Goal: Information Seeking & Learning: Learn about a topic

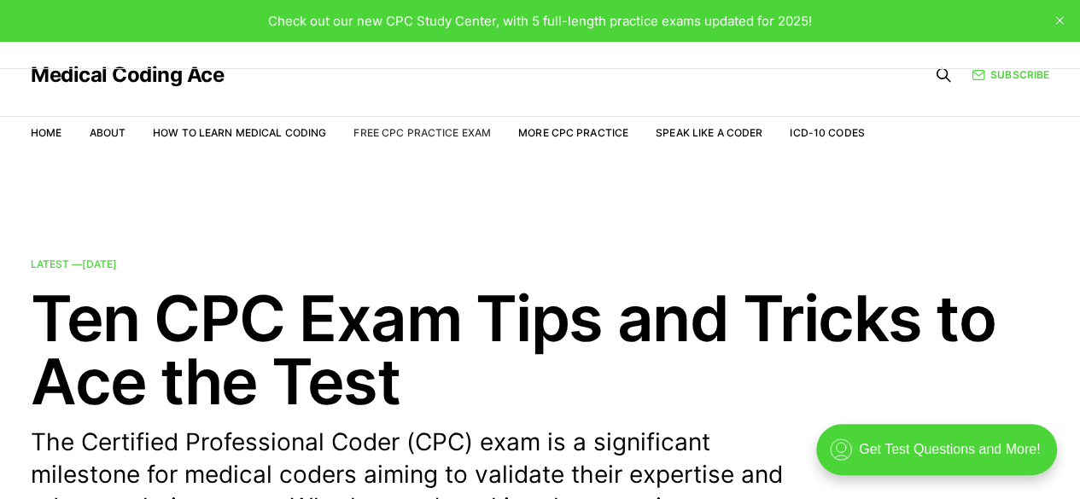
click at [444, 129] on link "Free CPC Practice Exam" at bounding box center [421, 132] width 137 height 13
click at [563, 129] on link "More CPC Practice" at bounding box center [573, 132] width 110 height 13
click at [432, 131] on link "Free CPC Practice Exam" at bounding box center [421, 132] width 137 height 13
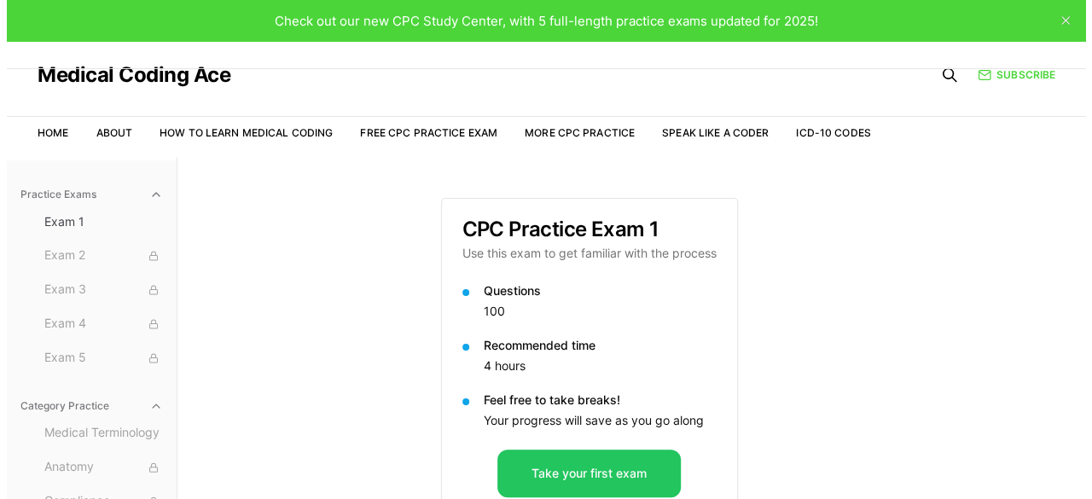
scroll to position [157, 0]
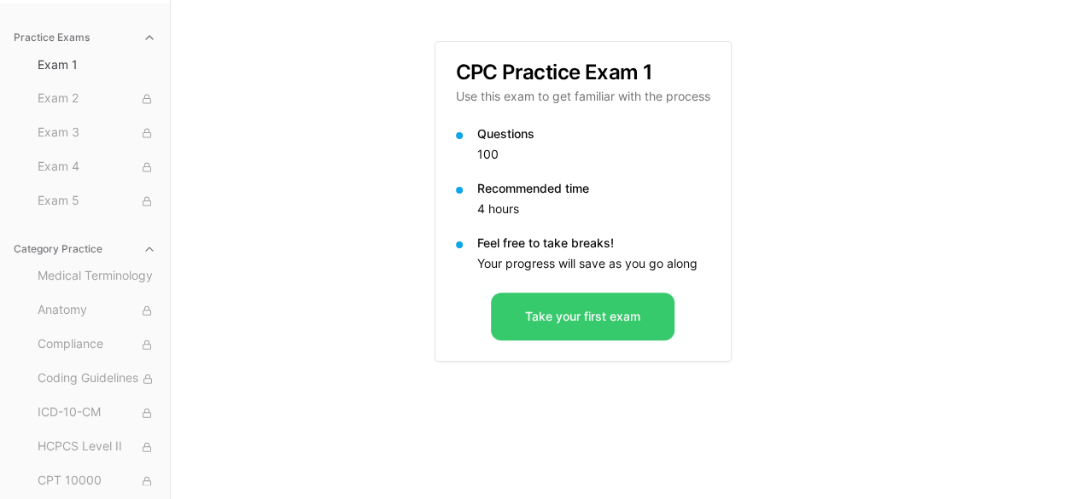
click at [569, 329] on button "Take your first exam" at bounding box center [582, 317] width 183 height 48
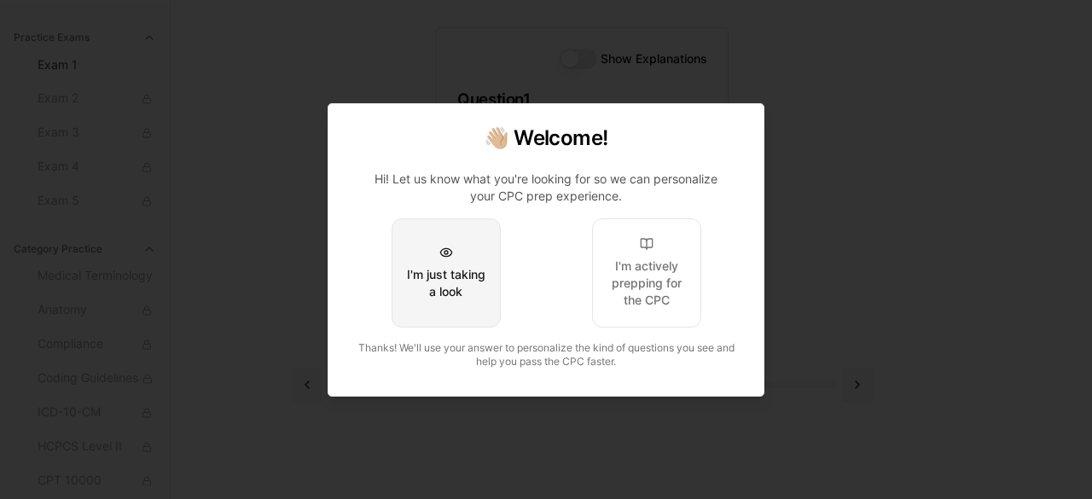
click at [468, 286] on div "I'm just taking a look" at bounding box center [446, 283] width 80 height 34
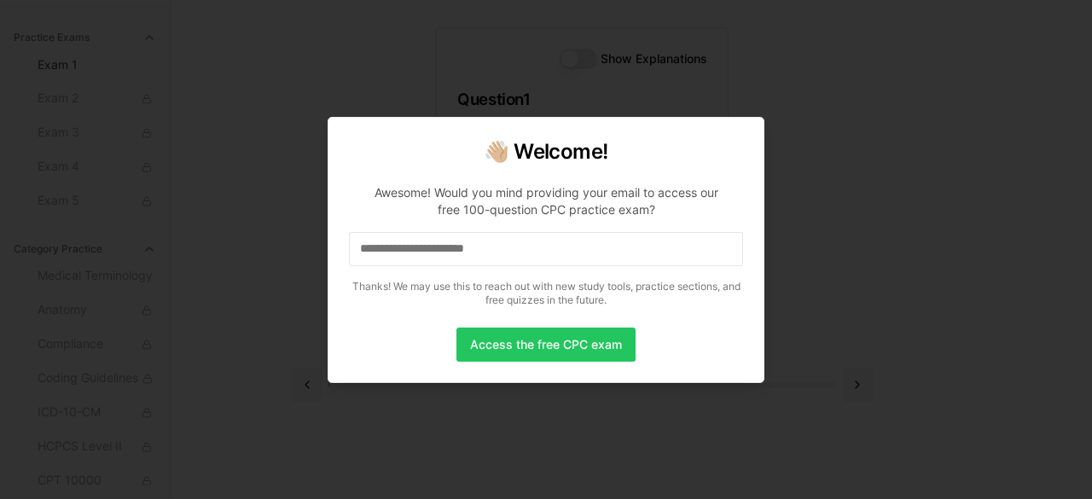
click at [990, 277] on div at bounding box center [546, 249] width 1092 height 499
click at [517, 351] on button "Access the free CPC exam" at bounding box center [546, 345] width 179 height 34
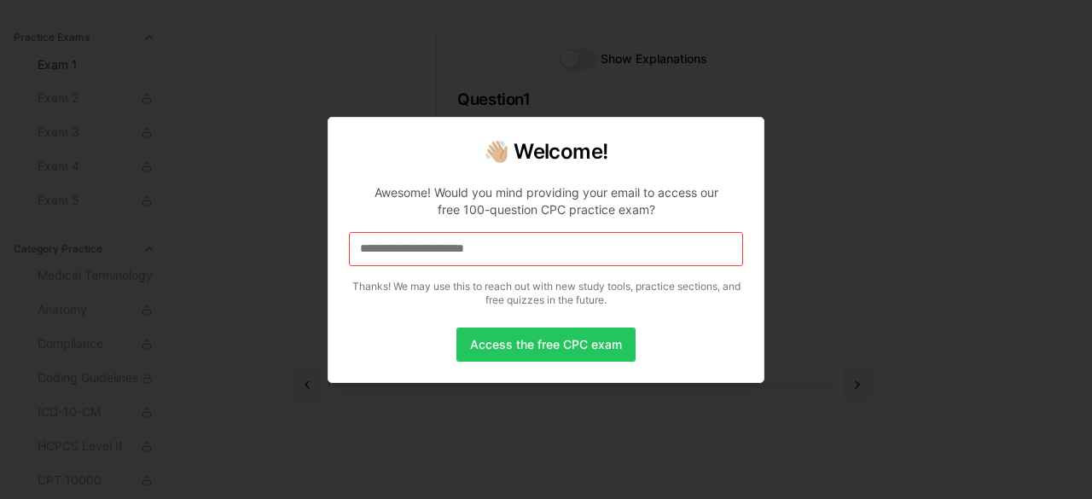
click at [1021, 349] on div at bounding box center [546, 249] width 1092 height 499
click at [876, 352] on div at bounding box center [546, 249] width 1092 height 499
click at [323, 62] on div at bounding box center [546, 249] width 1092 height 499
click at [169, 288] on div at bounding box center [546, 249] width 1092 height 499
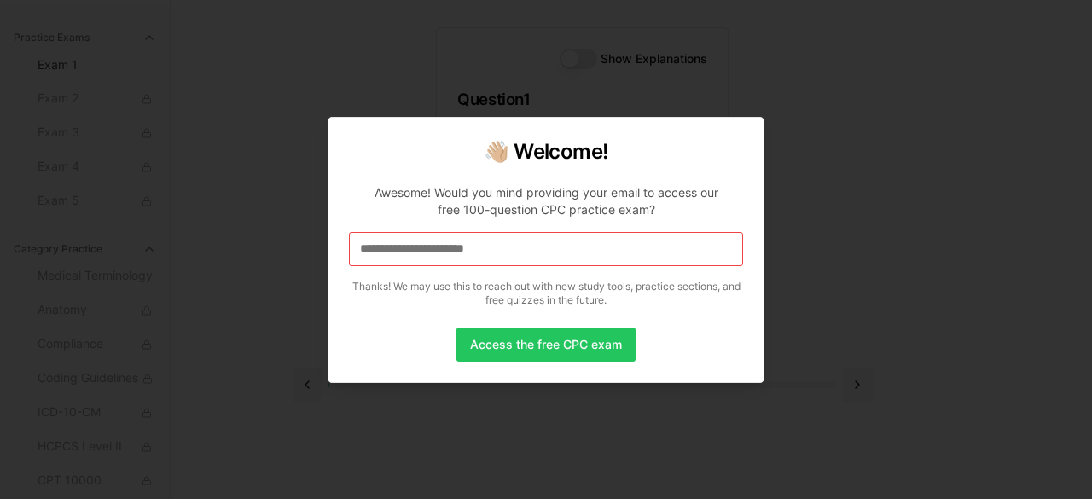
click at [169, 288] on div at bounding box center [546, 249] width 1092 height 499
click at [859, 13] on div at bounding box center [546, 249] width 1092 height 499
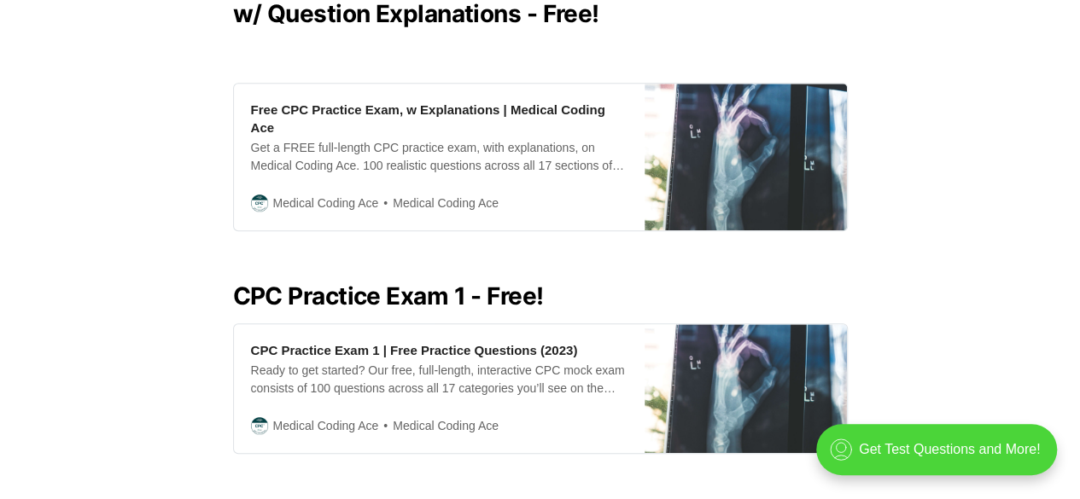
scroll to position [553, 0]
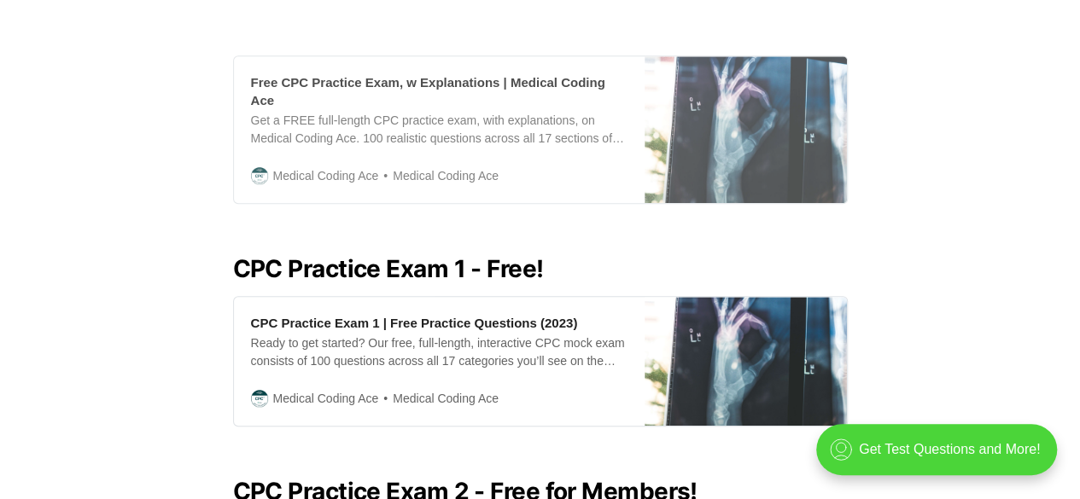
click at [365, 112] on div "Get a FREE full-length CPC practice exam, with explanations, on Medical Coding …" at bounding box center [439, 130] width 376 height 36
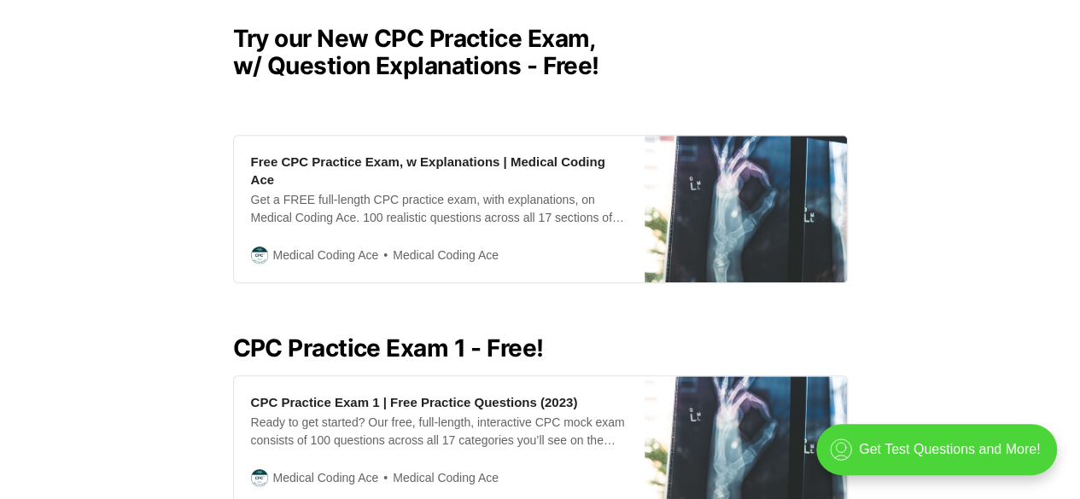
scroll to position [382, 0]
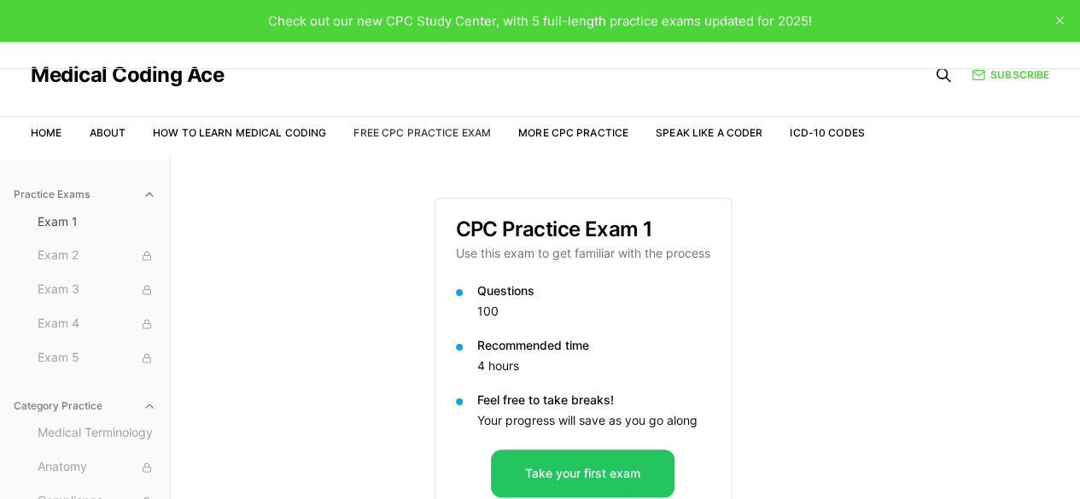
click at [390, 131] on link "Free CPC Practice Exam" at bounding box center [421, 132] width 137 height 13
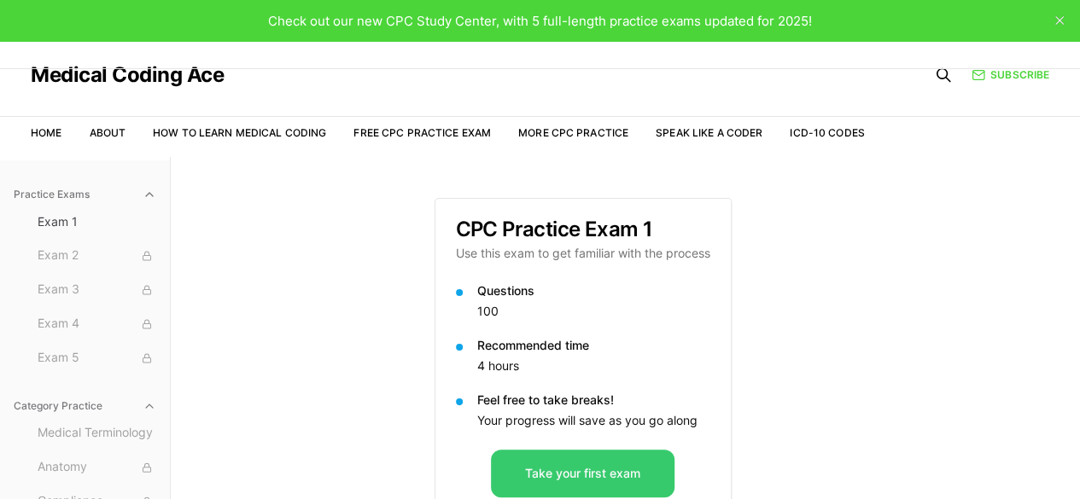
click at [545, 475] on button "Take your first exam" at bounding box center [582, 474] width 183 height 48
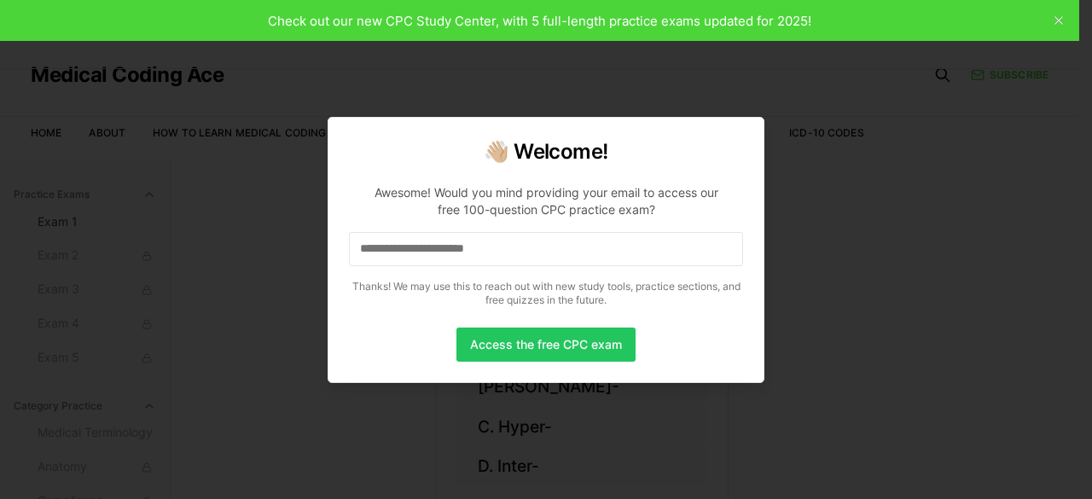
click at [543, 406] on div at bounding box center [546, 249] width 1092 height 499
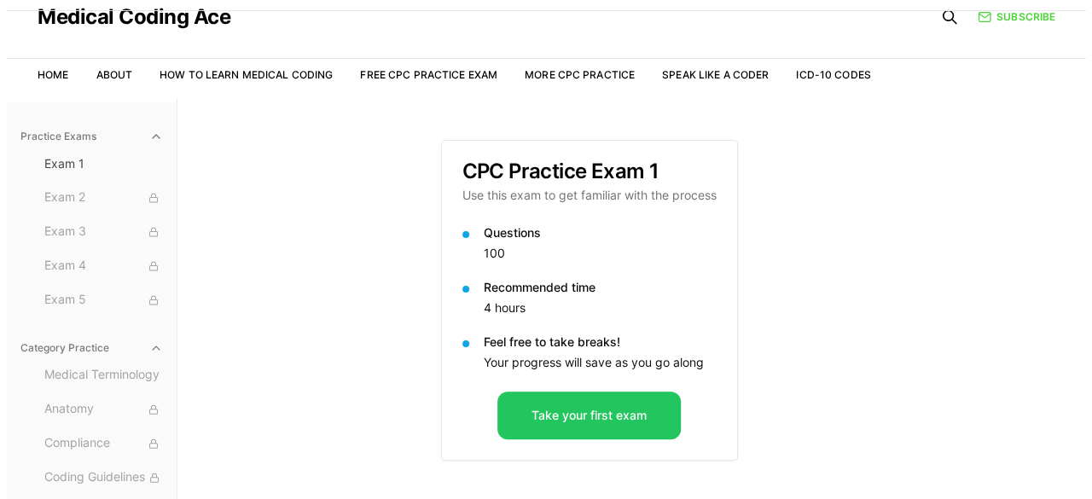
scroll to position [85, 0]
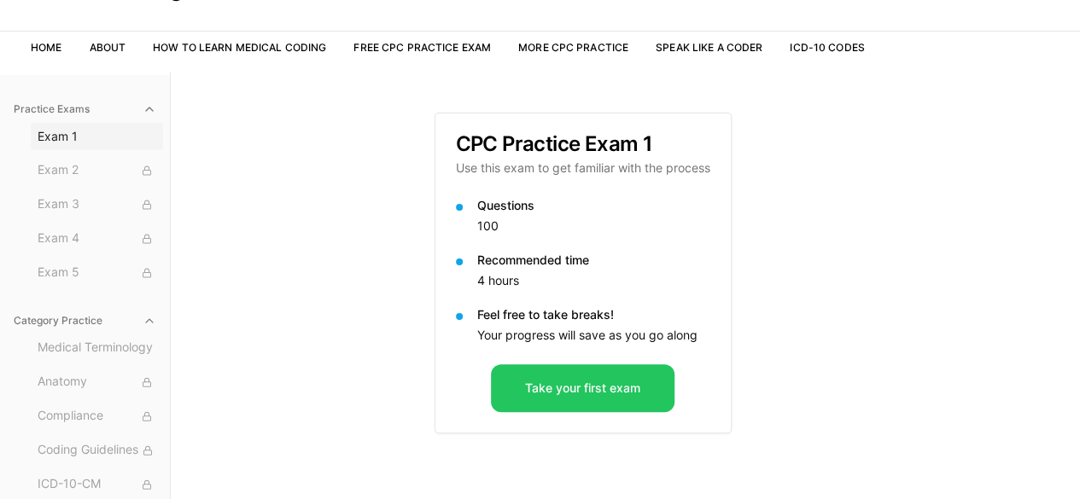
click at [87, 125] on button "Exam 1" at bounding box center [97, 136] width 132 height 27
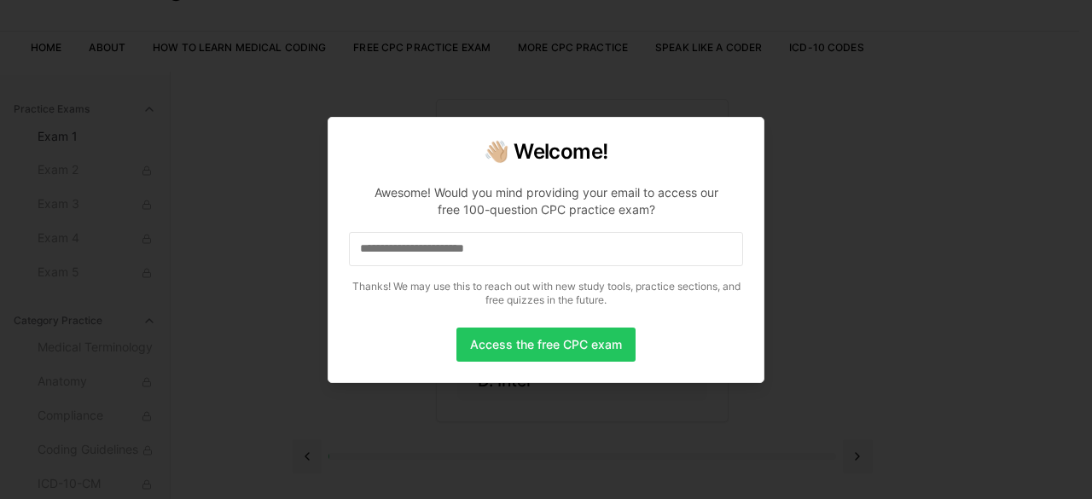
click at [422, 247] on input at bounding box center [546, 249] width 394 height 34
click at [422, 247] on input "*" at bounding box center [546, 249] width 394 height 34
click at [422, 247] on input "**" at bounding box center [546, 249] width 394 height 34
click at [399, 253] on input "***" at bounding box center [546, 249] width 394 height 34
click at [399, 253] on input "****" at bounding box center [546, 249] width 394 height 34
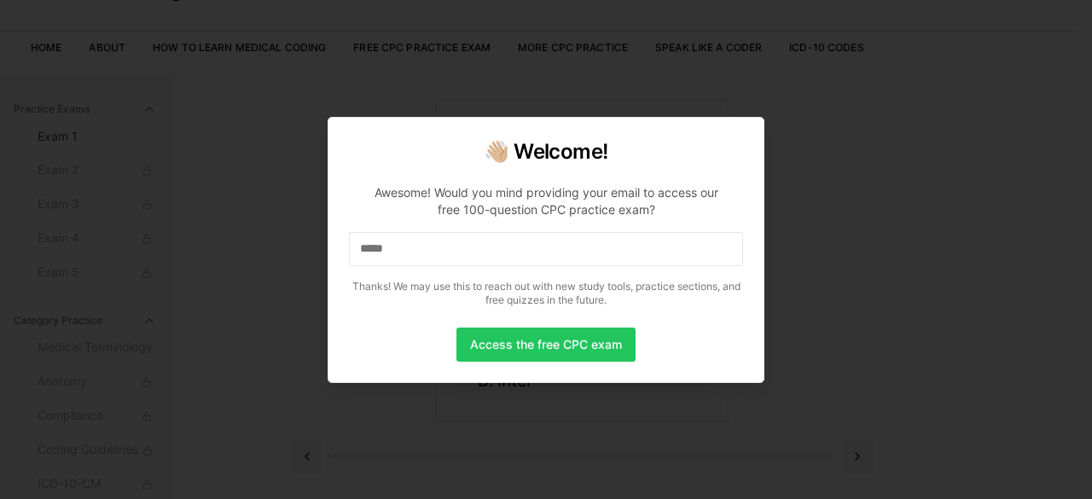
click at [399, 253] on input "*****" at bounding box center [546, 249] width 394 height 34
click at [399, 253] on input "******" at bounding box center [546, 249] width 394 height 34
click at [405, 250] on input "******" at bounding box center [546, 249] width 394 height 34
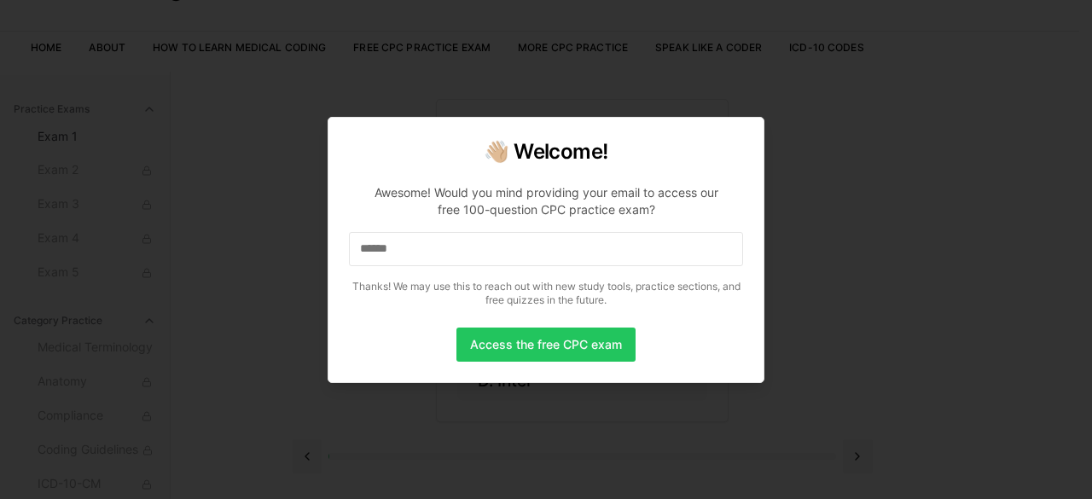
click at [405, 250] on input "******" at bounding box center [546, 249] width 394 height 34
click at [569, 73] on div at bounding box center [546, 249] width 1092 height 499
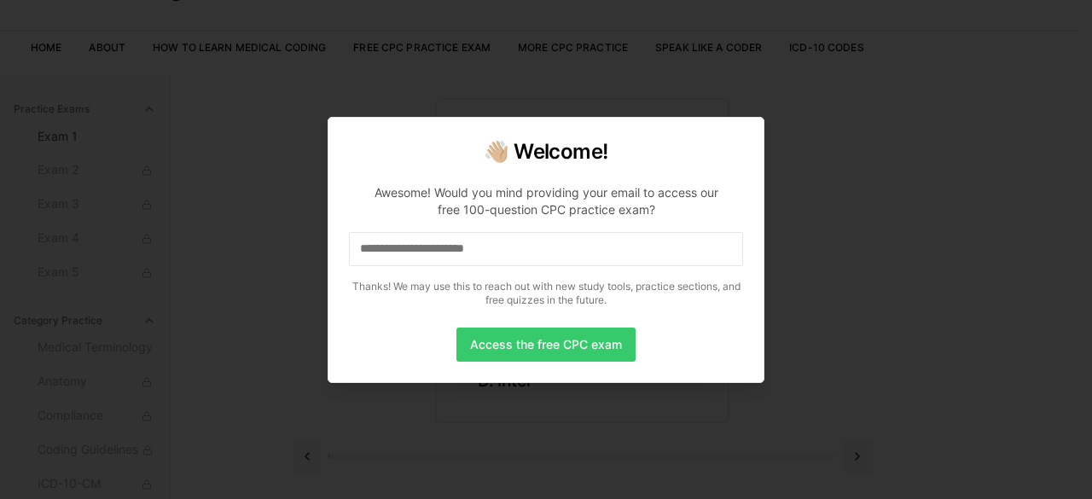
click at [550, 350] on button "Access the free CPC exam" at bounding box center [546, 345] width 179 height 34
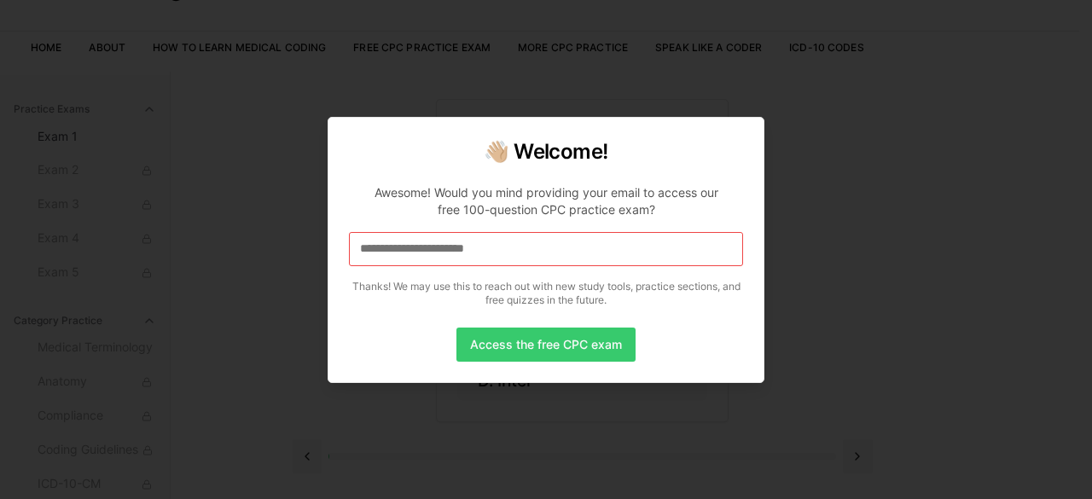
click at [550, 346] on button "Access the free CPC exam" at bounding box center [546, 345] width 179 height 34
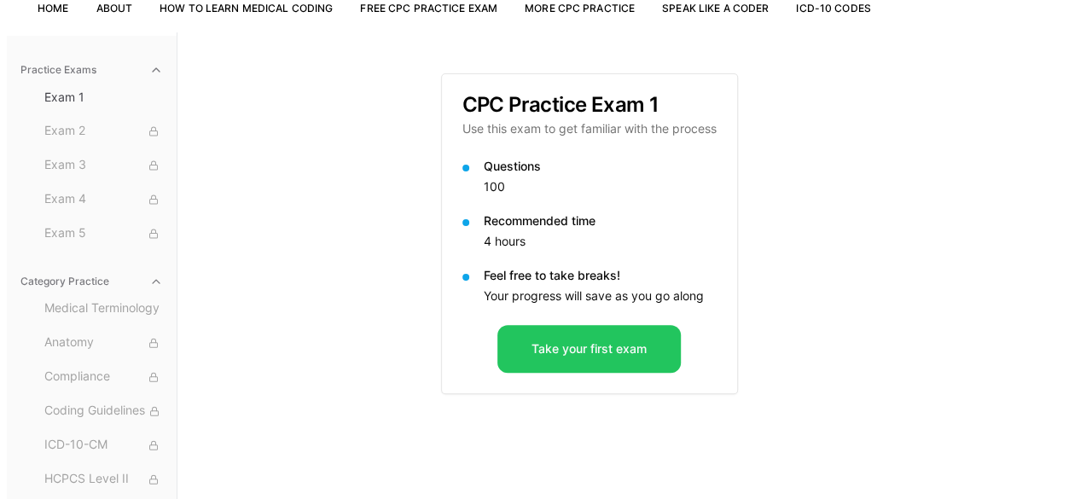
scroll to position [157, 0]
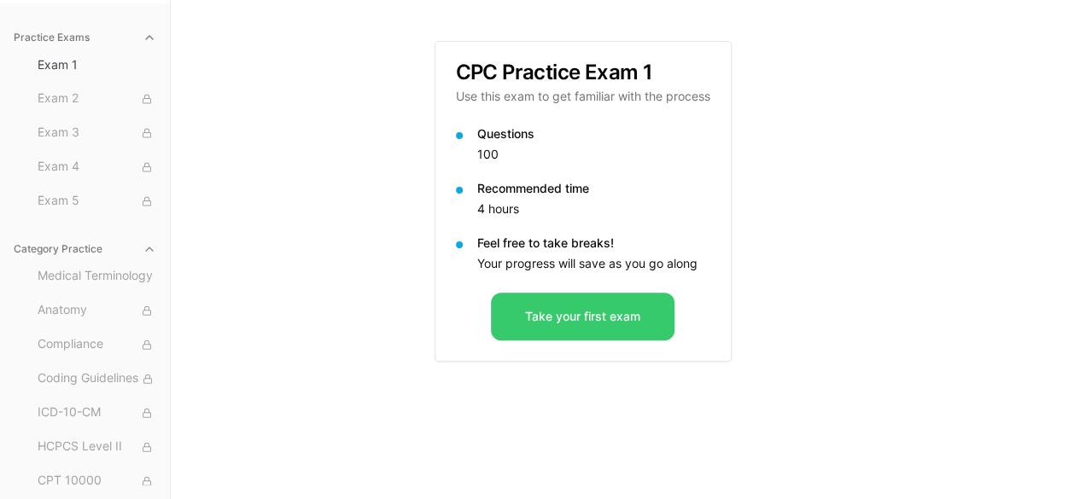
click at [570, 320] on button "Take your first exam" at bounding box center [582, 317] width 183 height 48
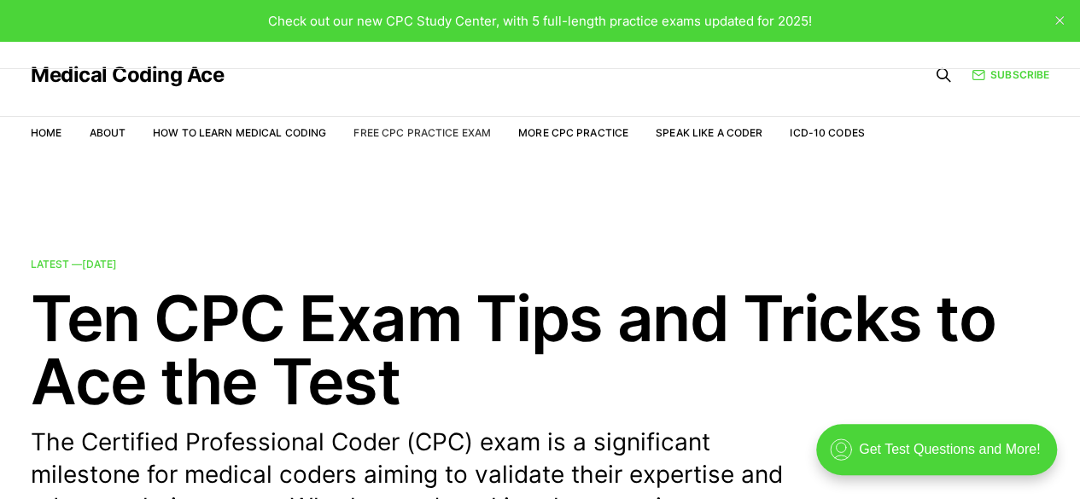
click at [432, 138] on link "Free CPC Practice Exam" at bounding box center [421, 132] width 137 height 13
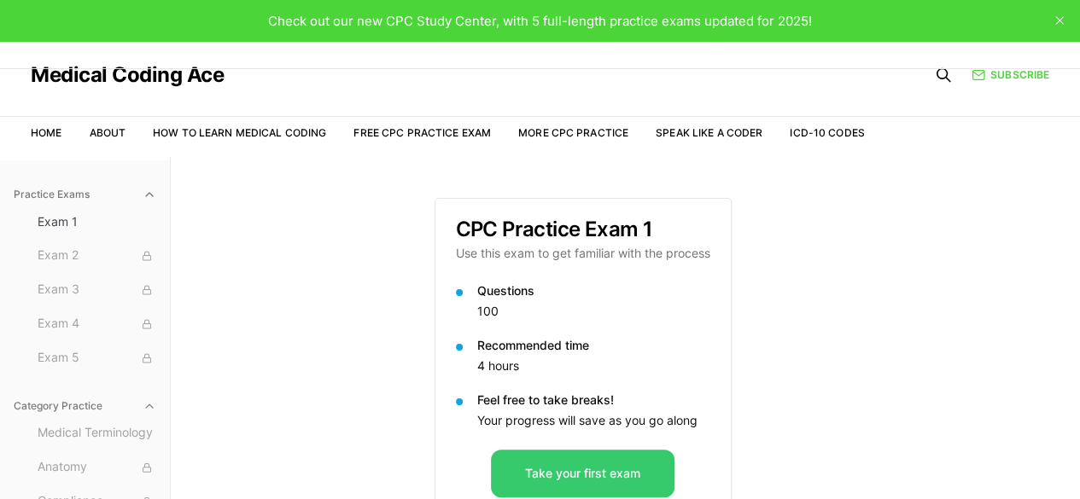
click at [538, 468] on button "Take your first exam" at bounding box center [582, 474] width 183 height 48
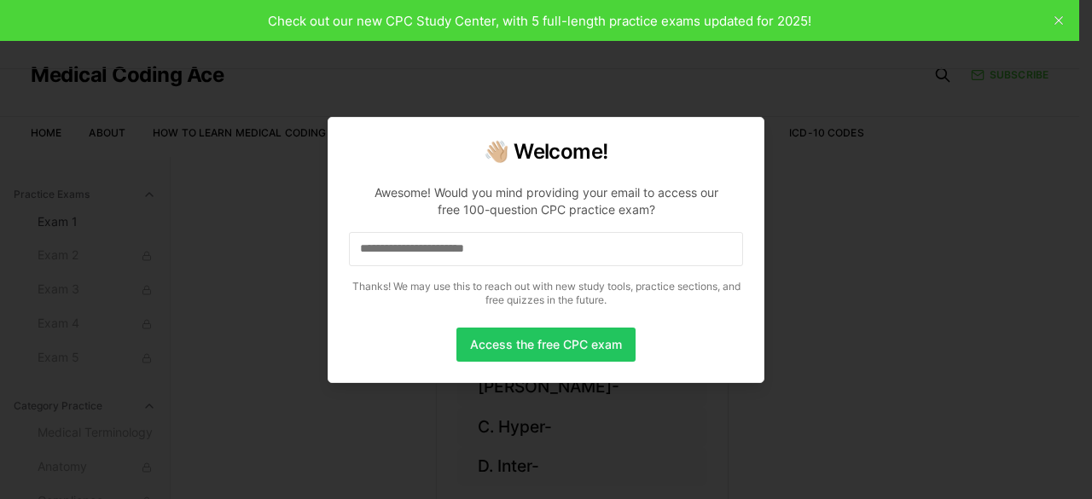
click at [863, 233] on div at bounding box center [546, 249] width 1092 height 499
click at [589, 246] on input at bounding box center [546, 249] width 394 height 34
click at [789, 5] on div at bounding box center [546, 249] width 1092 height 499
click at [526, 334] on button "Access the free CPC exam" at bounding box center [546, 345] width 179 height 34
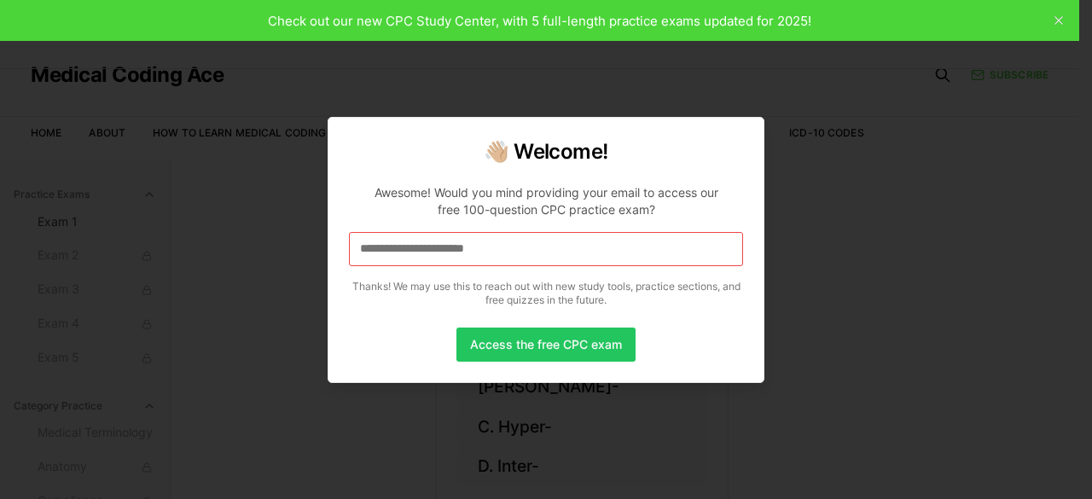
click at [389, 245] on input at bounding box center [546, 249] width 394 height 34
click at [384, 243] on input at bounding box center [546, 249] width 394 height 34
click at [508, 341] on button "Access the free CPC exam" at bounding box center [546, 345] width 179 height 34
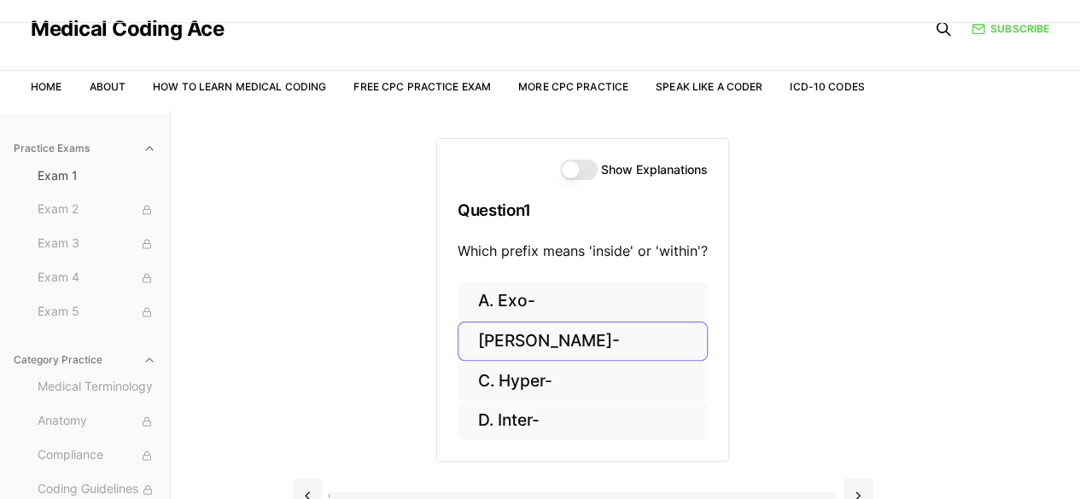
scroll to position [85, 0]
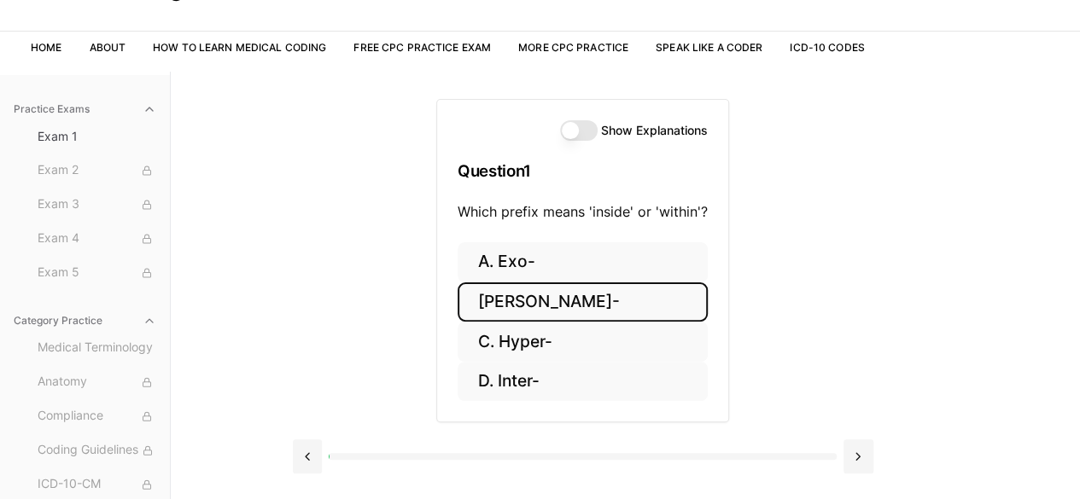
click at [526, 294] on button "B. Endo-" at bounding box center [582, 302] width 250 height 40
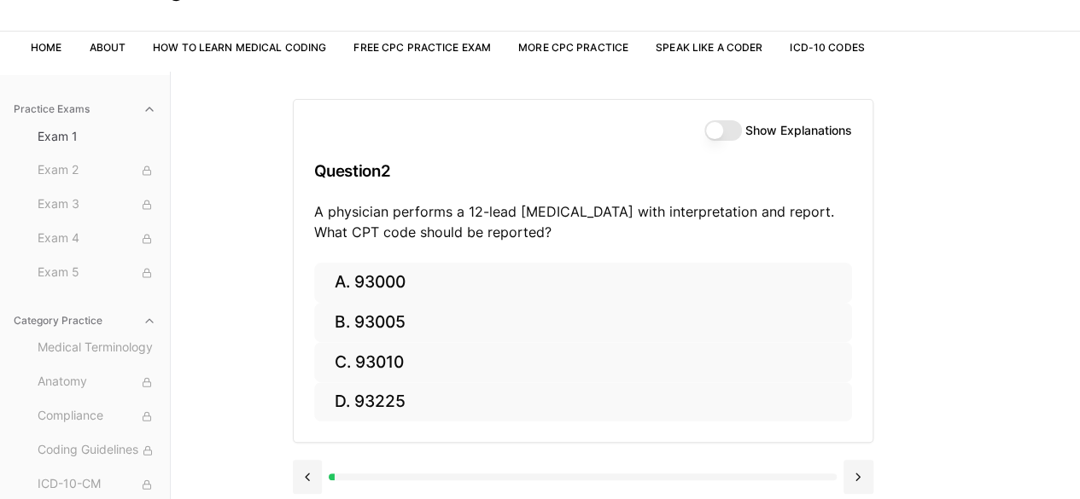
click at [727, 132] on button "Show Explanations" at bounding box center [723, 130] width 38 height 20
click at [707, 131] on button "Show Explanations" at bounding box center [723, 130] width 38 height 20
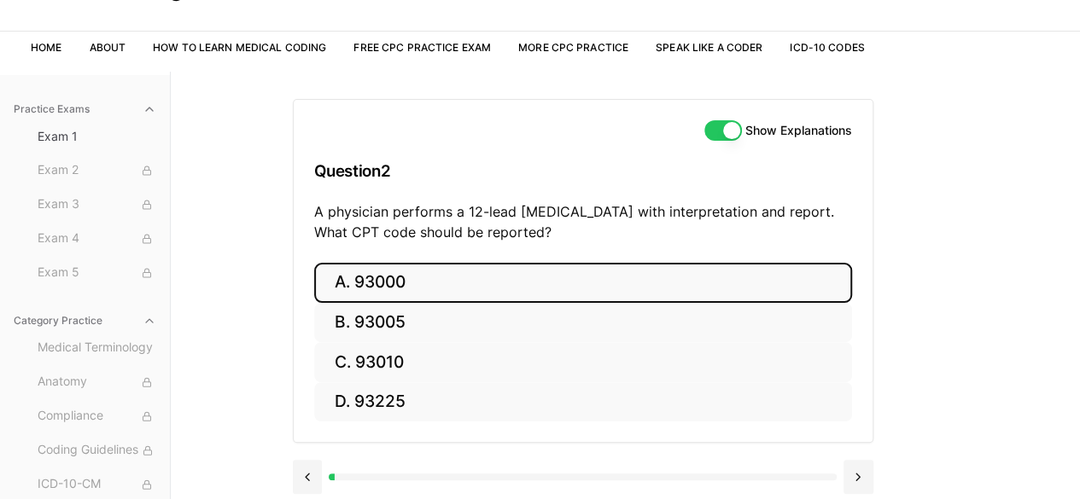
click at [414, 286] on button "A. 93000" at bounding box center [583, 283] width 538 height 40
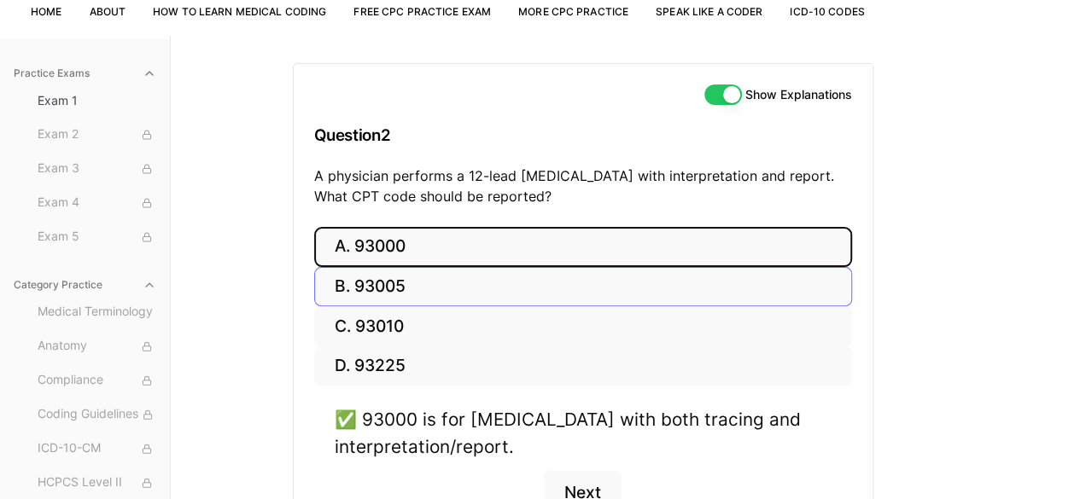
scroll to position [171, 0]
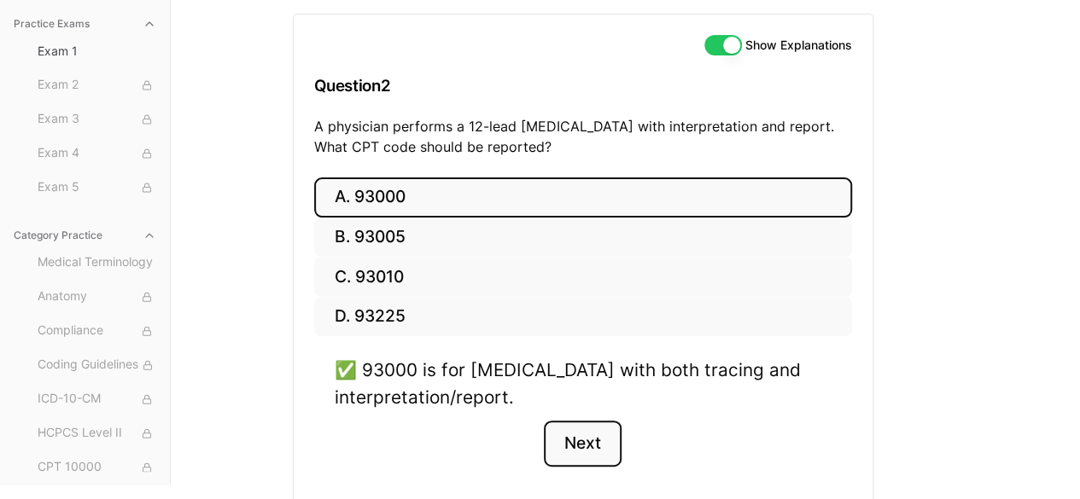
click at [580, 440] on button "Next" at bounding box center [583, 444] width 78 height 46
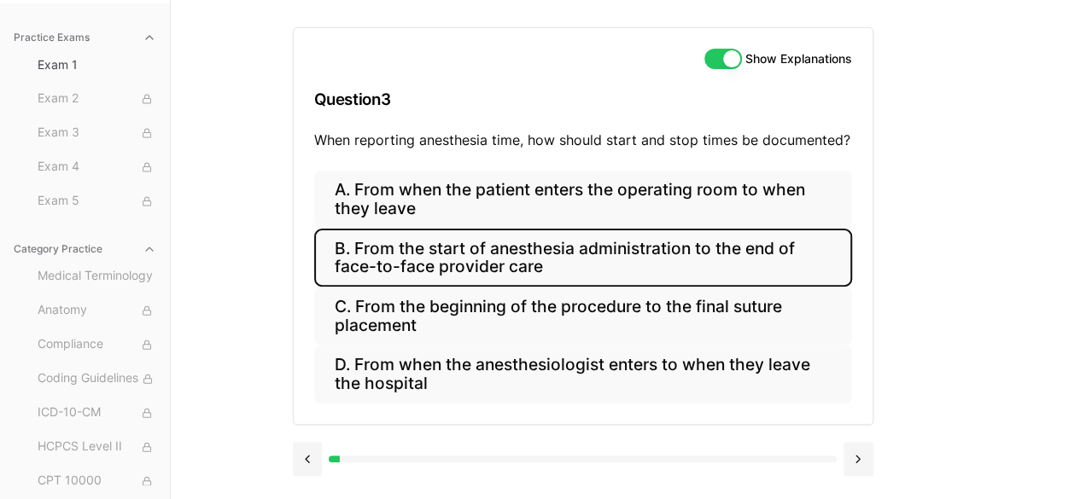
click at [504, 266] on button "B. From the start of anesthesia administration to the end of face-to-face provi…" at bounding box center [583, 258] width 538 height 58
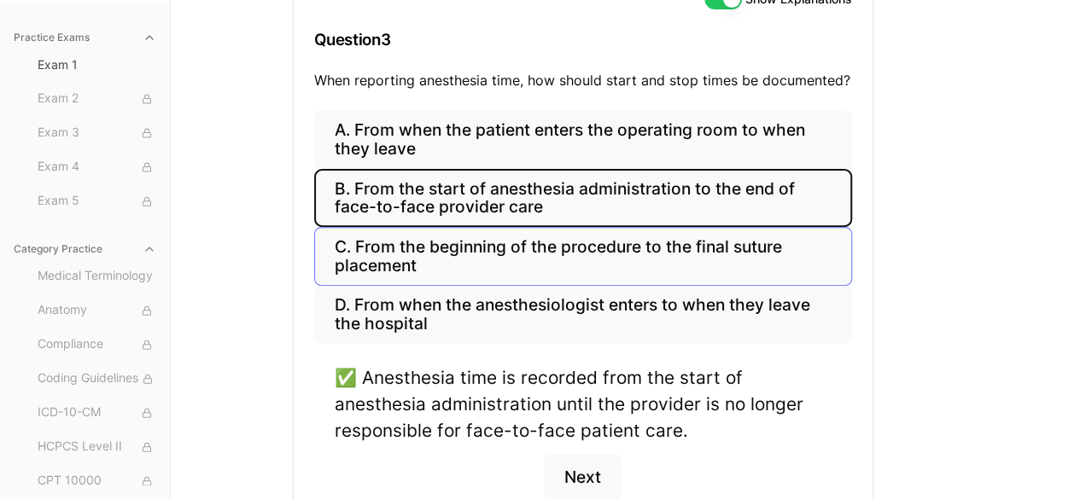
scroll to position [242, 0]
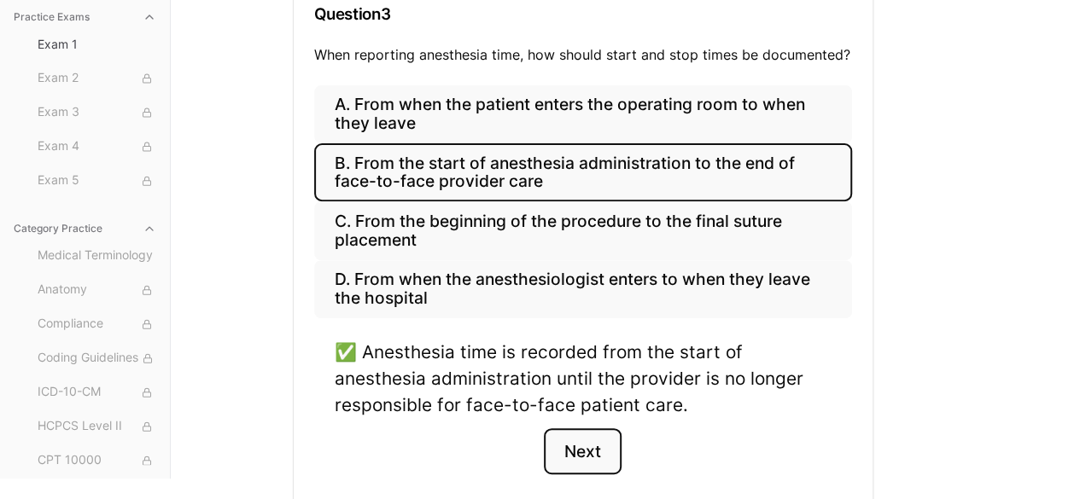
click at [576, 443] on button "Next" at bounding box center [583, 451] width 78 height 46
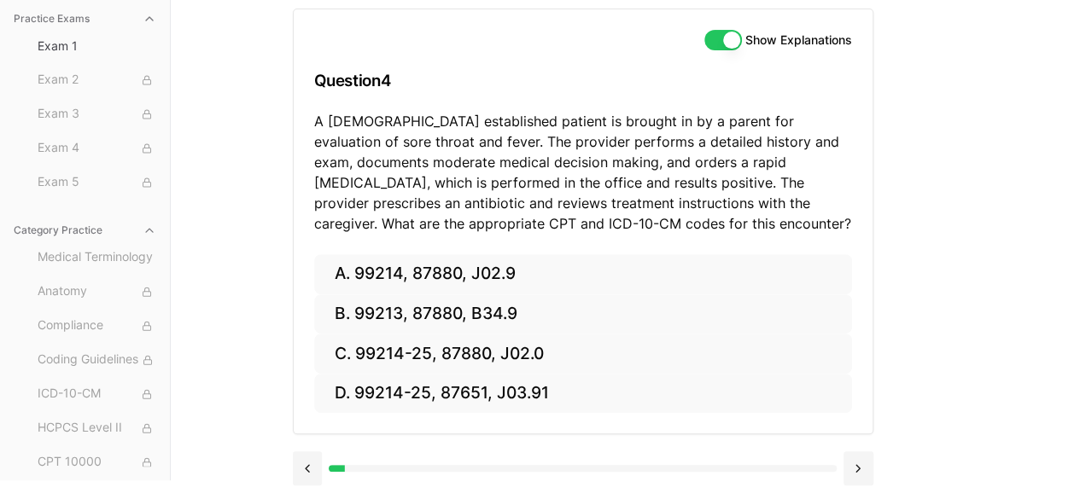
scroll to position [172, 0]
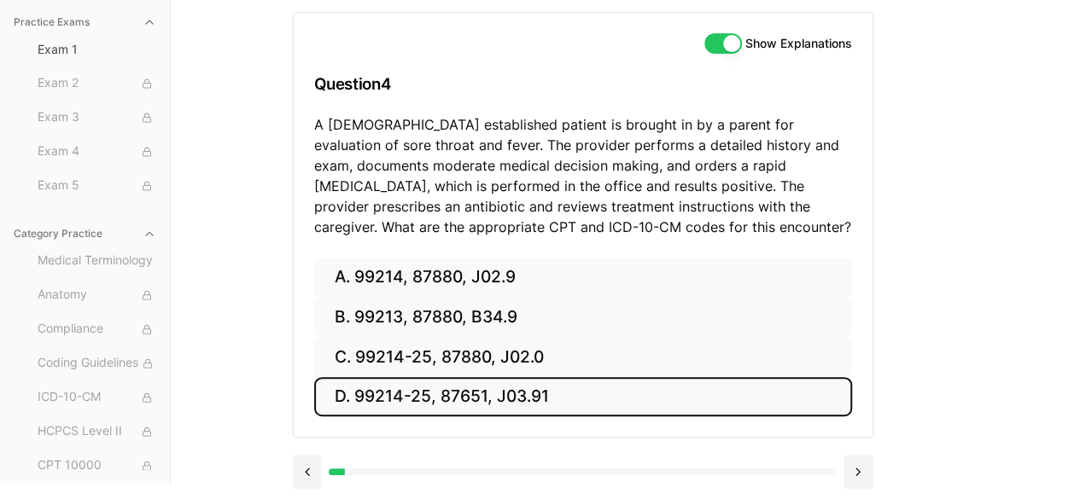
click at [431, 388] on button "D. 99214-25, 87651, J03.91" at bounding box center [583, 397] width 538 height 40
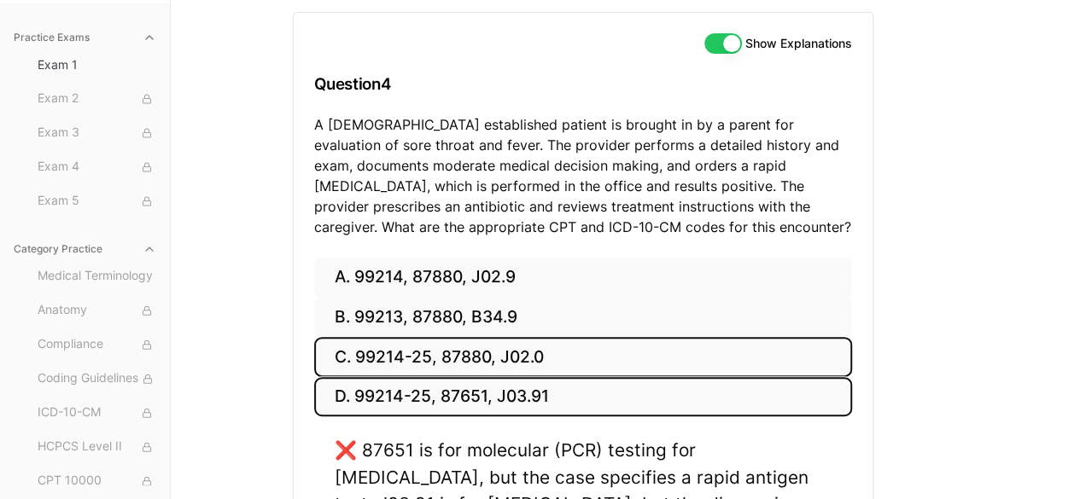
click at [423, 358] on button "C. 99214-25, 87880, J02.0" at bounding box center [583, 357] width 538 height 40
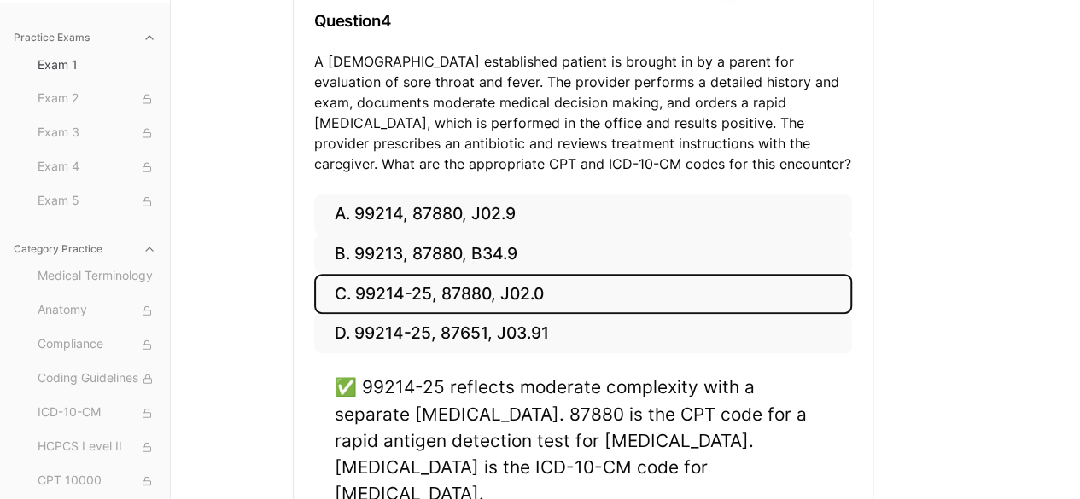
scroll to position [258, 0]
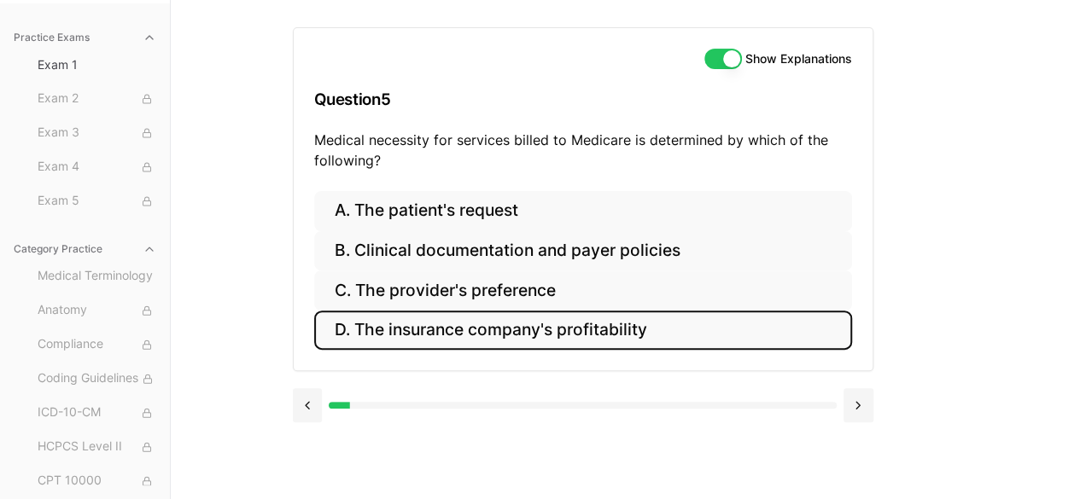
click at [492, 324] on button "D. The insurance company's profitability" at bounding box center [583, 331] width 538 height 40
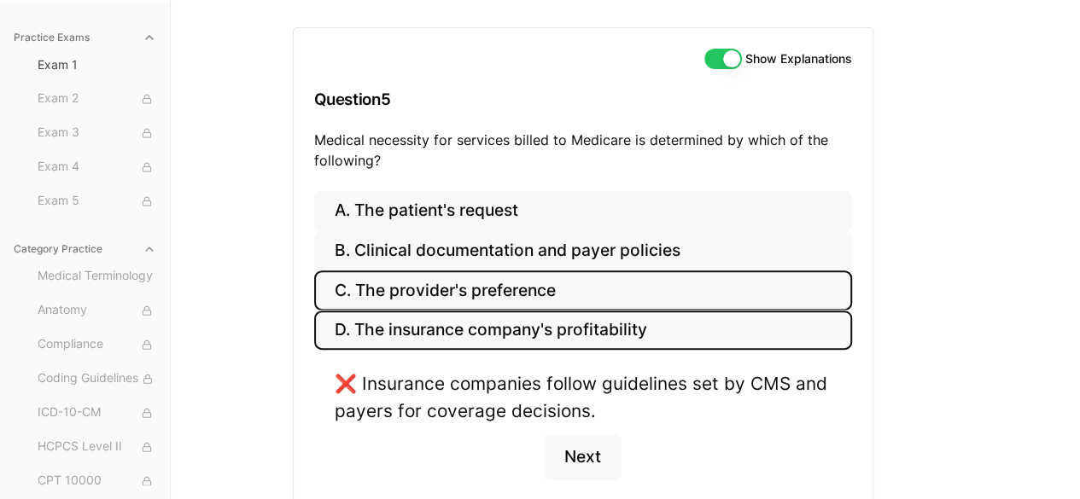
click at [477, 296] on button "C. The provider's preference" at bounding box center [583, 291] width 538 height 40
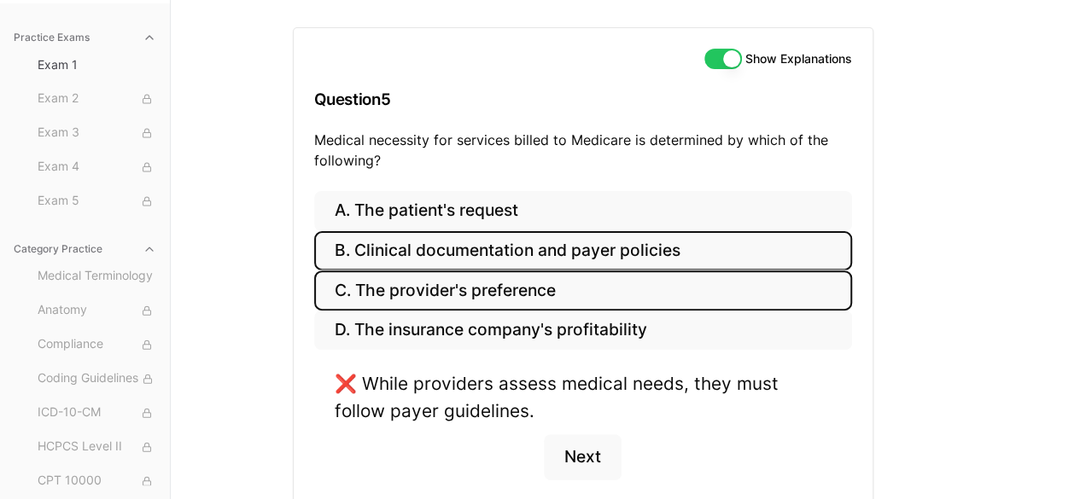
click at [471, 250] on button "B. Clinical documentation and payer policies" at bounding box center [583, 251] width 538 height 40
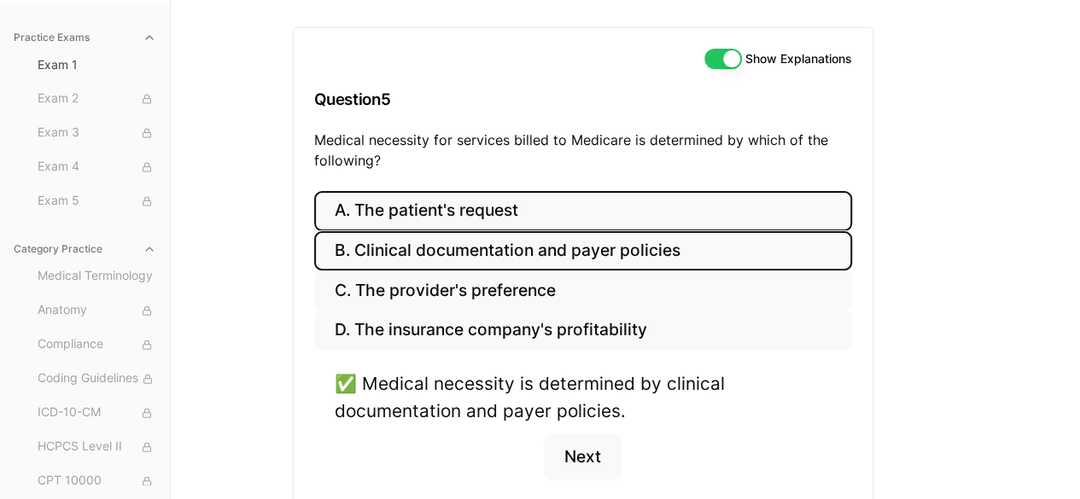
click at [386, 216] on button "A. The patient's request" at bounding box center [583, 211] width 538 height 40
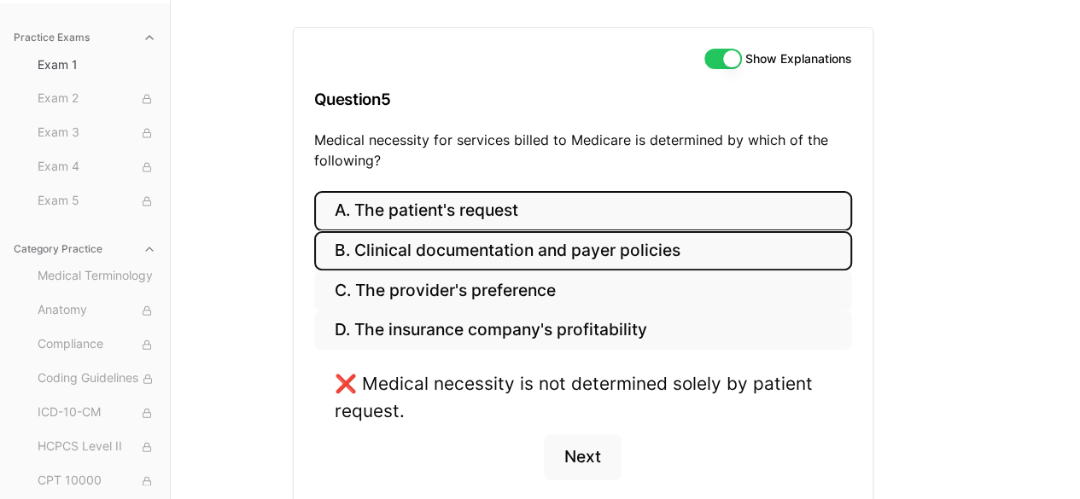
click at [380, 255] on button "B. Clinical documentation and payer policies" at bounding box center [583, 251] width 538 height 40
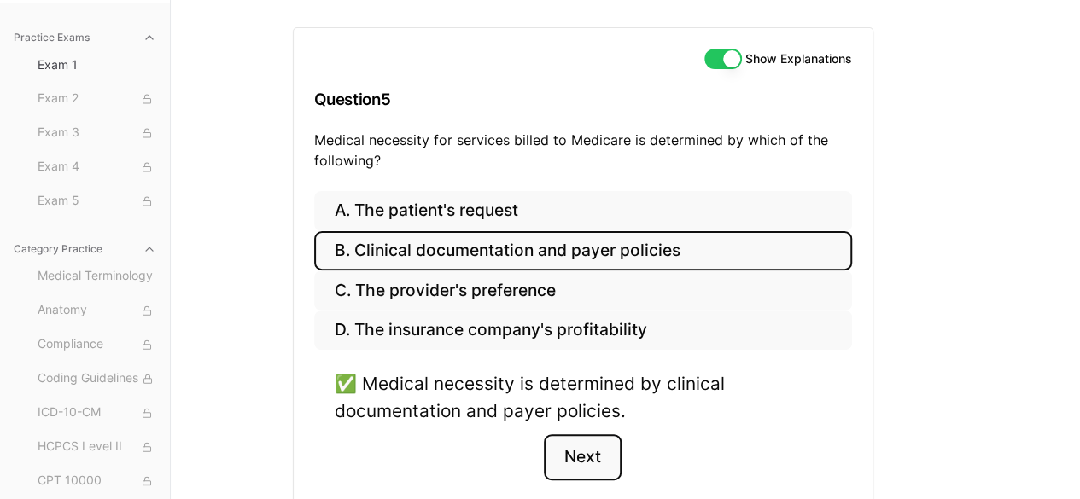
click at [573, 451] on button "Next" at bounding box center [583, 457] width 78 height 46
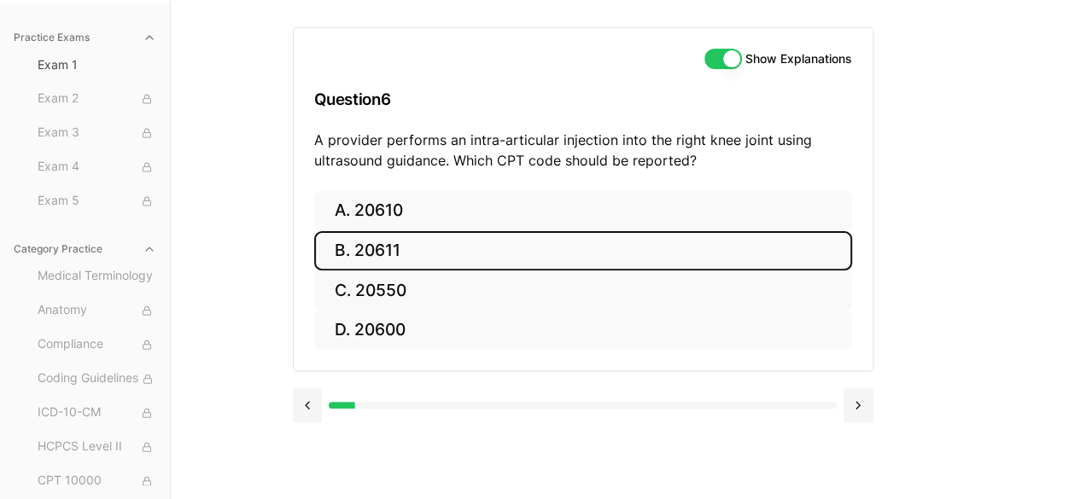
click at [356, 248] on button "B. 20611" at bounding box center [583, 251] width 538 height 40
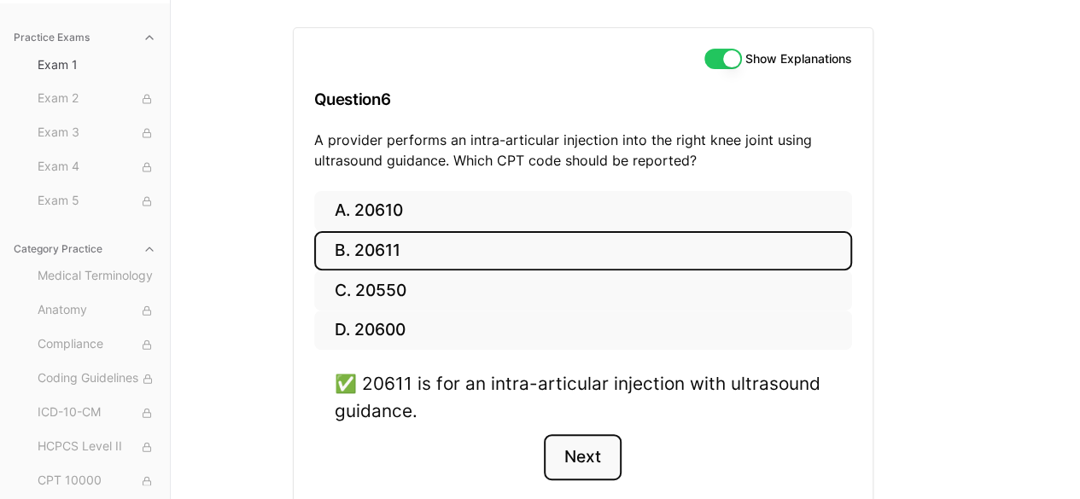
click at [599, 458] on button "Next" at bounding box center [583, 457] width 78 height 46
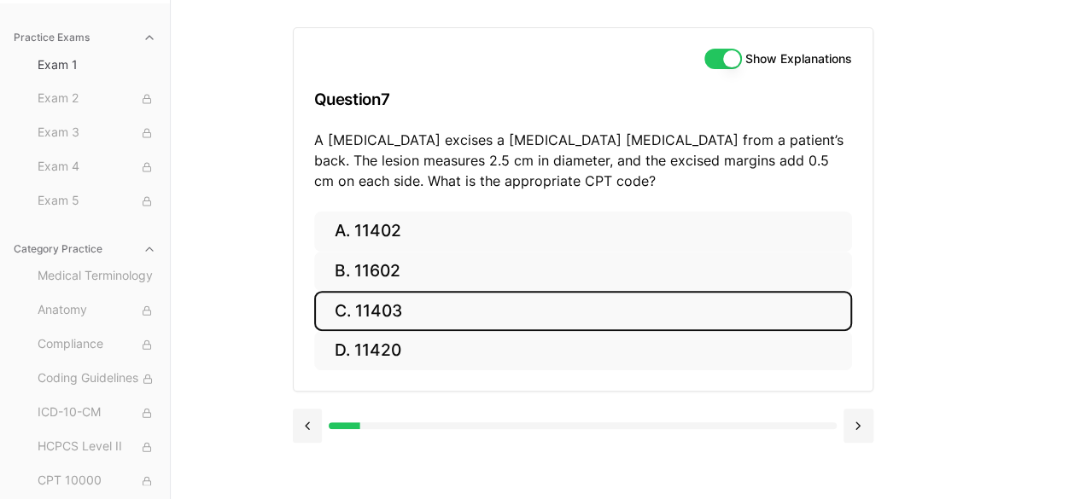
click at [365, 306] on button "C. 11403" at bounding box center [583, 311] width 538 height 40
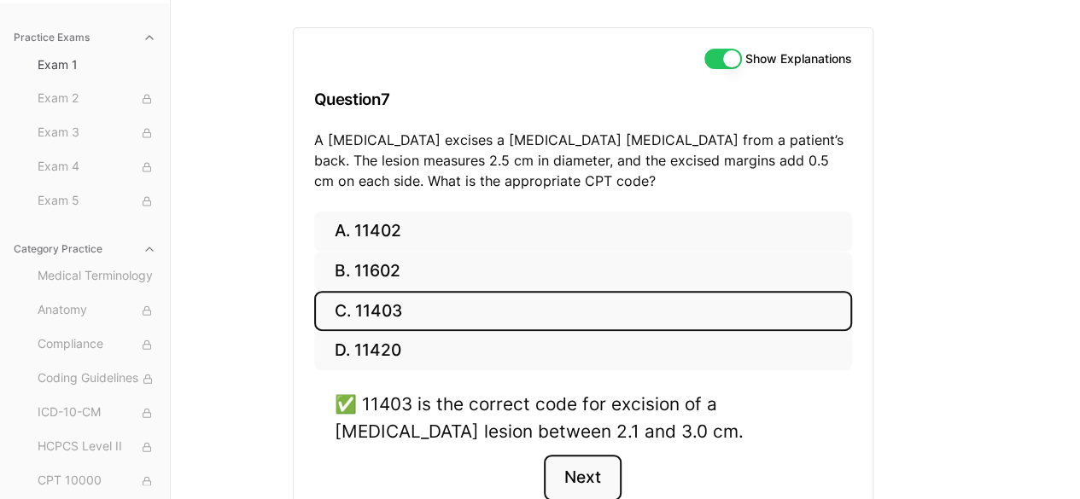
click at [587, 487] on button "Next" at bounding box center [583, 478] width 78 height 46
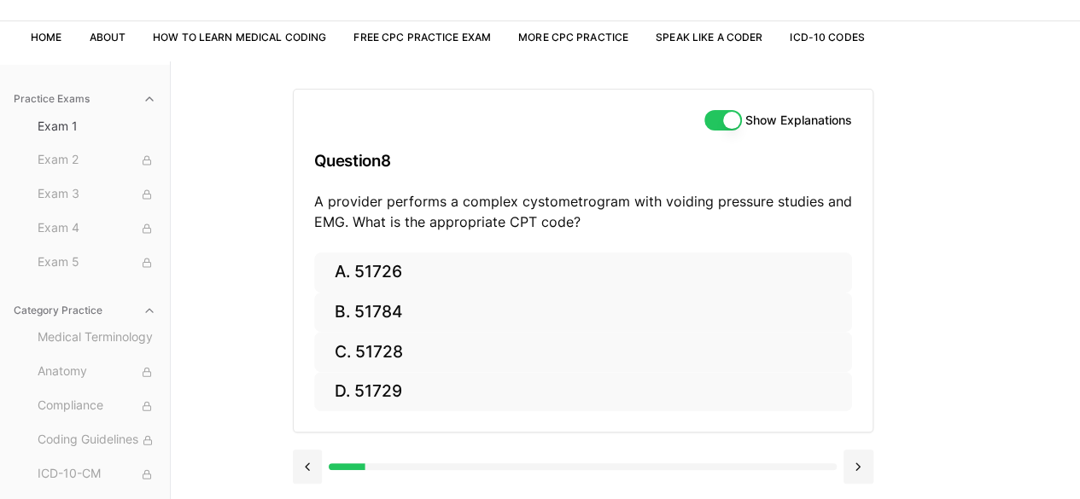
scroll to position [72, 0]
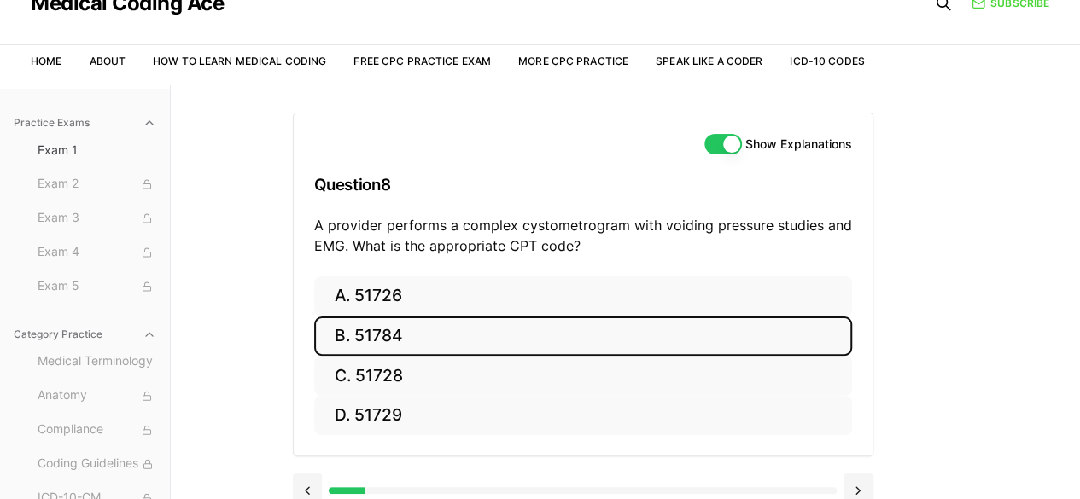
click at [397, 334] on button "B. 51784" at bounding box center [583, 337] width 538 height 40
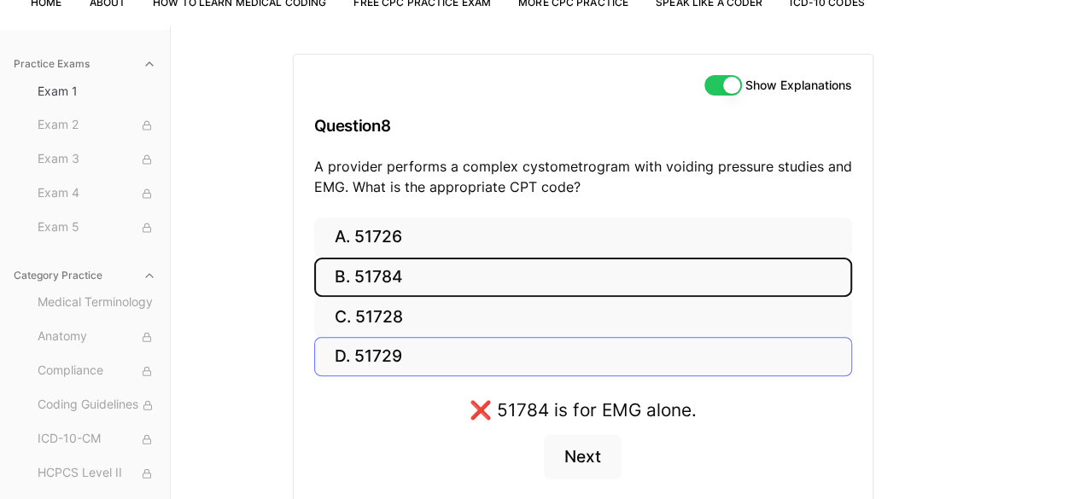
scroll to position [157, 0]
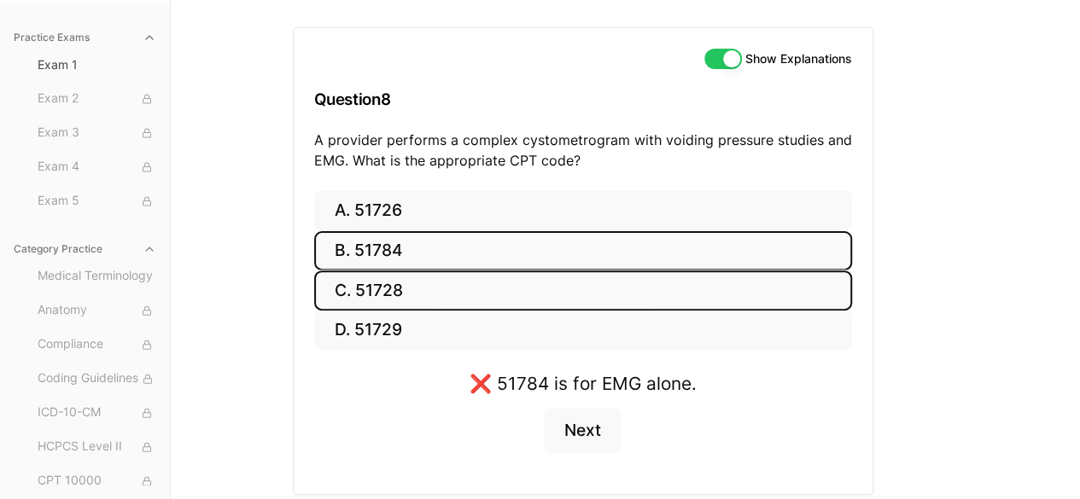
click at [398, 290] on button "C. 51728" at bounding box center [583, 291] width 538 height 40
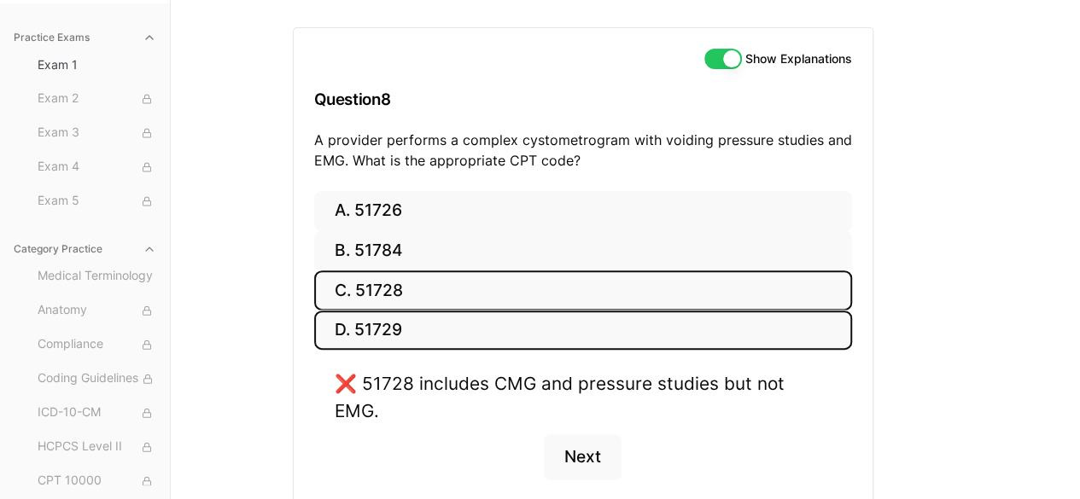
click at [389, 330] on button "D. 51729" at bounding box center [583, 331] width 538 height 40
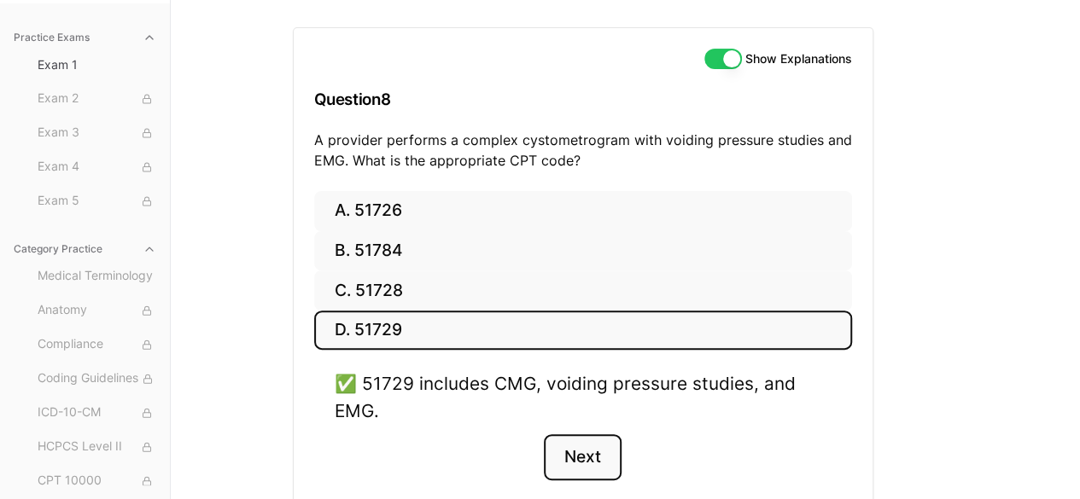
click at [569, 451] on button "Next" at bounding box center [583, 457] width 78 height 46
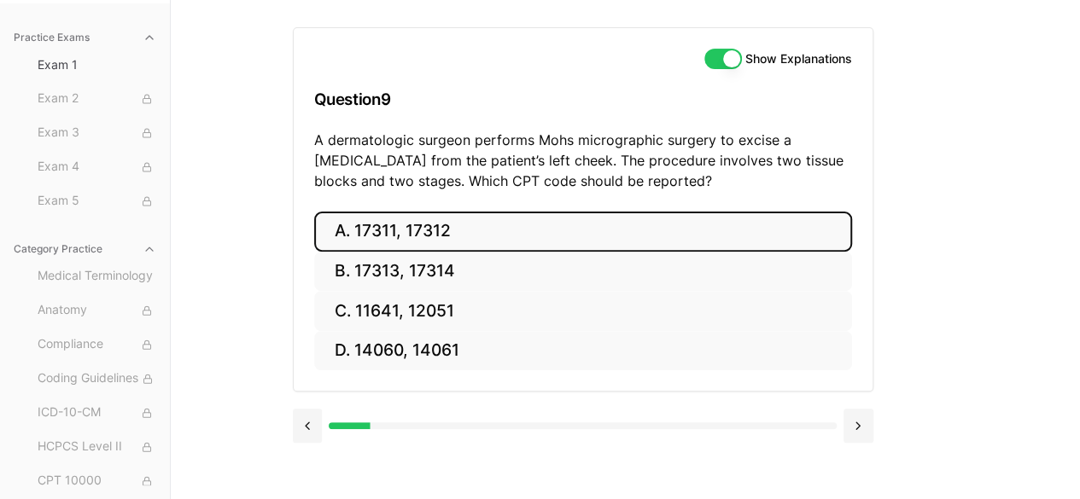
click at [398, 236] on button "A. 17311, 17312" at bounding box center [583, 232] width 538 height 40
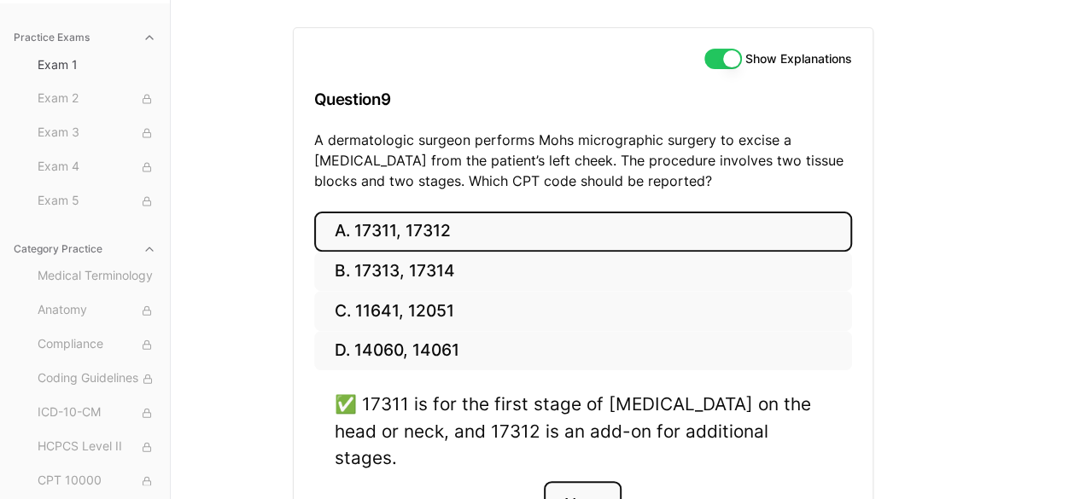
click at [597, 481] on button "Next" at bounding box center [583, 504] width 78 height 46
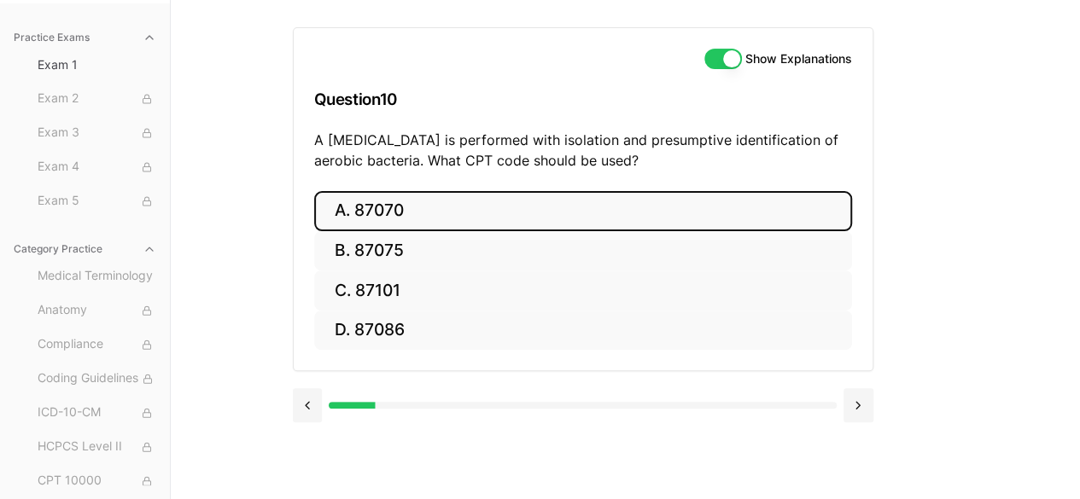
click at [372, 213] on button "A. 87070" at bounding box center [583, 211] width 538 height 40
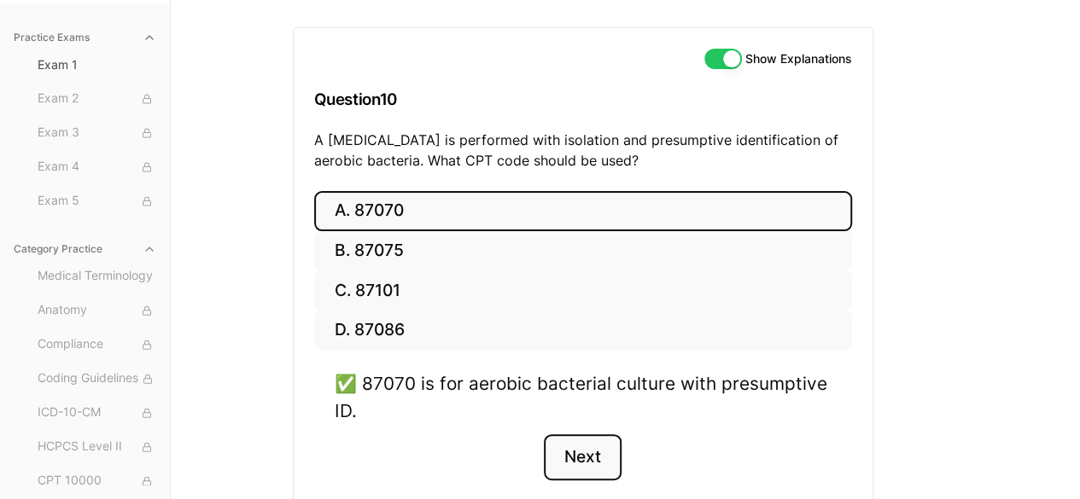
click at [597, 457] on button "Next" at bounding box center [583, 457] width 78 height 46
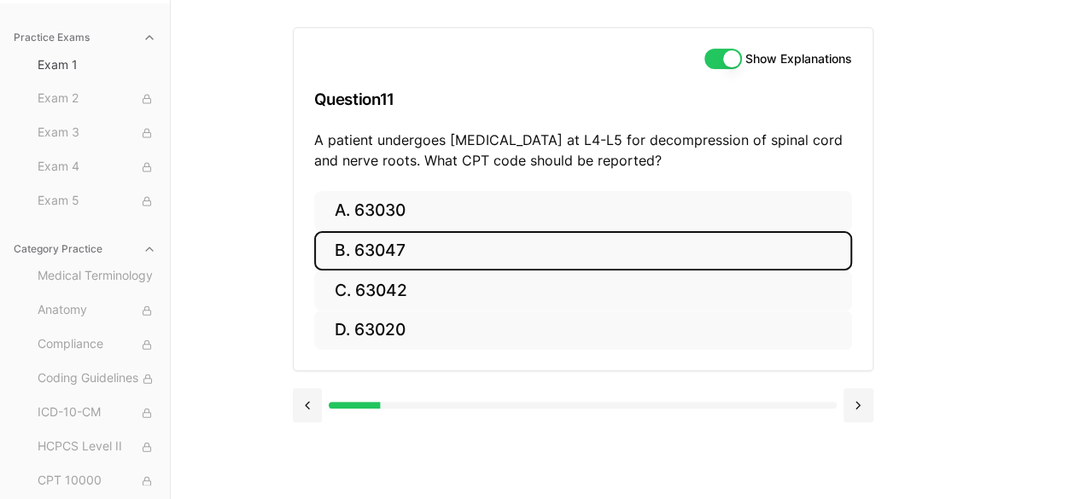
click at [433, 238] on button "B. 63047" at bounding box center [583, 251] width 538 height 40
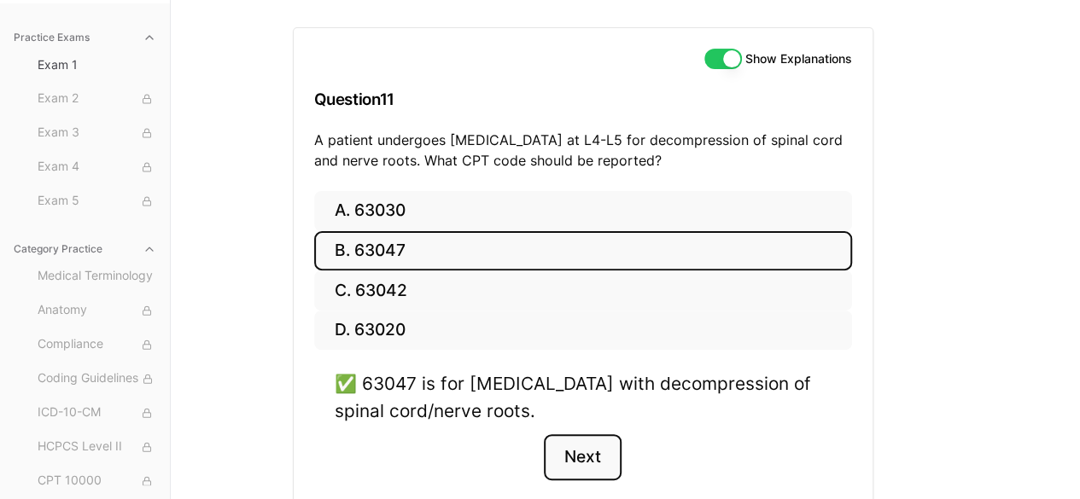
click at [601, 455] on button "Next" at bounding box center [583, 457] width 78 height 46
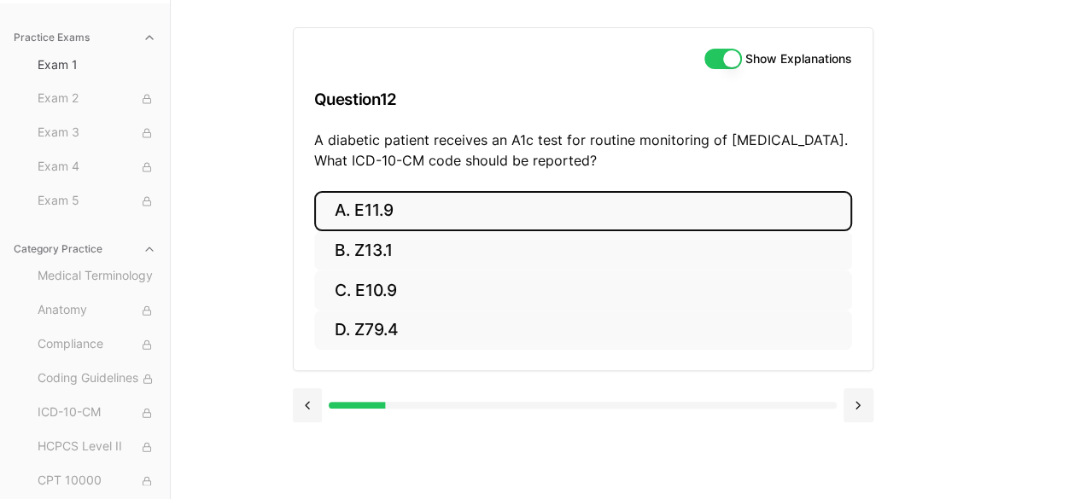
click at [360, 205] on button "A. E11.9" at bounding box center [583, 211] width 538 height 40
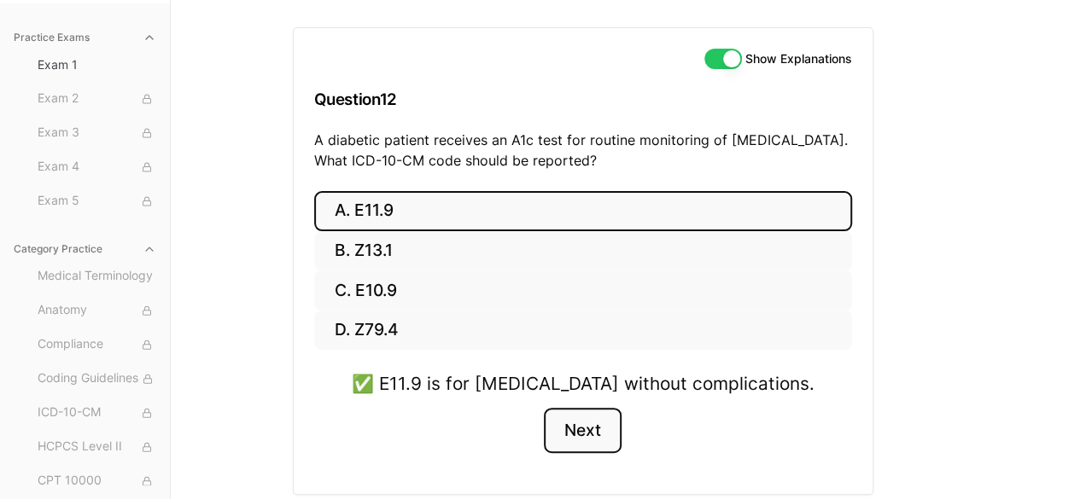
click at [573, 436] on button "Next" at bounding box center [583, 431] width 78 height 46
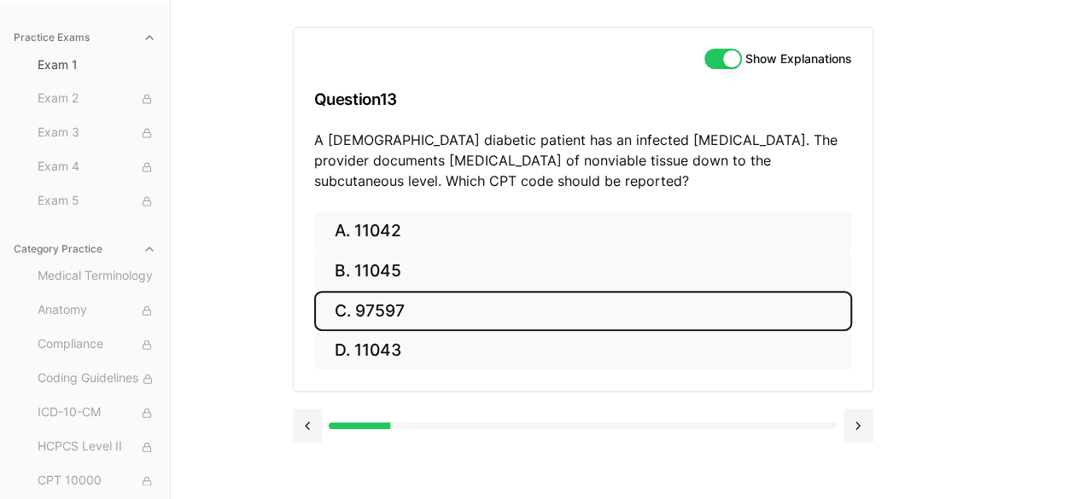
click at [447, 304] on button "C. 97597" at bounding box center [583, 311] width 538 height 40
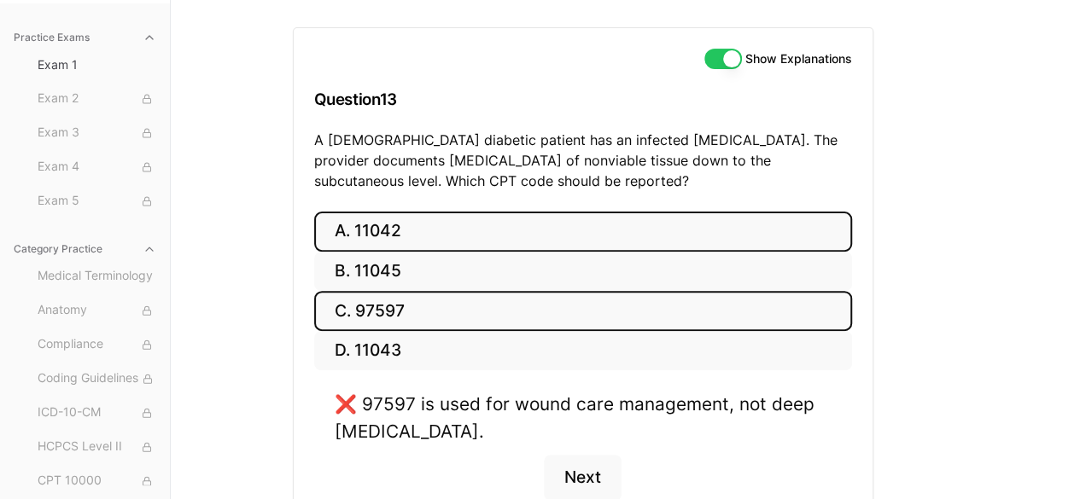
click at [411, 243] on button "A. 11042" at bounding box center [583, 232] width 538 height 40
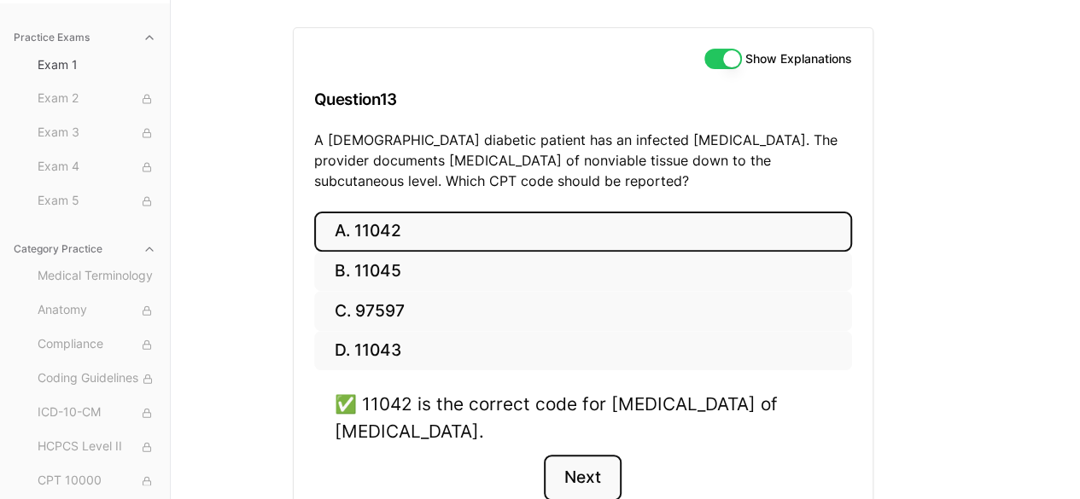
click at [587, 473] on button "Next" at bounding box center [583, 478] width 78 height 46
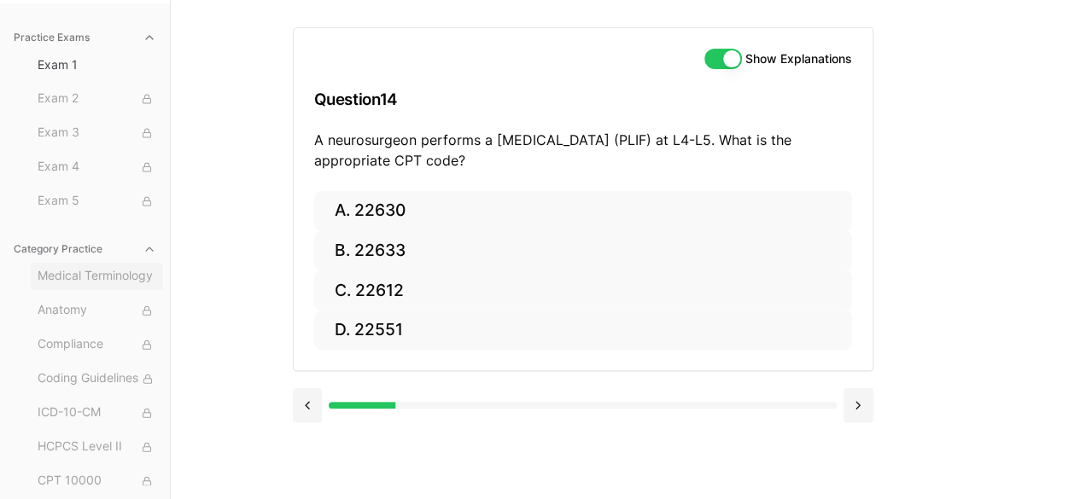
click at [97, 279] on span "Medical Terminology" at bounding box center [97, 276] width 119 height 19
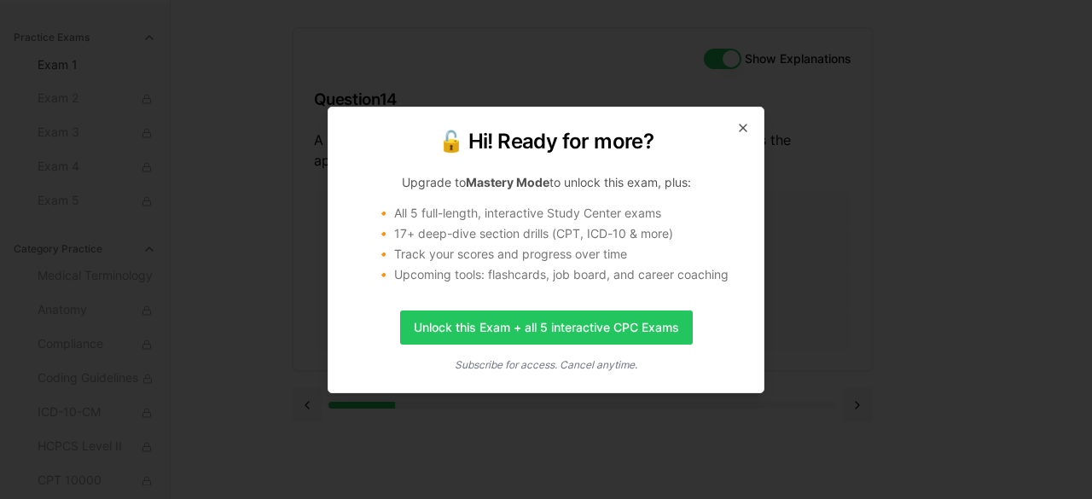
click at [747, 117] on div "🔓 Hi! Ready for more? Upgrade to Mastery Mode to unlock this exam, plus: 🔸 All …" at bounding box center [546, 250] width 437 height 287
click at [744, 122] on icon "button" at bounding box center [743, 128] width 14 height 14
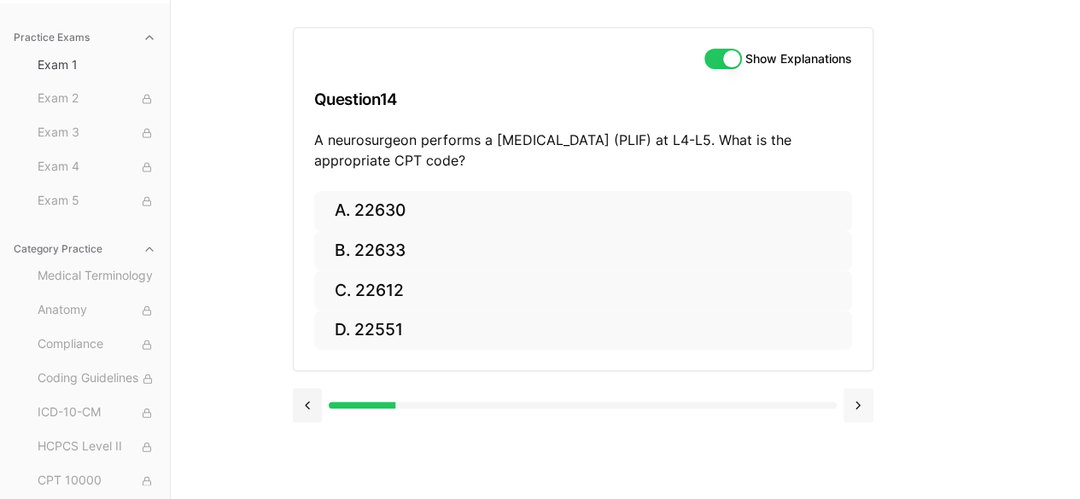
click at [860, 399] on button at bounding box center [858, 405] width 30 height 34
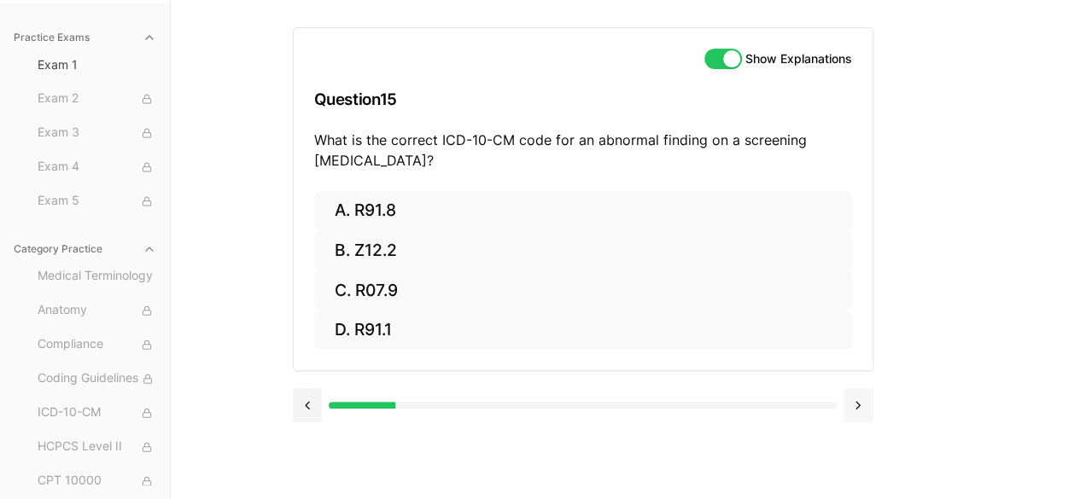
click at [860, 399] on button at bounding box center [858, 405] width 30 height 34
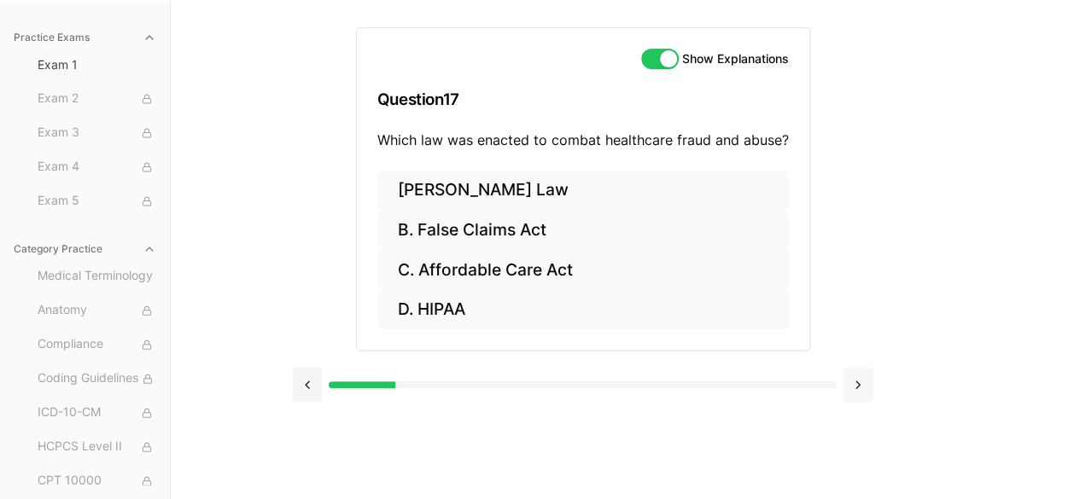
click at [860, 399] on button at bounding box center [858, 385] width 30 height 34
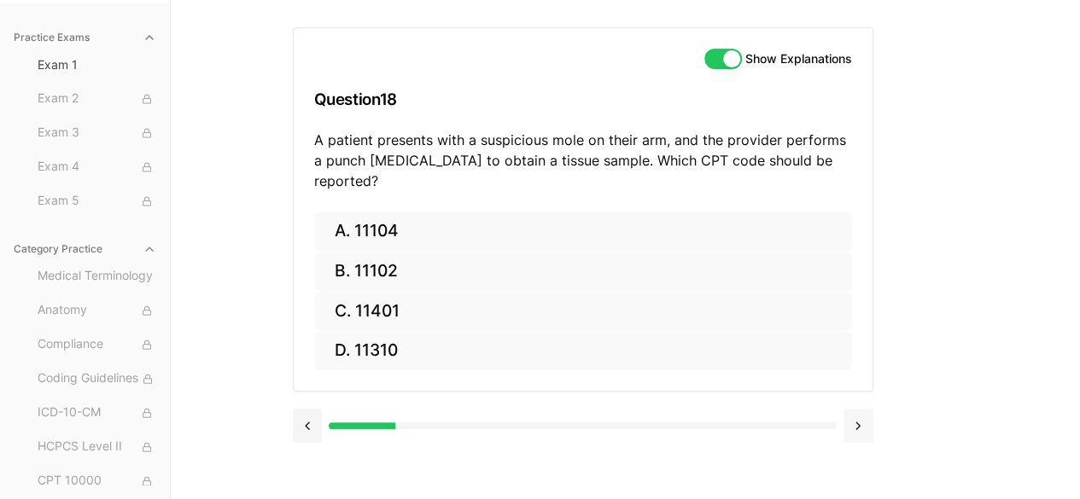
click at [860, 409] on button at bounding box center [858, 426] width 30 height 34
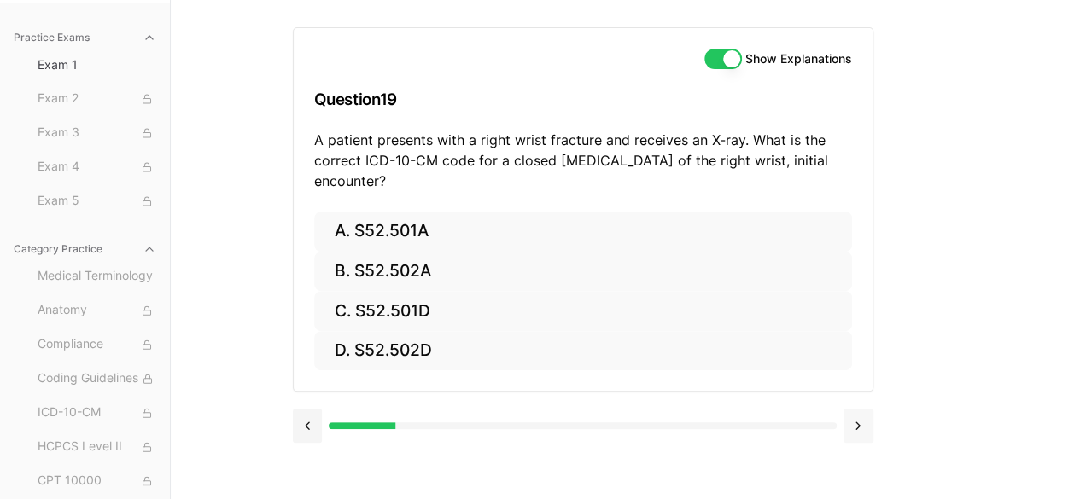
click at [850, 422] on button at bounding box center [858, 426] width 30 height 34
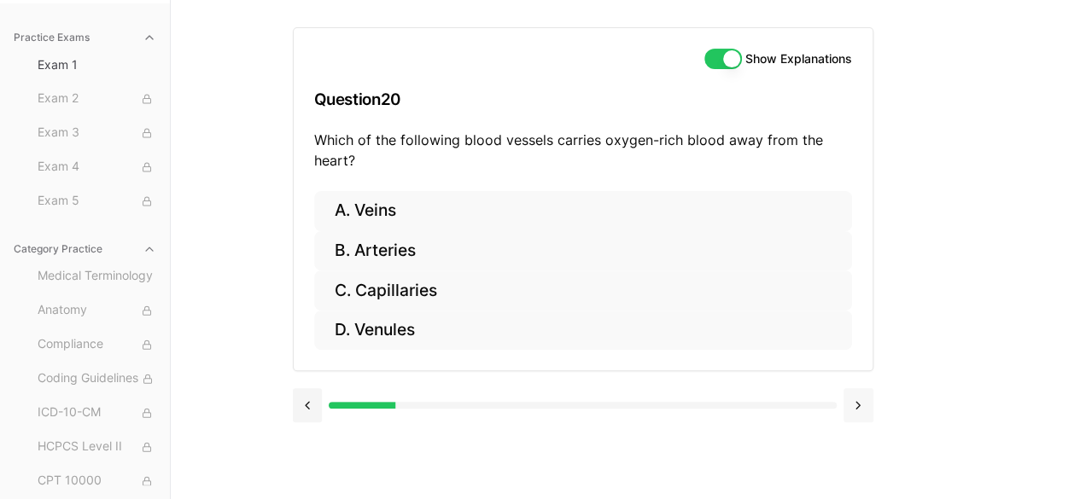
click at [850, 422] on div at bounding box center [583, 403] width 580 height 65
click at [854, 420] on div at bounding box center [583, 403] width 580 height 65
click at [855, 402] on button at bounding box center [858, 405] width 30 height 34
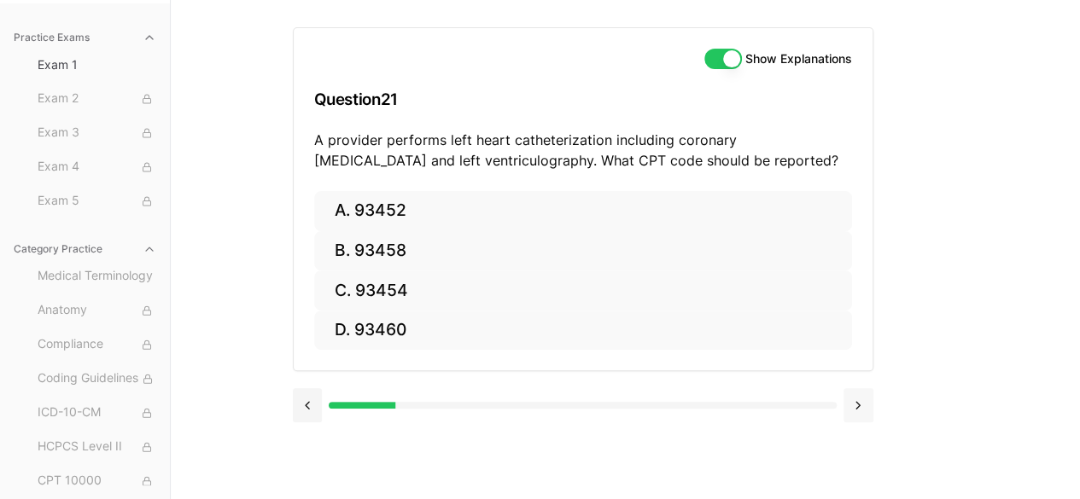
click at [855, 402] on button at bounding box center [858, 405] width 30 height 34
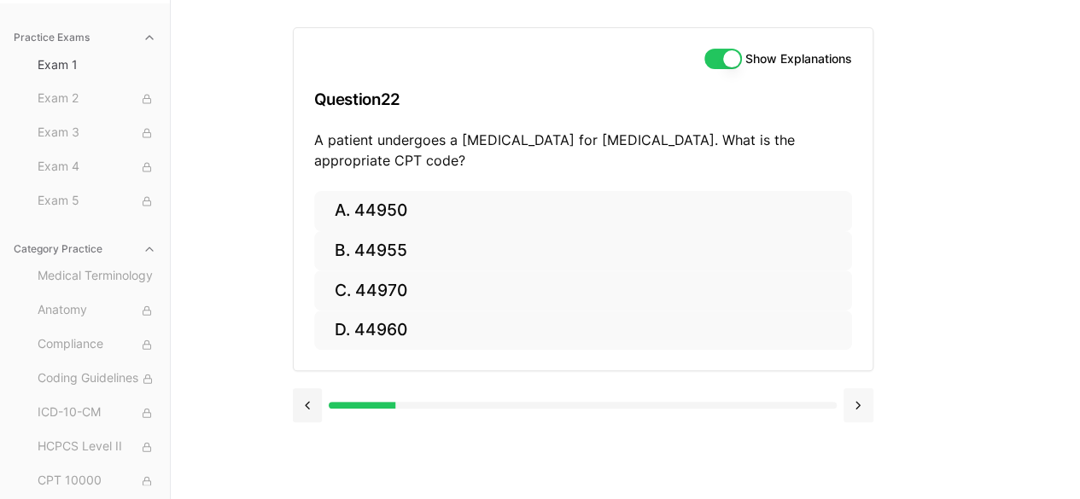
click at [855, 402] on button at bounding box center [858, 405] width 30 height 34
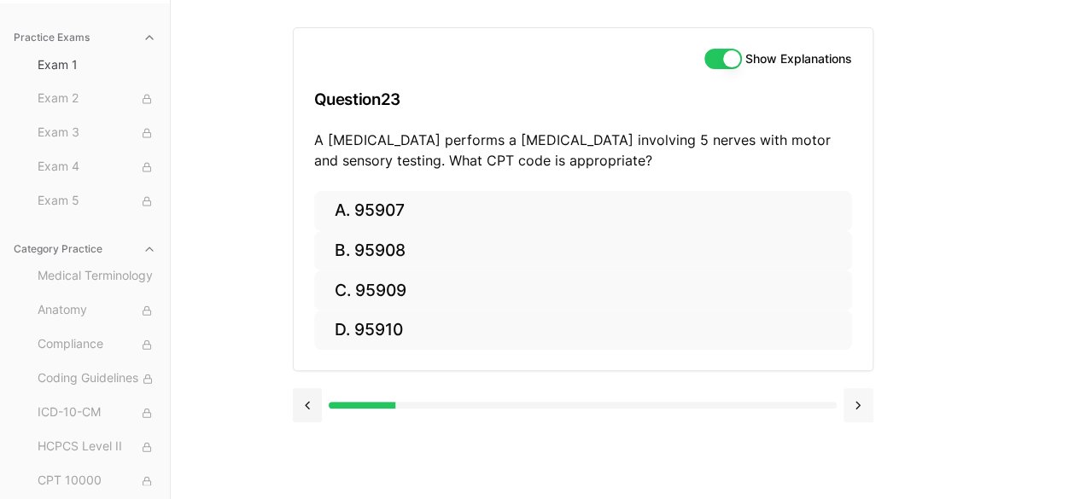
click at [855, 402] on button at bounding box center [858, 405] width 30 height 34
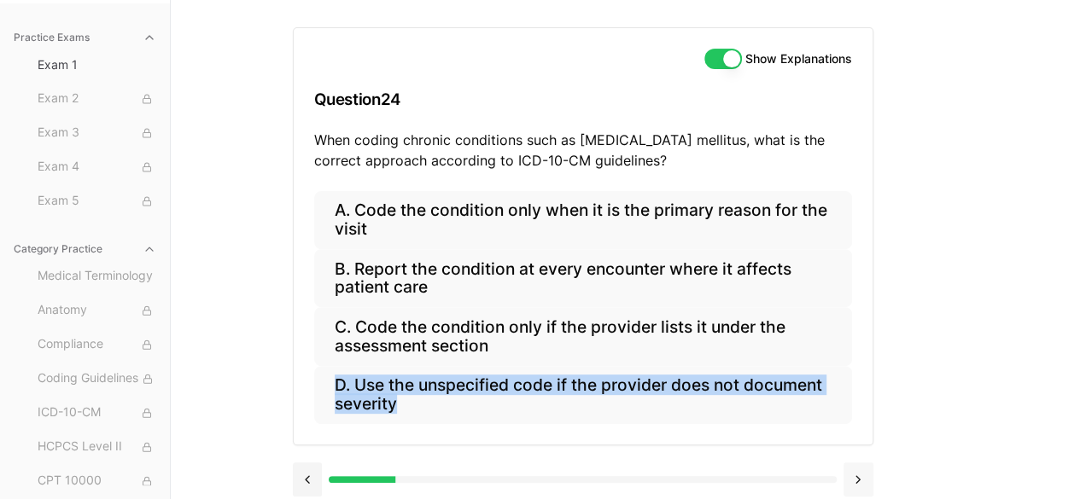
click at [855, 402] on div "A. Code the condition only when it is the primary reason for the visit B. Repor…" at bounding box center [583, 317] width 579 height 253
click at [856, 474] on button at bounding box center [858, 480] width 30 height 34
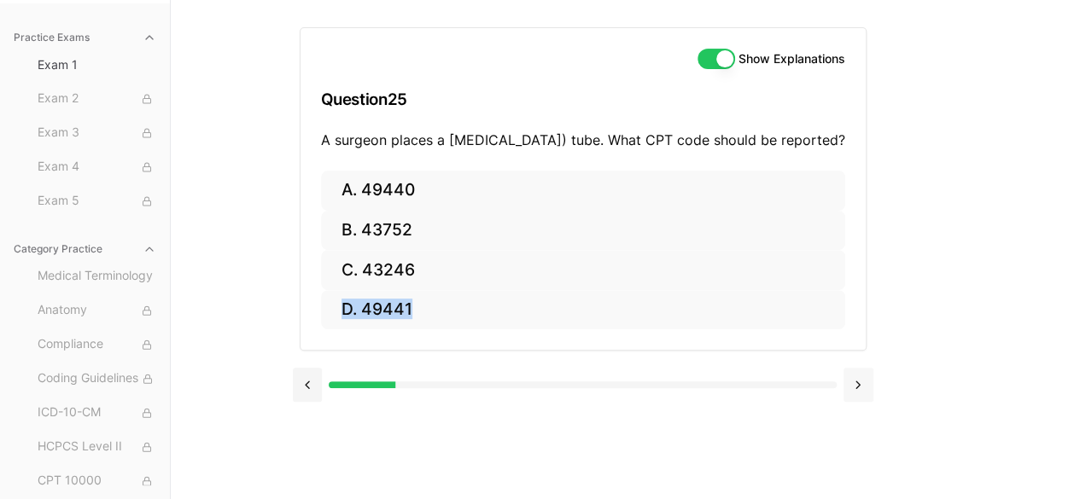
click at [862, 400] on button at bounding box center [858, 385] width 30 height 34
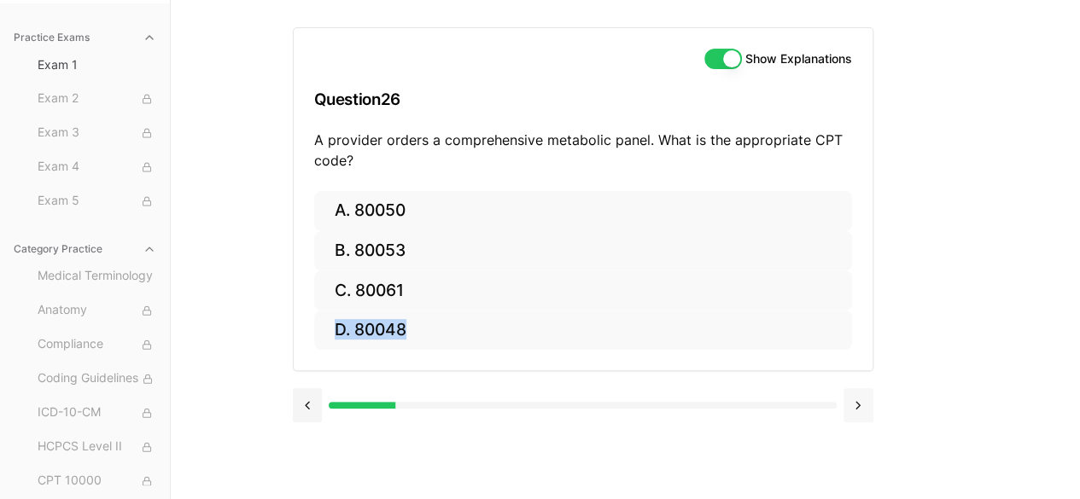
click at [862, 400] on button at bounding box center [858, 405] width 30 height 34
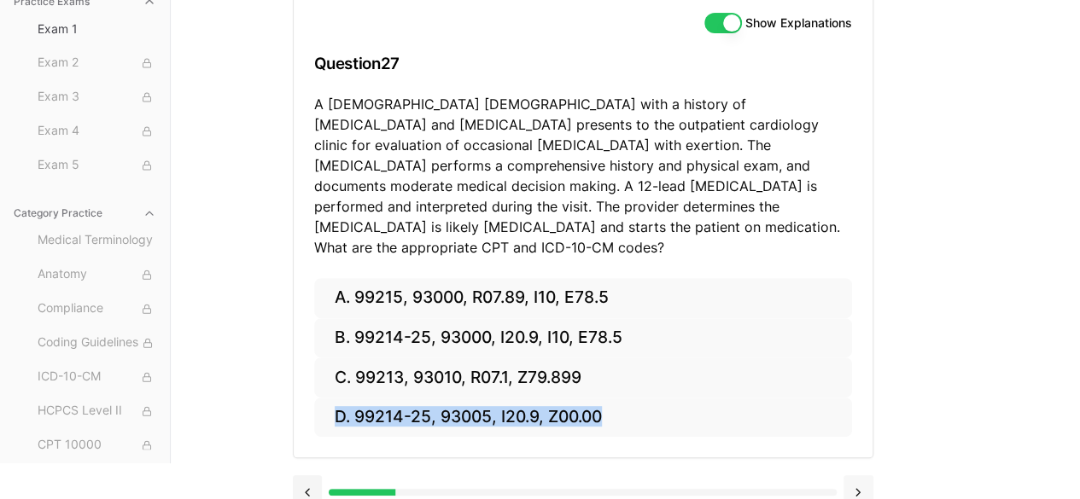
click at [853, 475] on button at bounding box center [858, 492] width 30 height 34
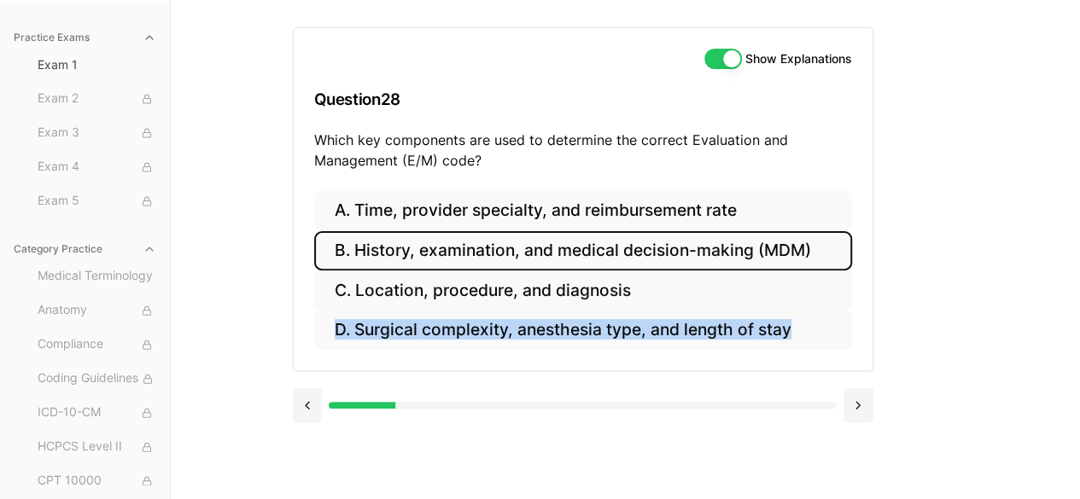
click at [481, 253] on button "B. History, examination, and medical decision-making (MDM)" at bounding box center [583, 251] width 538 height 40
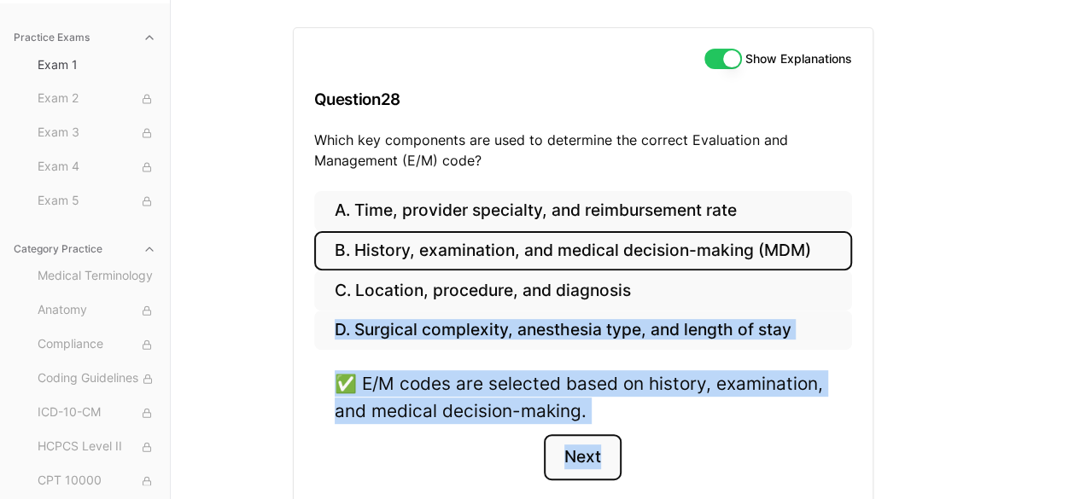
click at [582, 457] on button "Next" at bounding box center [583, 457] width 78 height 46
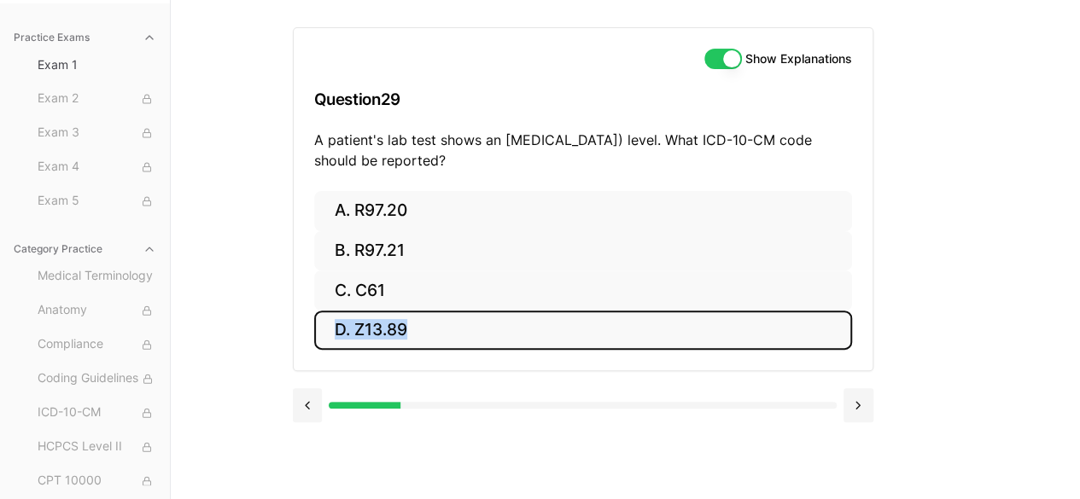
click at [414, 335] on button "D. Z13.89" at bounding box center [583, 331] width 538 height 40
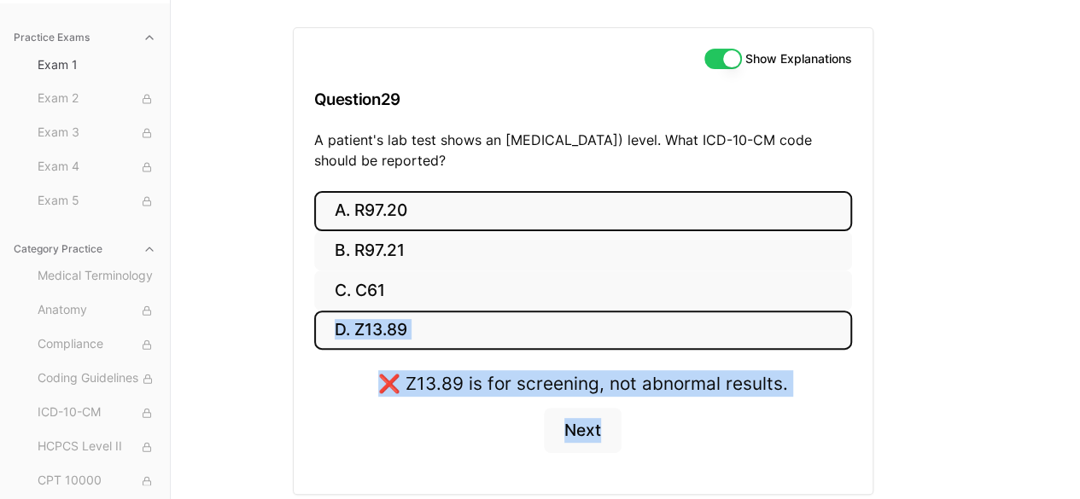
click at [418, 223] on button "A. R97.20" at bounding box center [583, 211] width 538 height 40
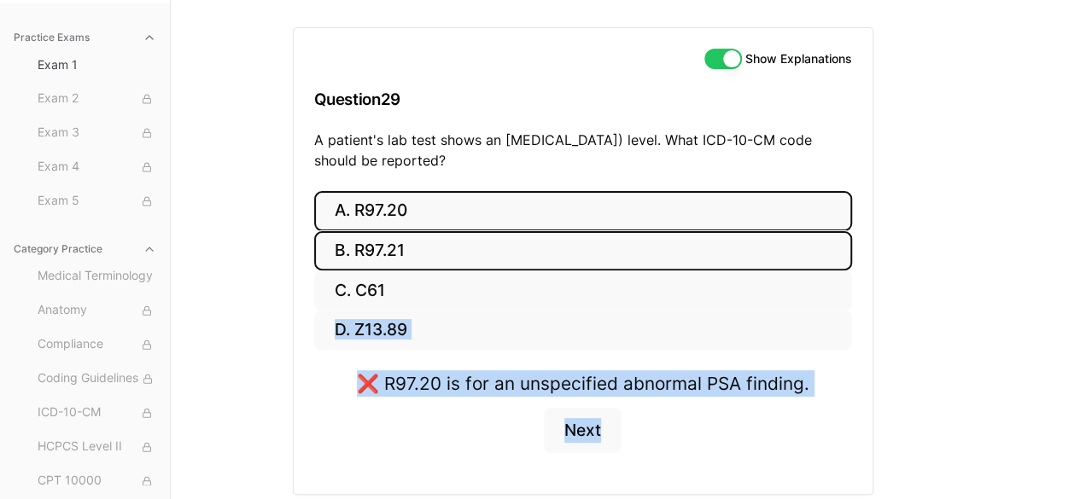
click at [416, 247] on button "B. R97.21" at bounding box center [583, 251] width 538 height 40
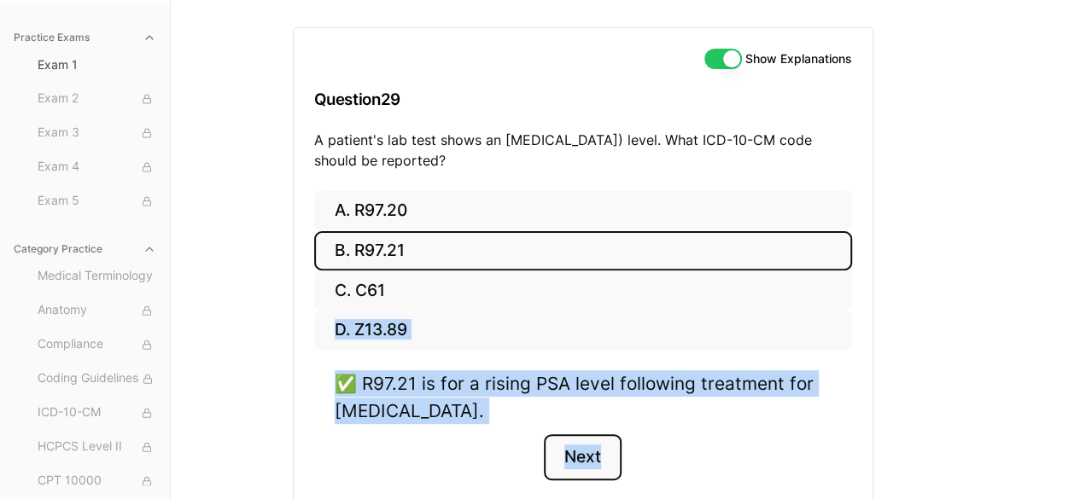
click at [579, 454] on button "Next" at bounding box center [583, 457] width 78 height 46
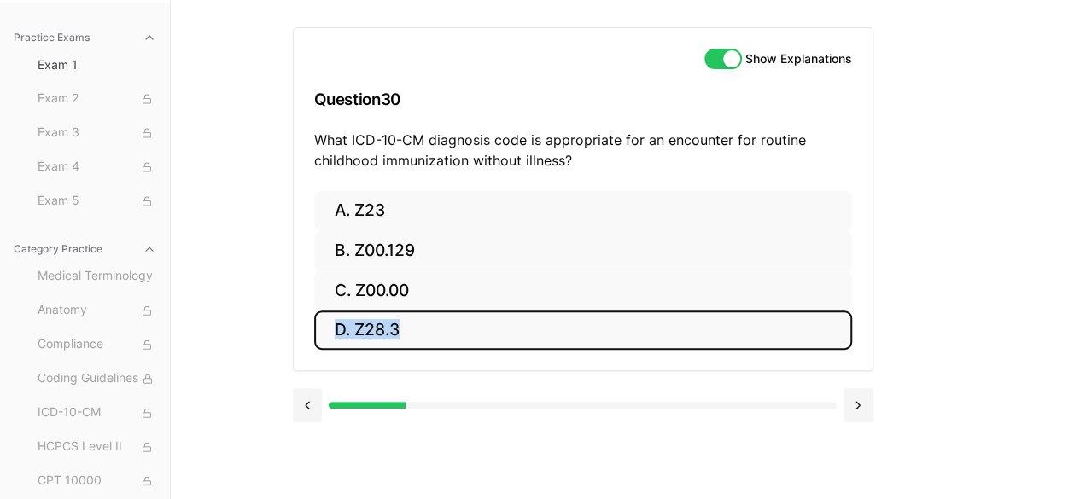
click at [385, 323] on button "D. Z28.3" at bounding box center [583, 331] width 538 height 40
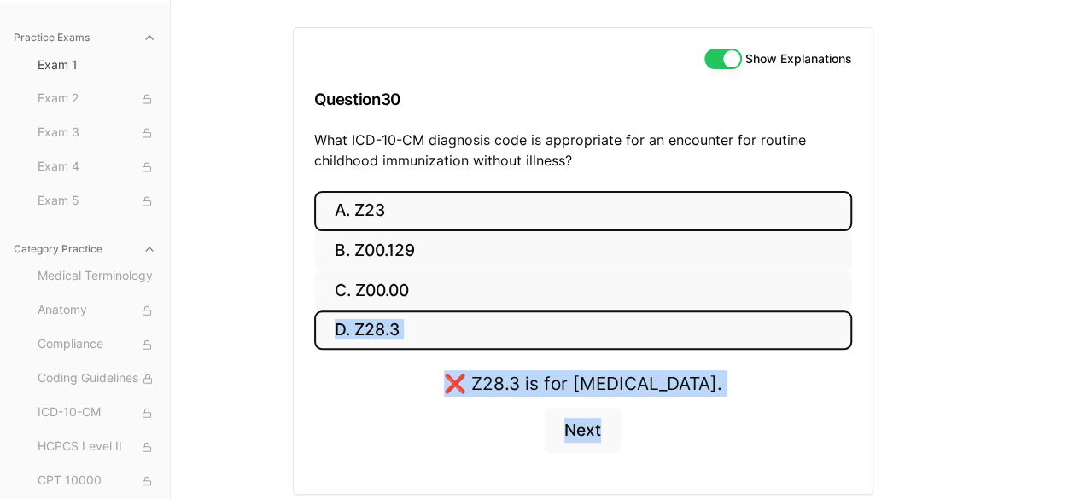
click at [370, 204] on button "A. Z23" at bounding box center [583, 211] width 538 height 40
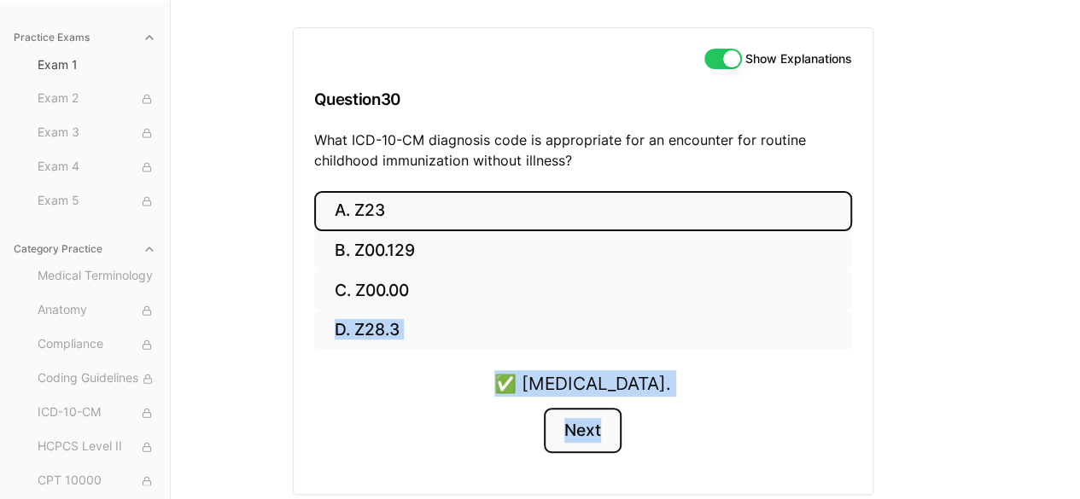
click at [568, 429] on button "Next" at bounding box center [583, 431] width 78 height 46
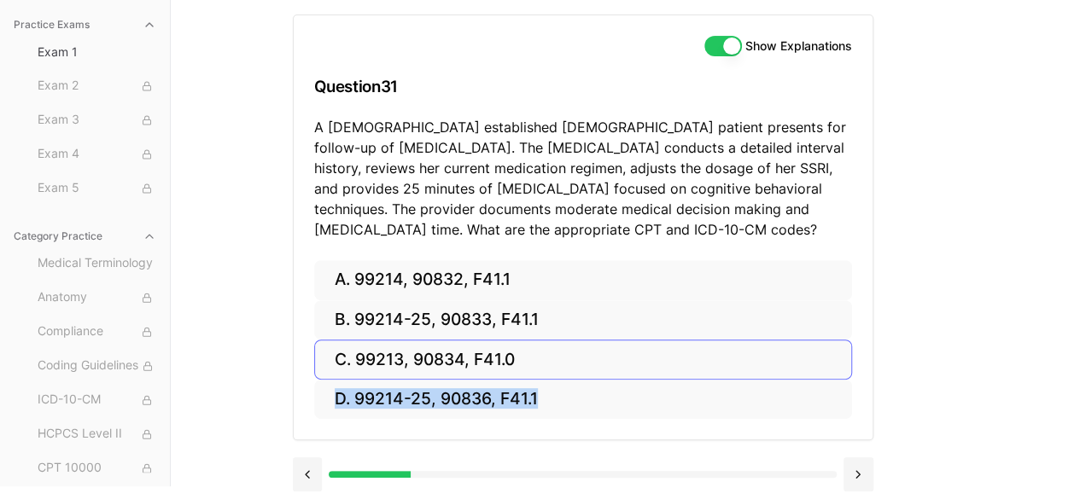
scroll to position [172, 0]
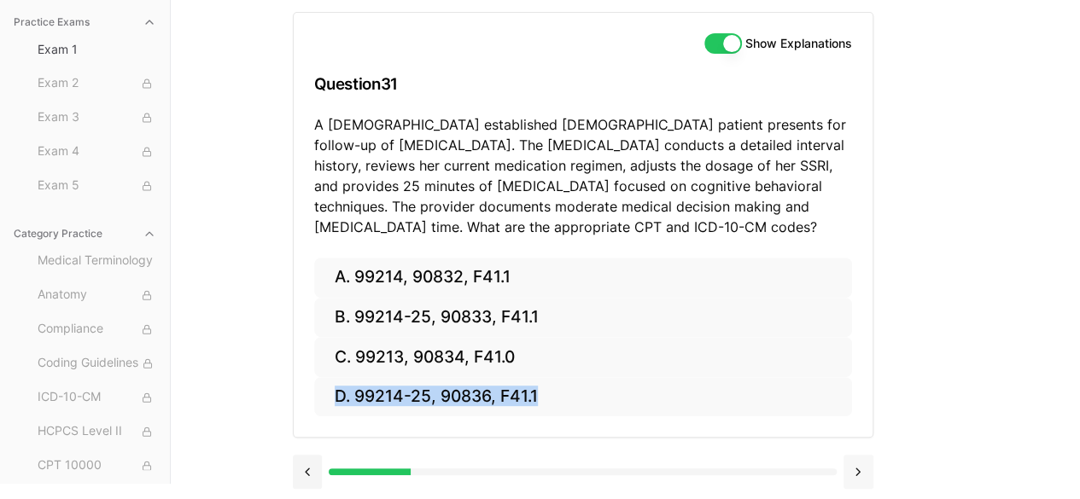
click at [855, 474] on button at bounding box center [858, 472] width 30 height 34
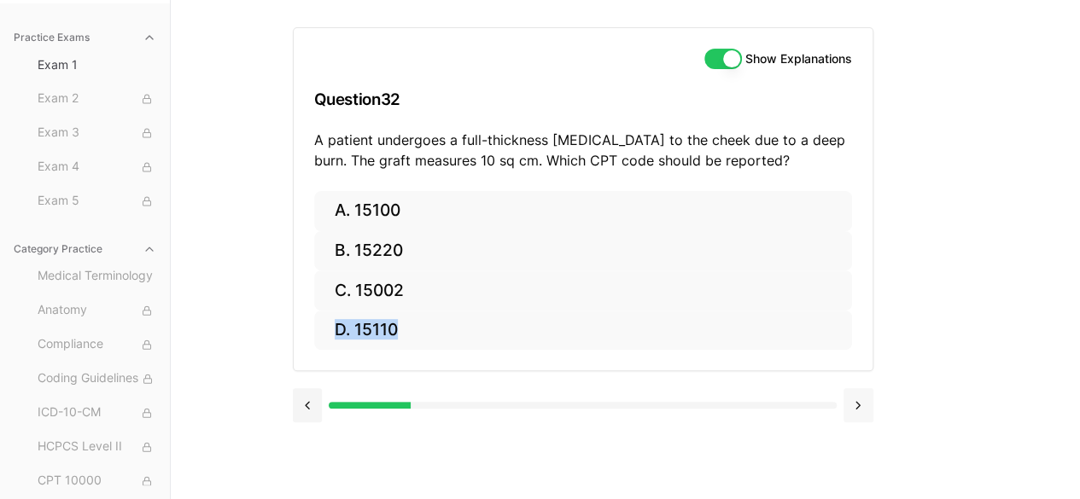
click at [859, 414] on button at bounding box center [858, 405] width 30 height 34
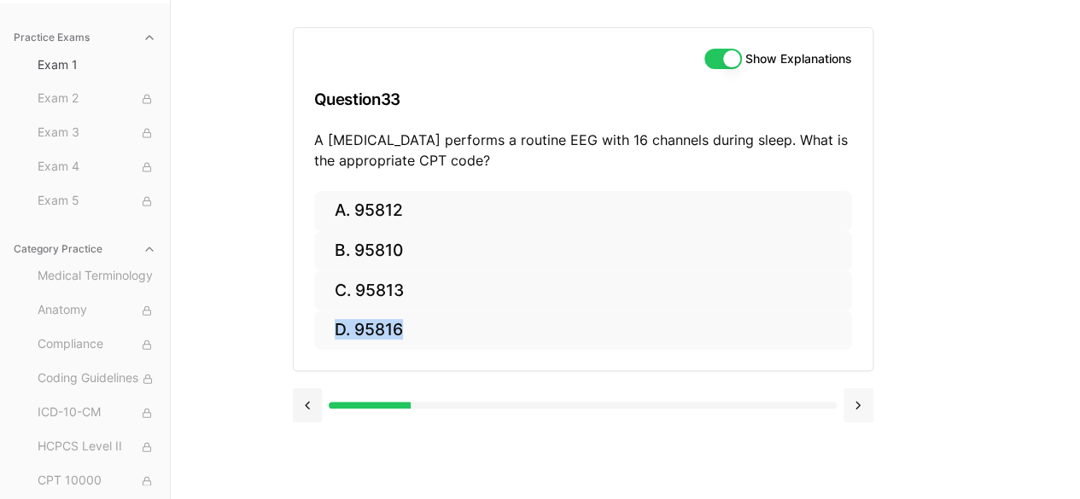
click at [860, 412] on button at bounding box center [858, 405] width 30 height 34
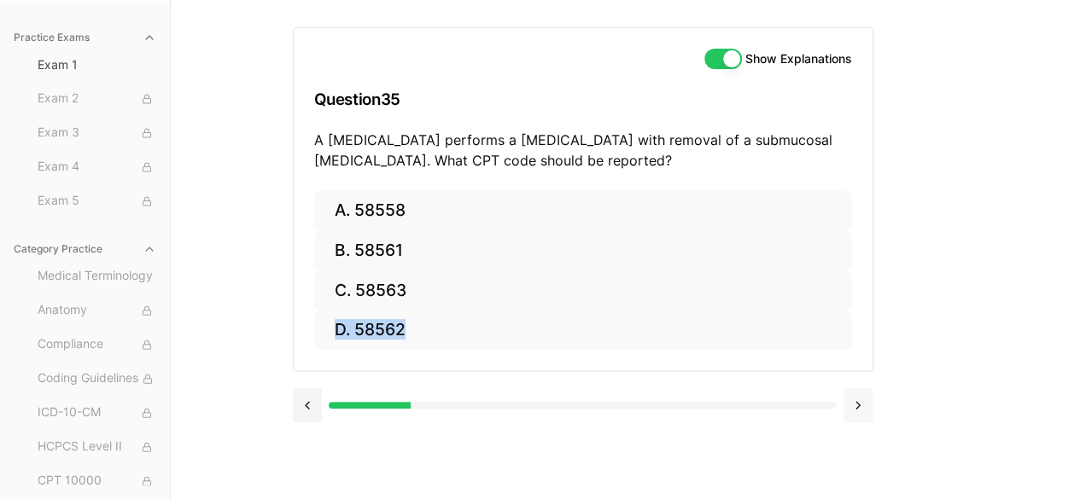
click at [860, 412] on button at bounding box center [858, 405] width 30 height 34
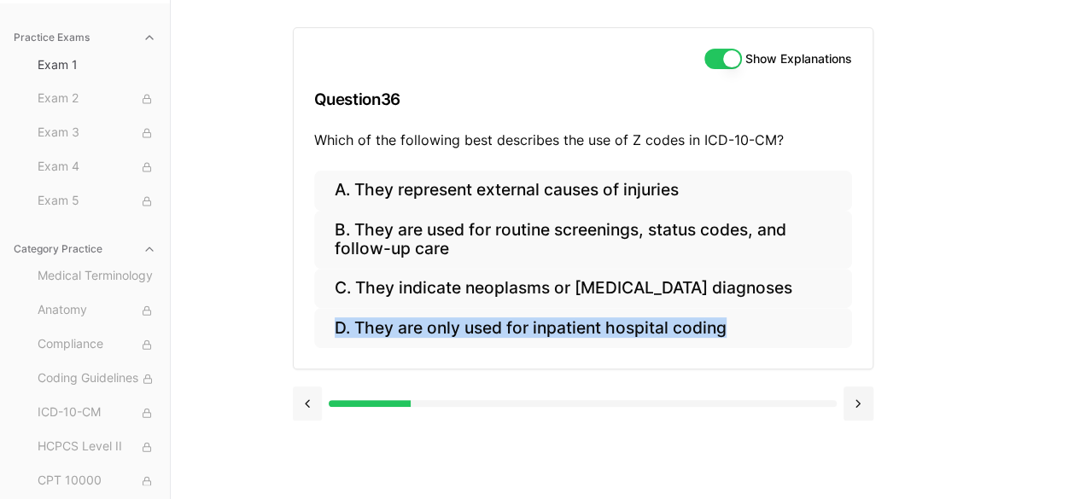
click at [316, 399] on button at bounding box center [308, 404] width 30 height 34
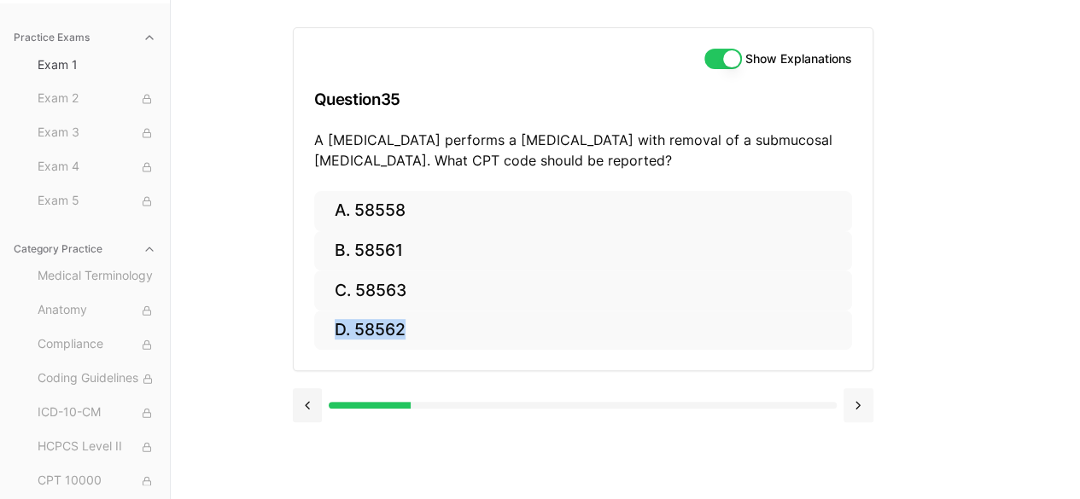
click at [860, 405] on button at bounding box center [858, 405] width 30 height 34
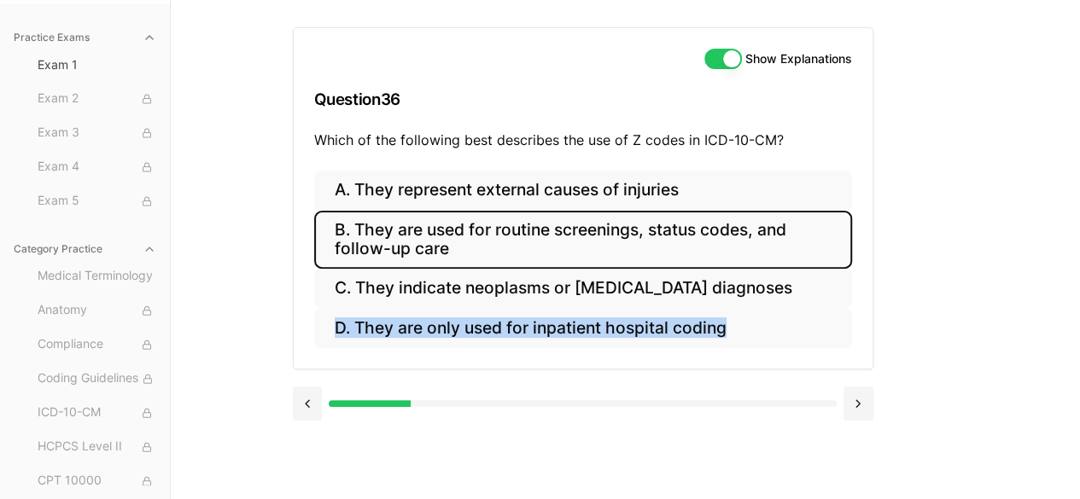
click at [443, 231] on button "B. They are used for routine screenings, status codes, and follow-up care" at bounding box center [583, 240] width 538 height 58
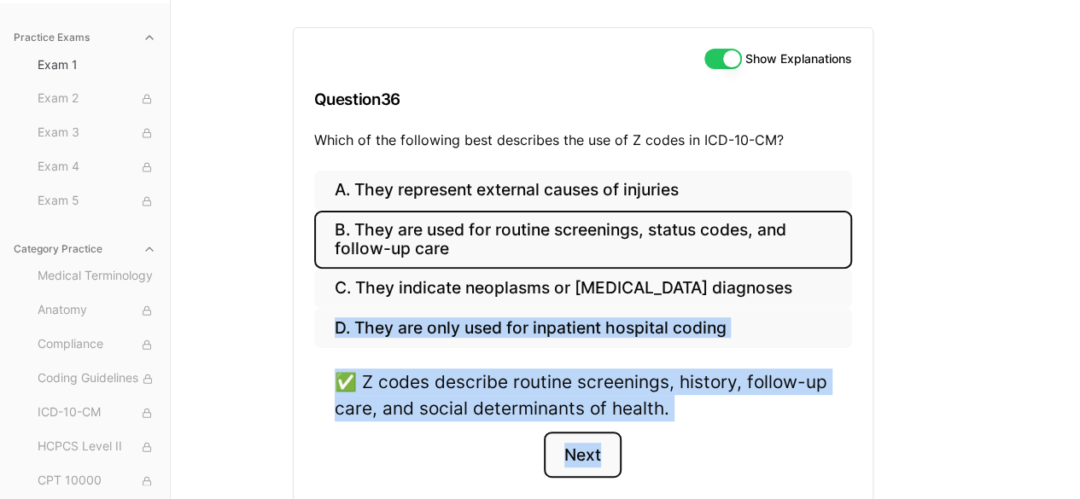
click at [568, 455] on button "Next" at bounding box center [583, 455] width 78 height 46
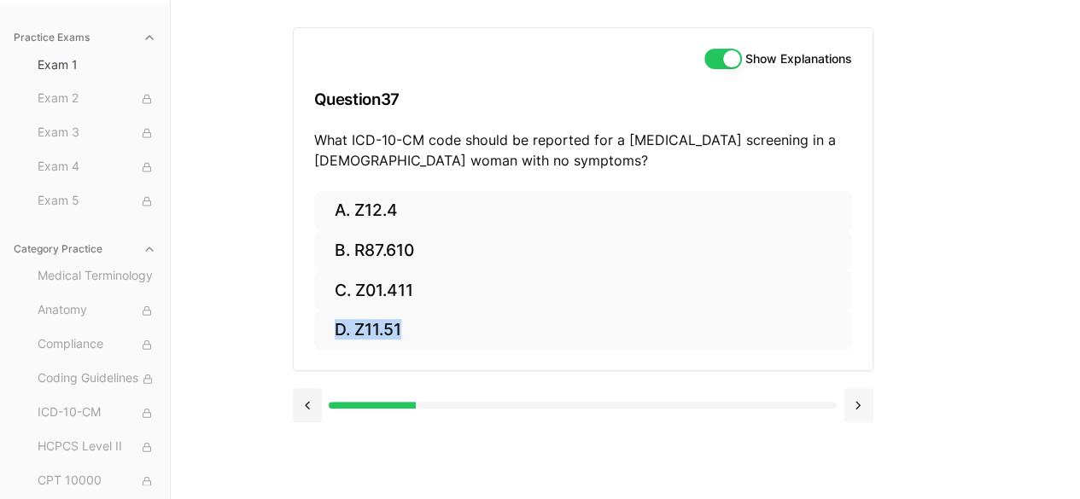
click at [853, 406] on button at bounding box center [858, 405] width 30 height 34
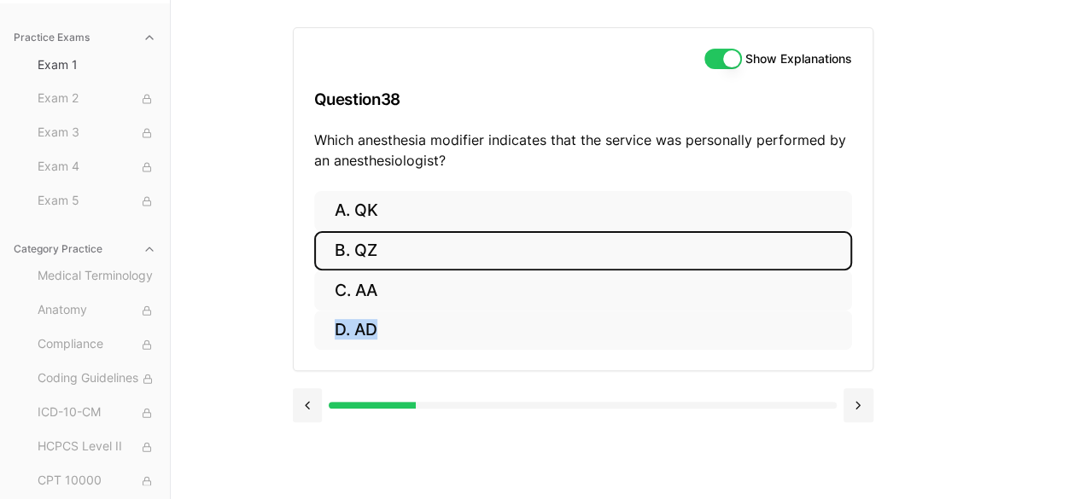
click at [366, 259] on button "B. QZ" at bounding box center [583, 251] width 538 height 40
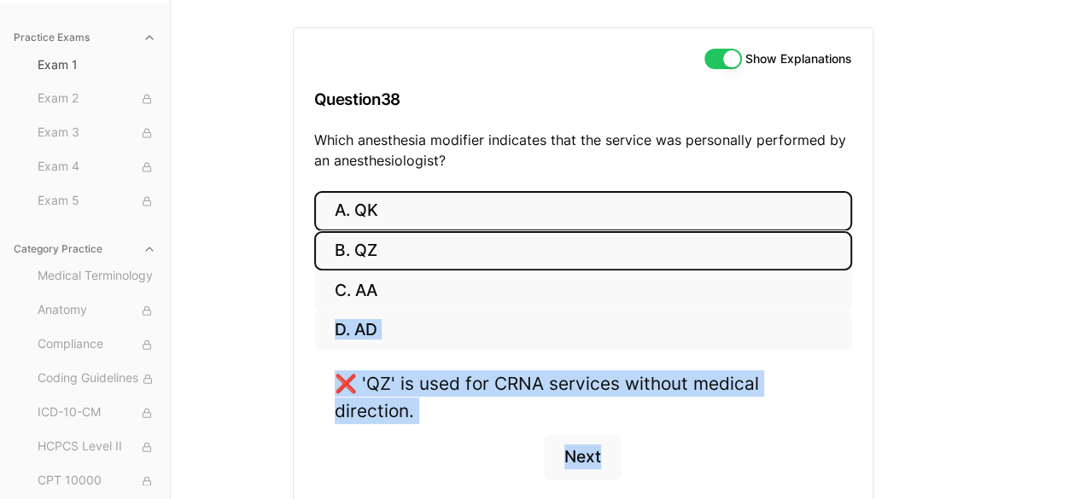
click at [376, 214] on button "A. QK" at bounding box center [583, 211] width 538 height 40
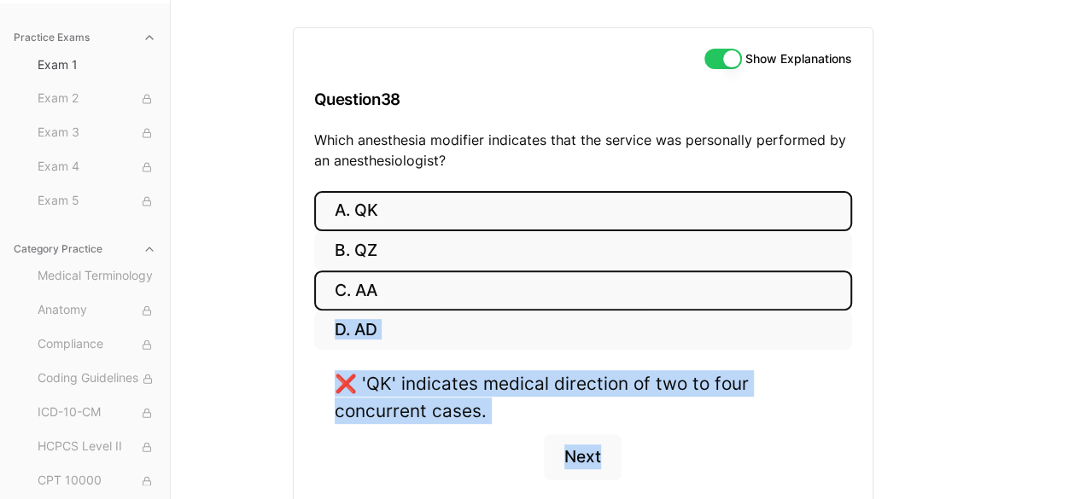
click at [364, 291] on button "C. AA" at bounding box center [583, 291] width 538 height 40
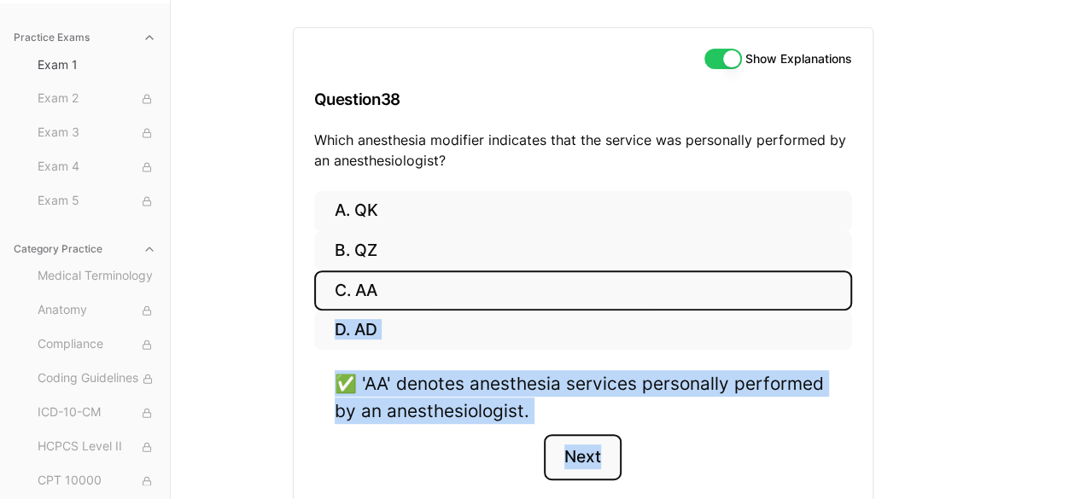
click at [582, 451] on button "Next" at bounding box center [583, 457] width 78 height 46
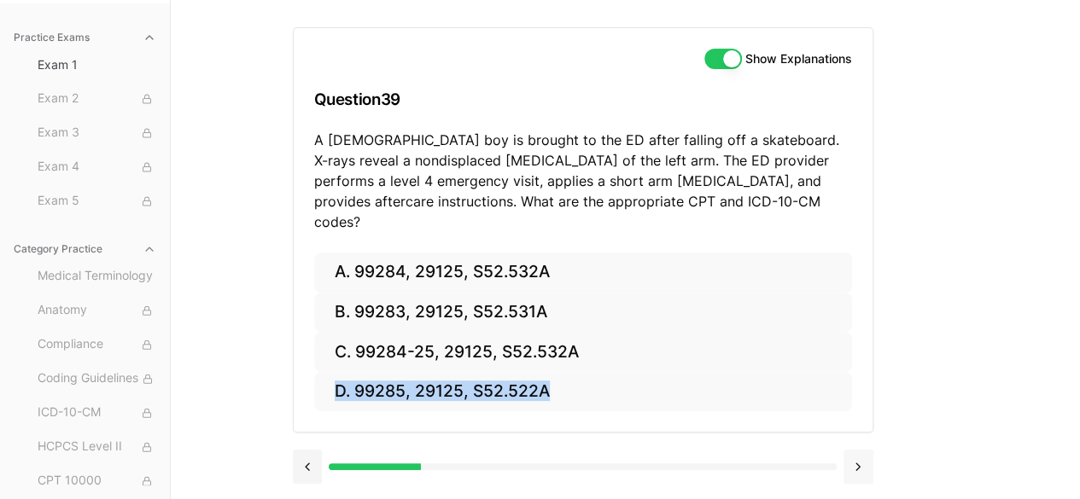
click at [853, 450] on button at bounding box center [858, 467] width 30 height 34
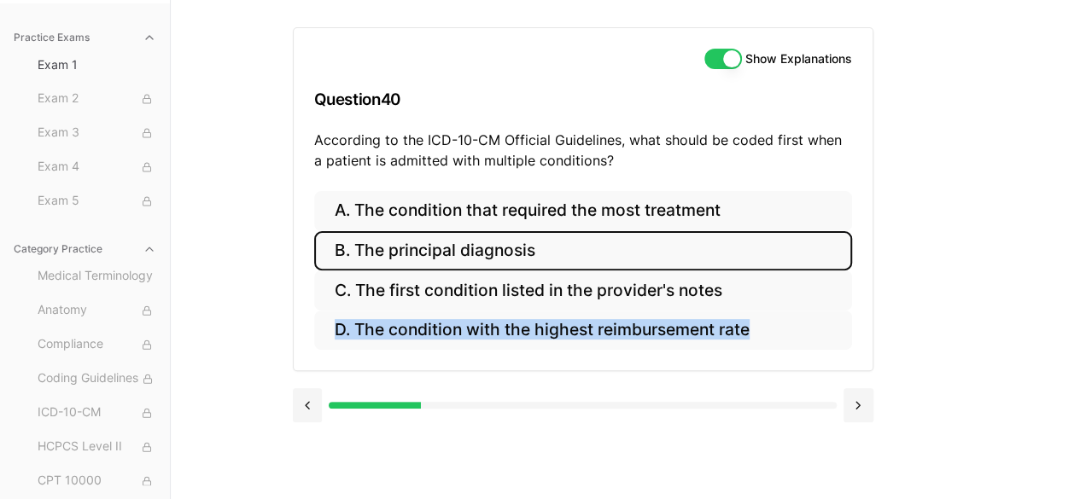
click at [444, 252] on button "B. The principal diagnosis" at bounding box center [583, 251] width 538 height 40
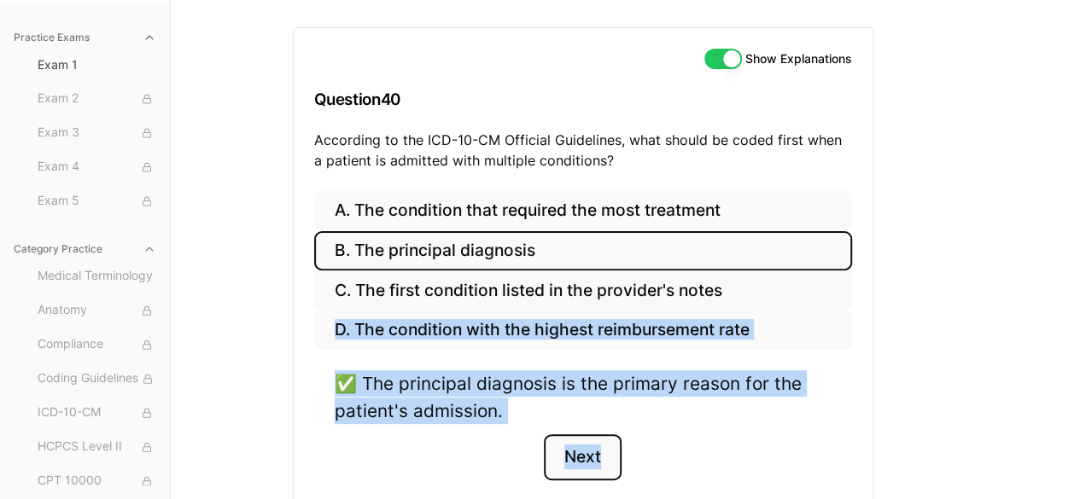
click at [594, 458] on button "Next" at bounding box center [583, 457] width 78 height 46
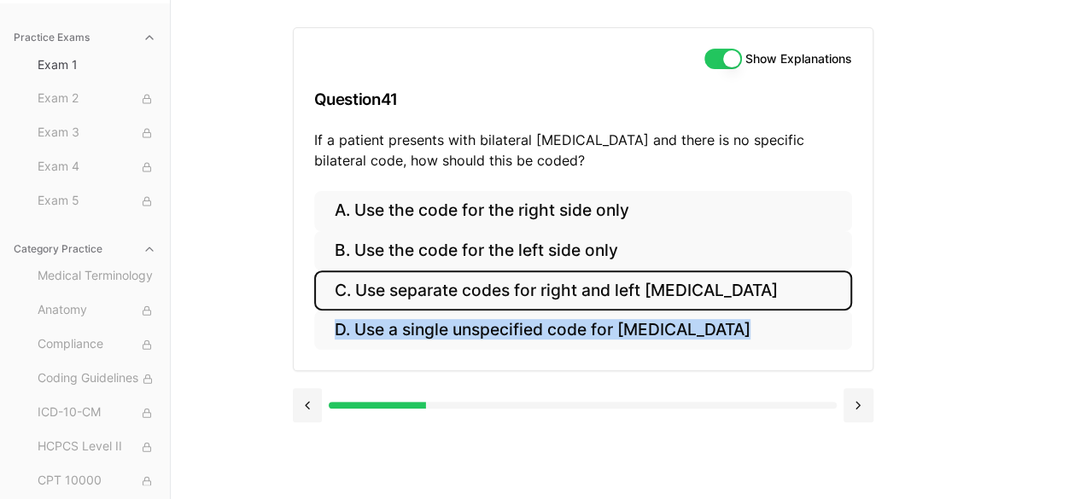
click at [501, 286] on button "C. Use separate codes for right and left otitis media" at bounding box center [583, 291] width 538 height 40
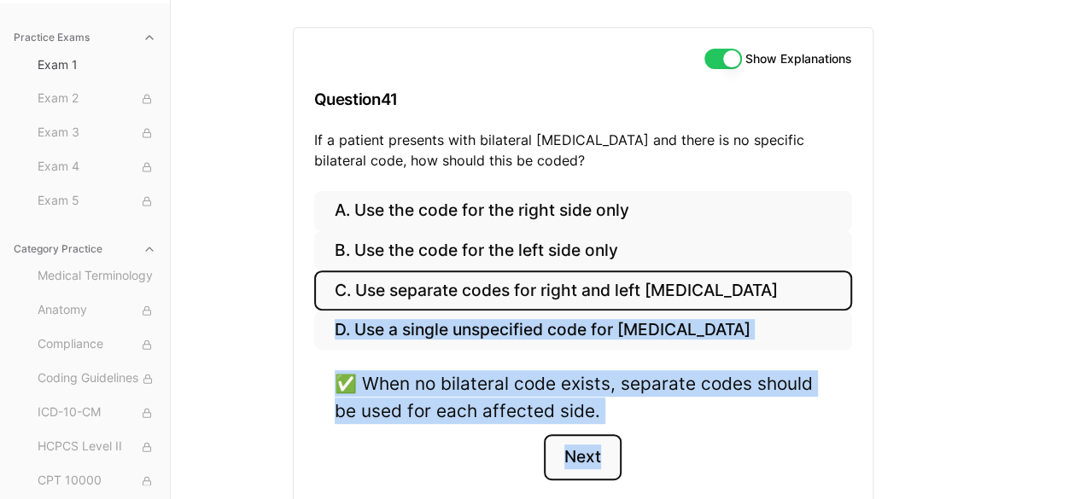
click at [585, 455] on button "Next" at bounding box center [583, 457] width 78 height 46
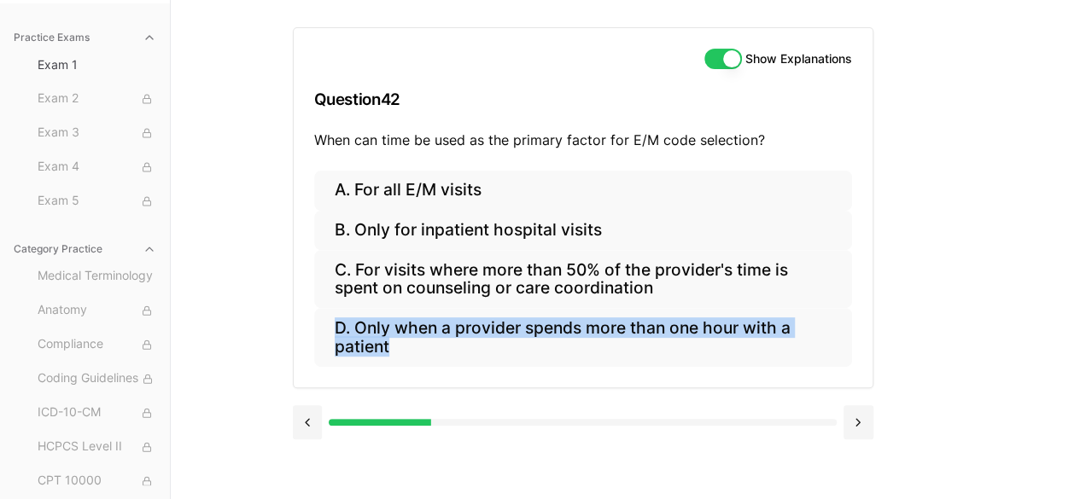
click at [659, 440] on div at bounding box center [583, 420] width 580 height 65
click at [987, 343] on div "Practice Exams Exam 1 Exam 2 Exam 3 Exam 4 Exam 5 Category Practice Medical Ter…" at bounding box center [540, 249] width 1080 height 499
click at [985, 342] on div "Practice Exams Exam 1 Exam 2 Exam 3 Exam 4 Exam 5 Category Practice Medical Ter…" at bounding box center [540, 249] width 1080 height 499
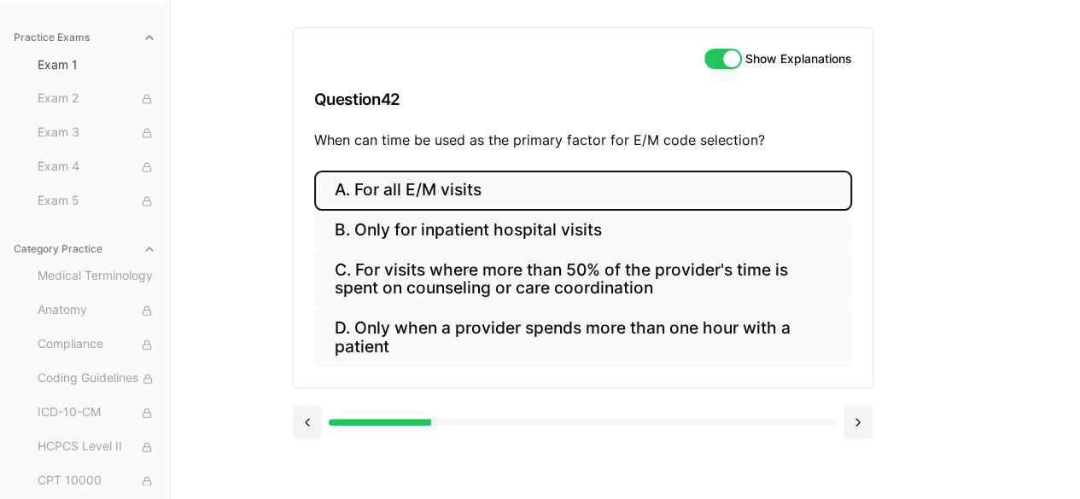
click at [459, 190] on button "A. For all E/M visits" at bounding box center [583, 191] width 538 height 40
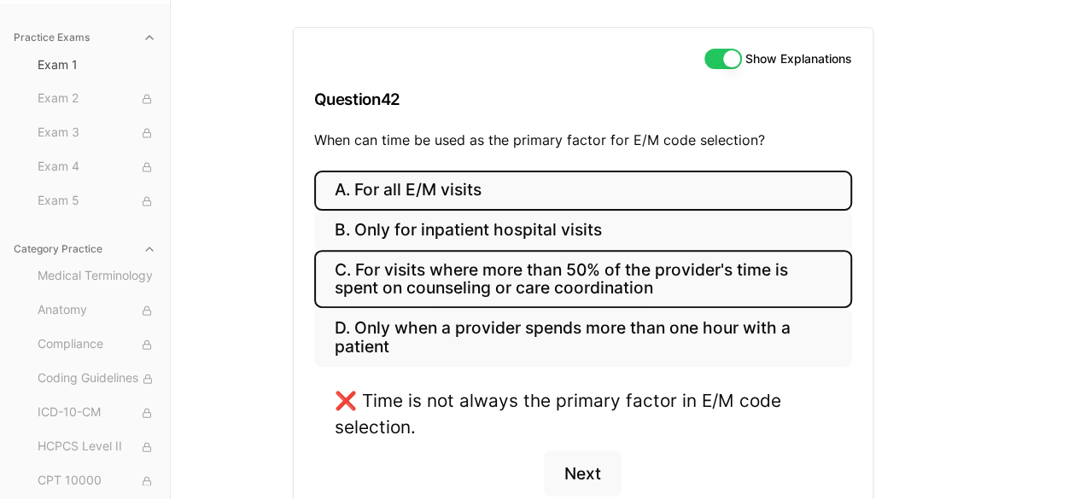
click at [473, 260] on button "C. For visits where more than 50% of the provider's time is spent on counseling…" at bounding box center [583, 279] width 538 height 58
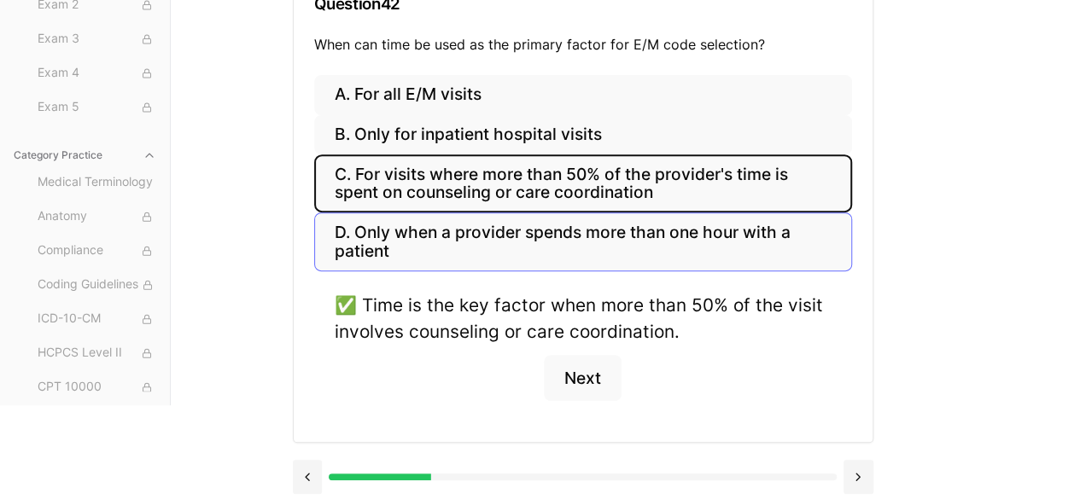
scroll to position [257, 0]
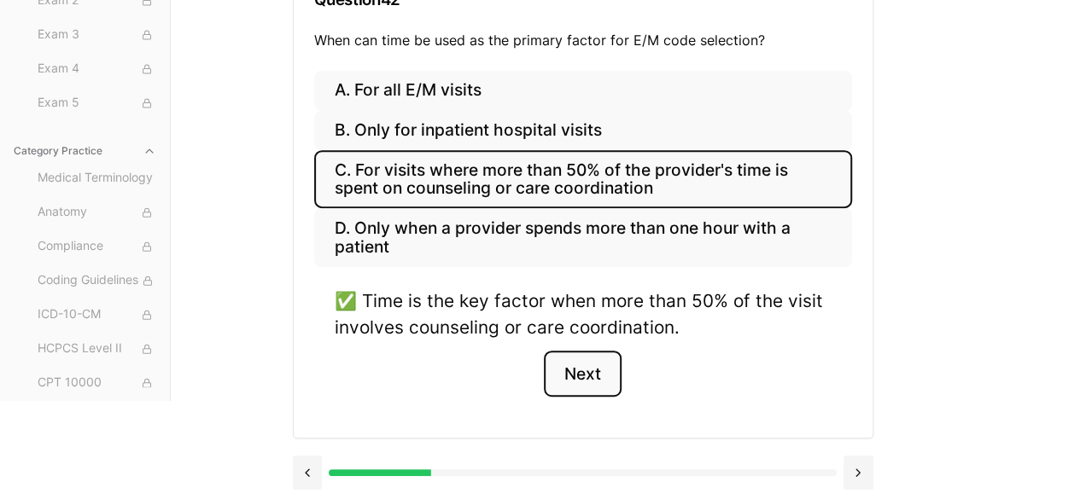
click at [562, 361] on button "Next" at bounding box center [583, 374] width 78 height 46
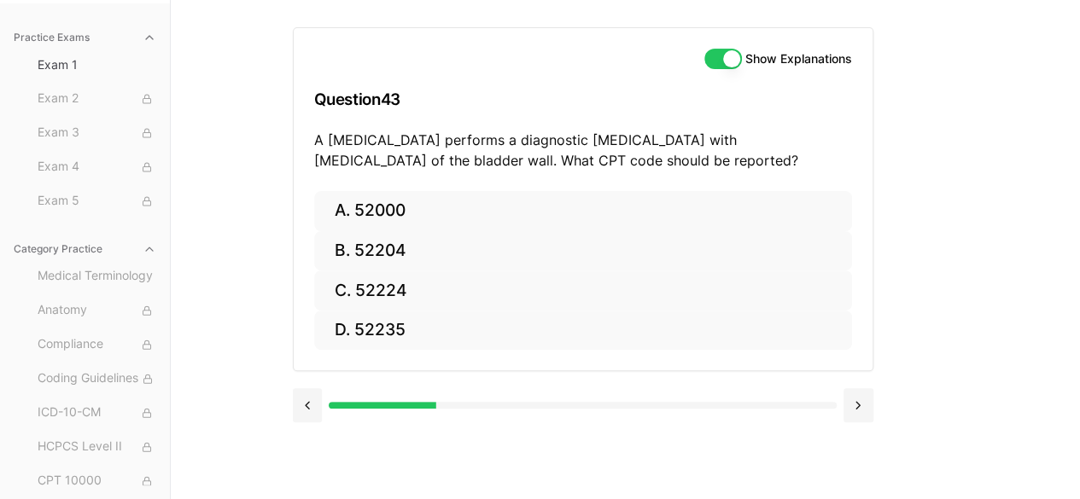
scroll to position [157, 0]
click at [857, 407] on button at bounding box center [858, 405] width 30 height 34
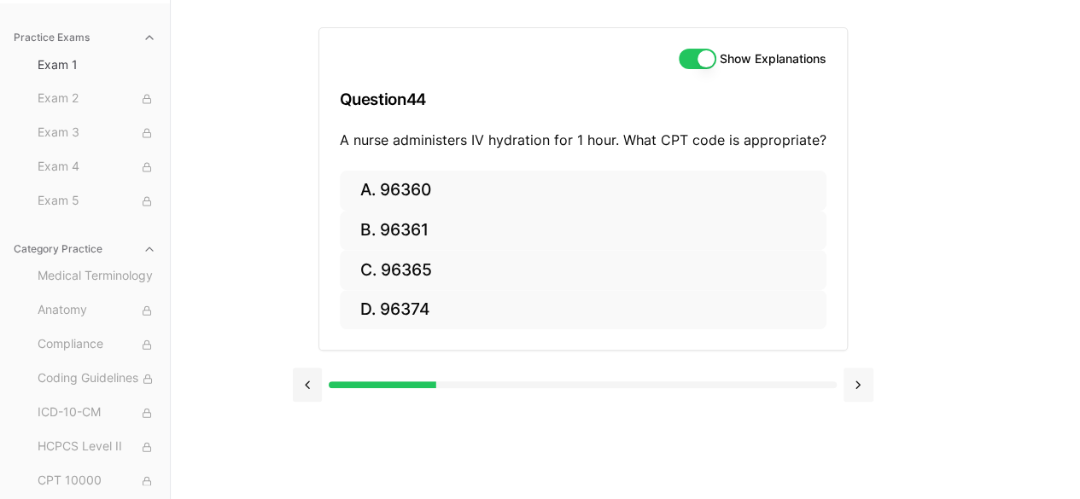
click at [857, 385] on button at bounding box center [858, 385] width 30 height 34
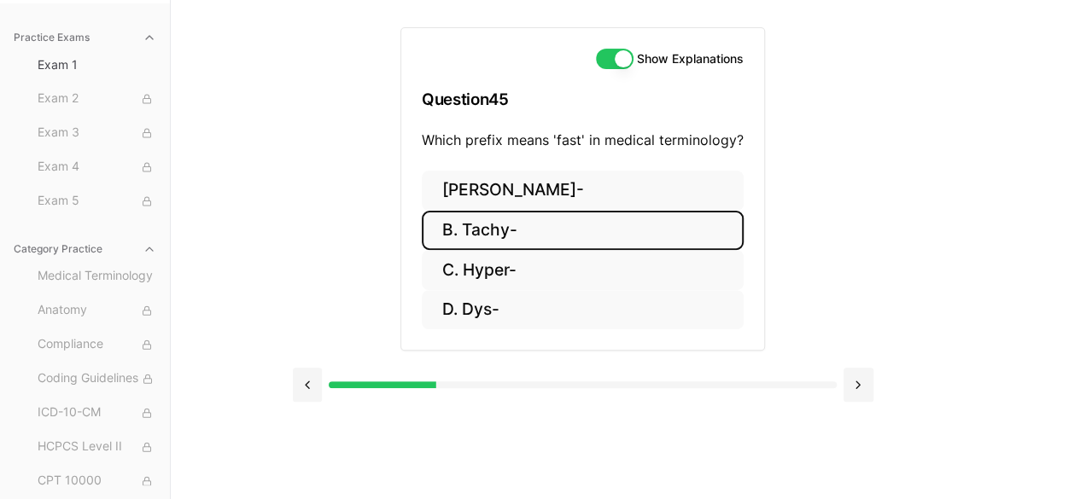
click at [561, 226] on button "B. Tachy-" at bounding box center [583, 231] width 322 height 40
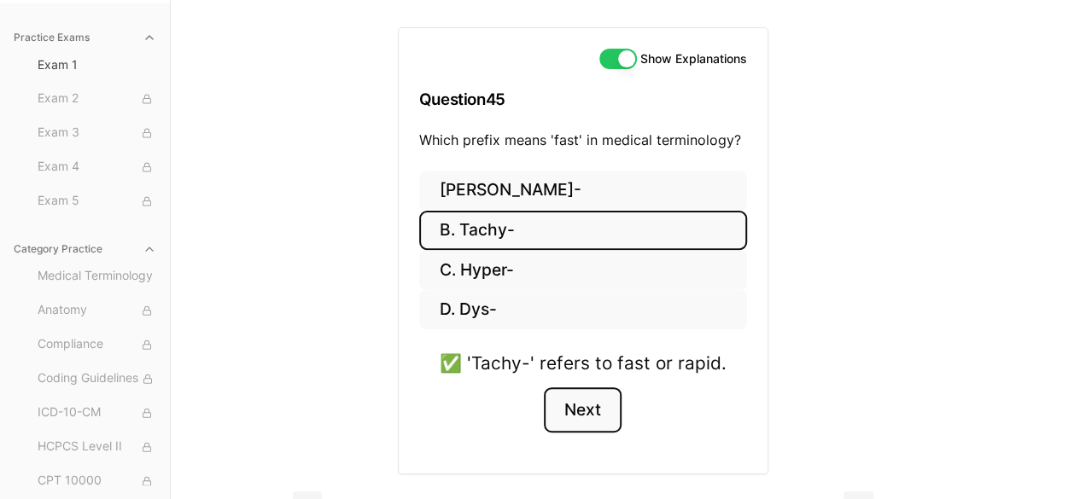
click at [577, 402] on button "Next" at bounding box center [583, 410] width 78 height 46
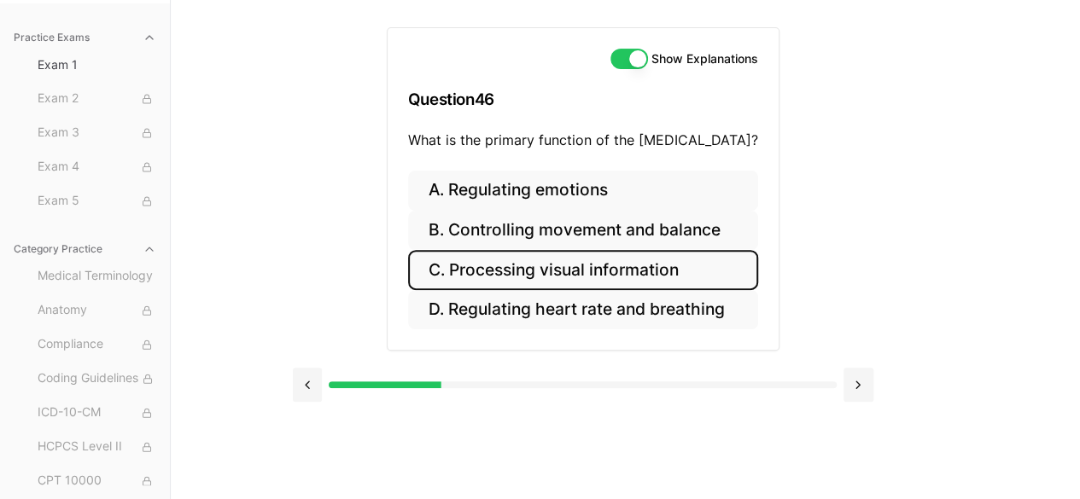
click at [614, 265] on button "C. Processing visual information" at bounding box center [583, 270] width 350 height 40
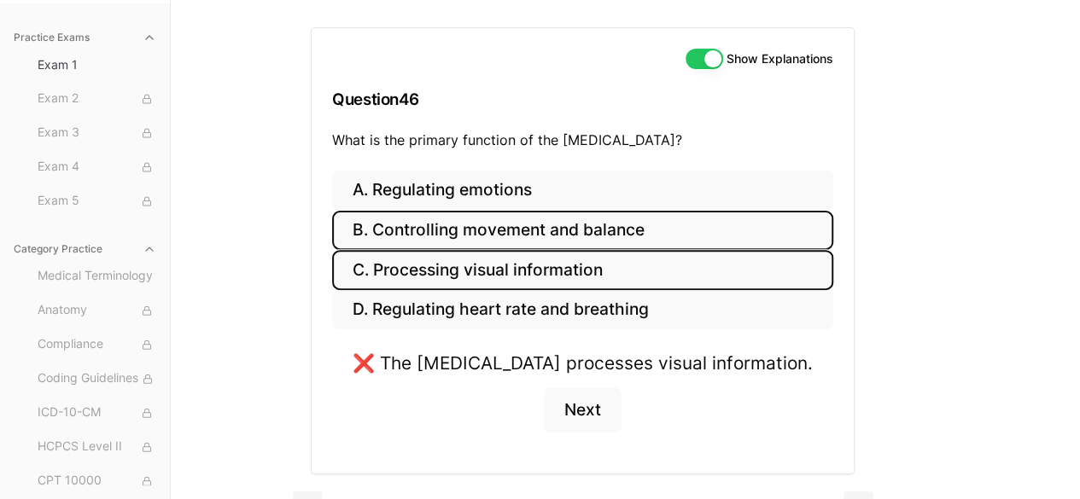
click at [591, 235] on button "B. Controlling movement and balance" at bounding box center [582, 231] width 501 height 40
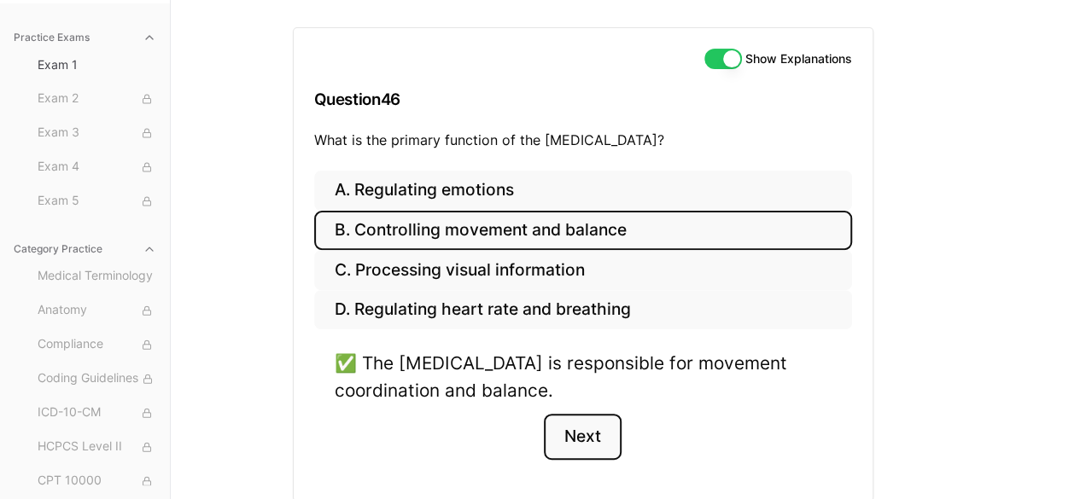
click at [577, 434] on button "Next" at bounding box center [583, 437] width 78 height 46
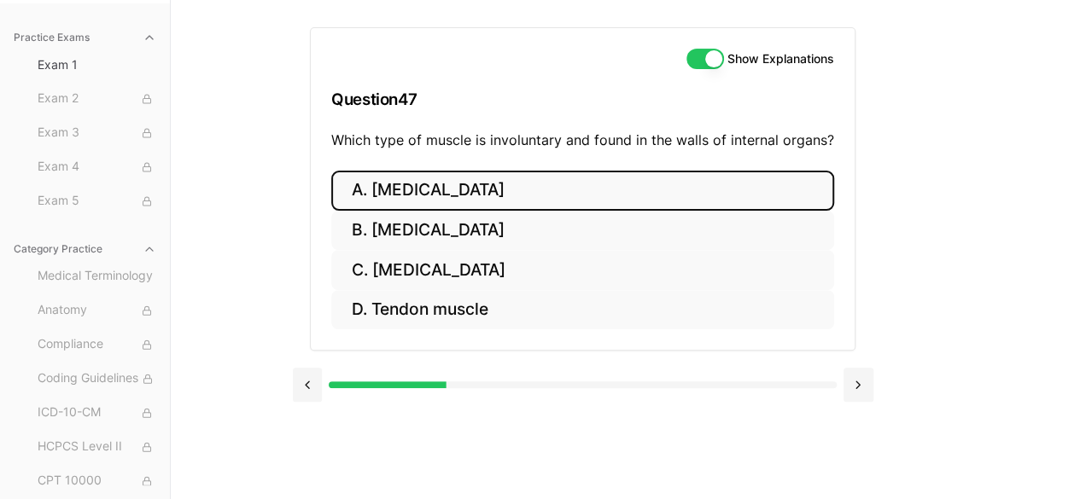
click at [492, 180] on button "A. Skeletal muscle" at bounding box center [582, 191] width 503 height 40
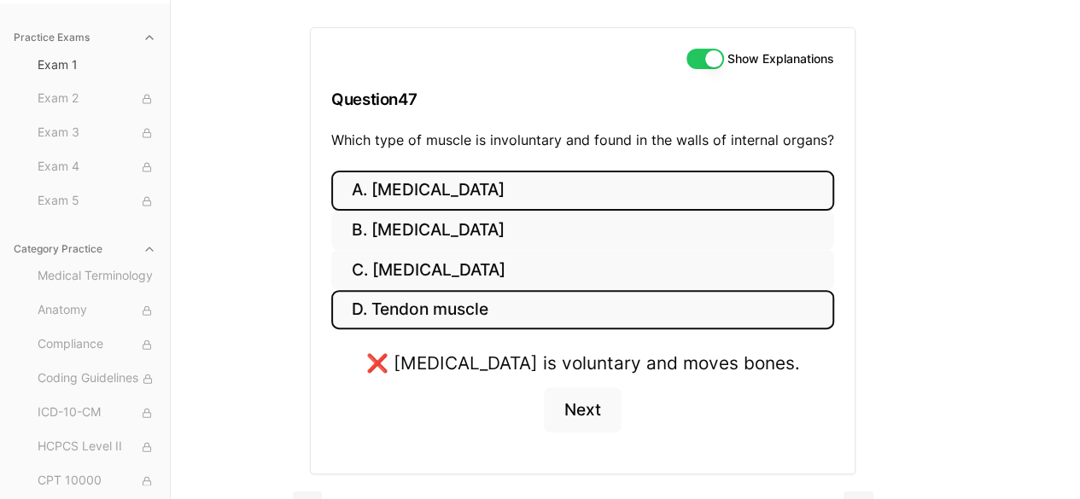
click at [461, 303] on button "D. Tendon muscle" at bounding box center [582, 310] width 503 height 40
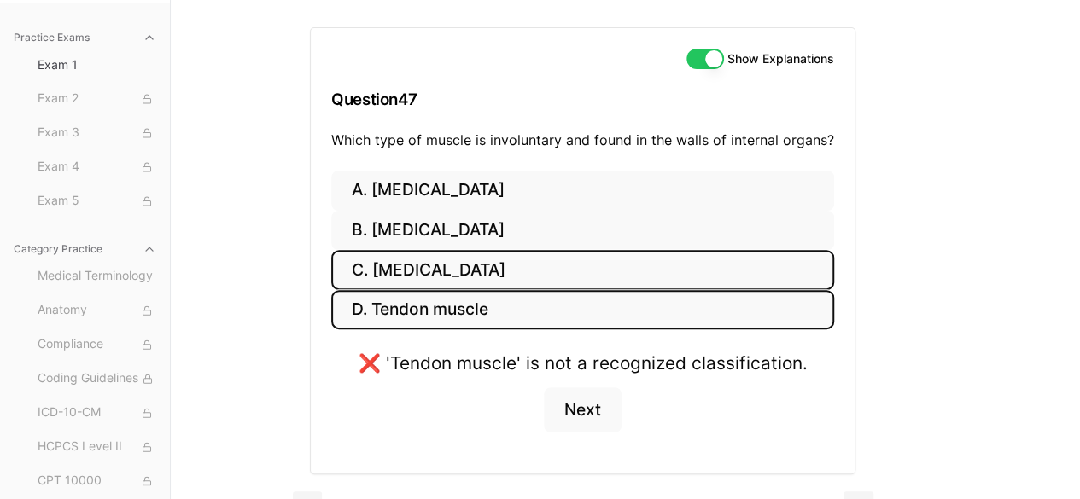
click at [465, 255] on button "C. Smooth muscle" at bounding box center [582, 270] width 503 height 40
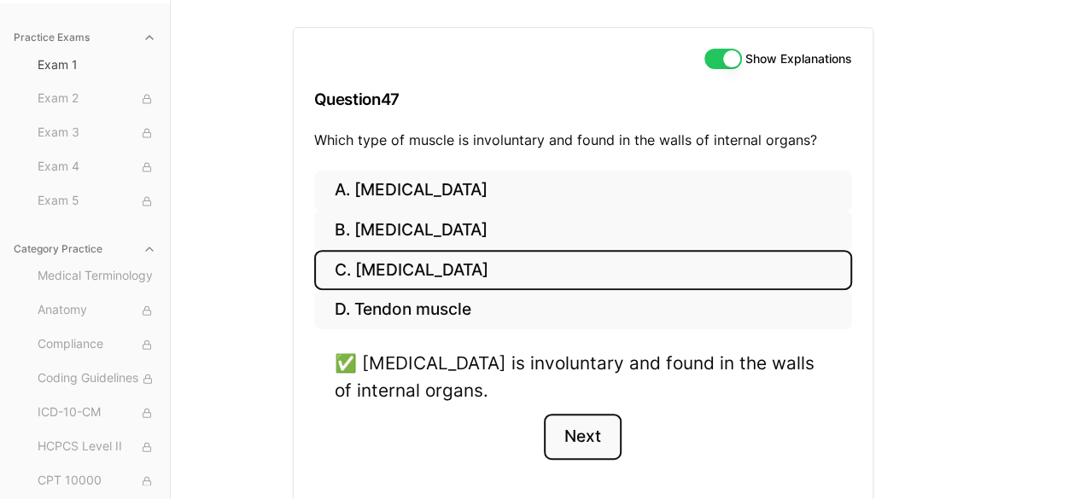
click at [579, 433] on button "Next" at bounding box center [583, 437] width 78 height 46
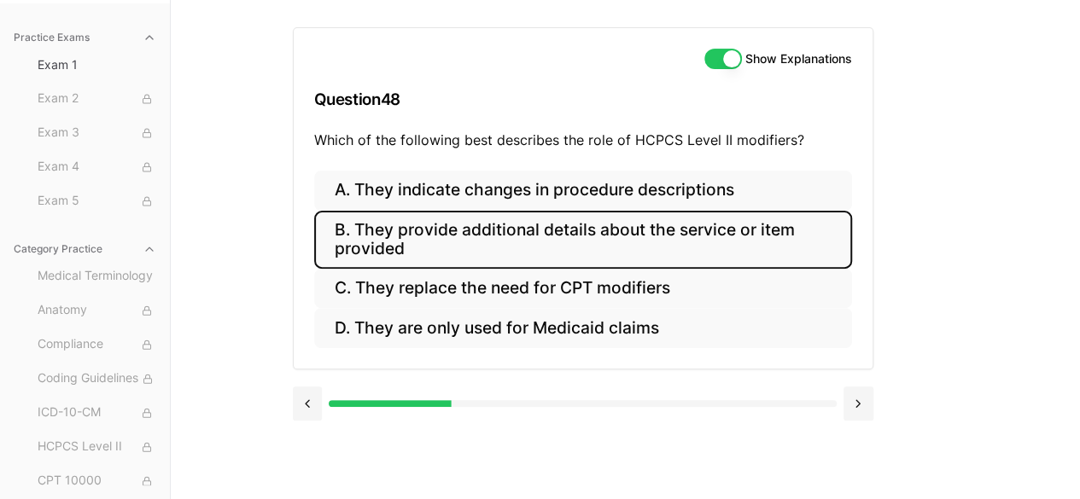
click at [476, 251] on button "B. They provide additional details about the service or item provided" at bounding box center [583, 240] width 538 height 58
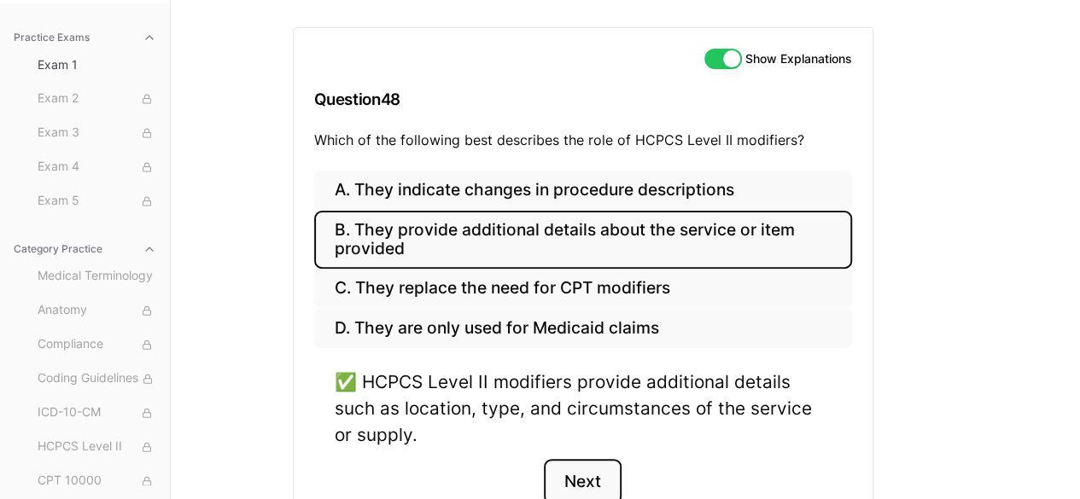
click at [571, 491] on button "Next" at bounding box center [583, 482] width 78 height 46
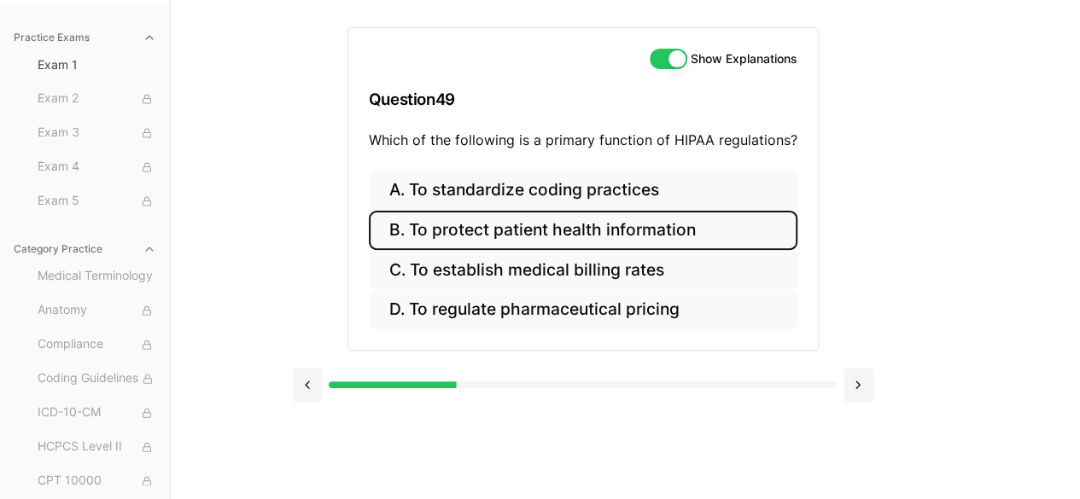
click at [495, 225] on button "B. To protect patient health information" at bounding box center [583, 231] width 428 height 40
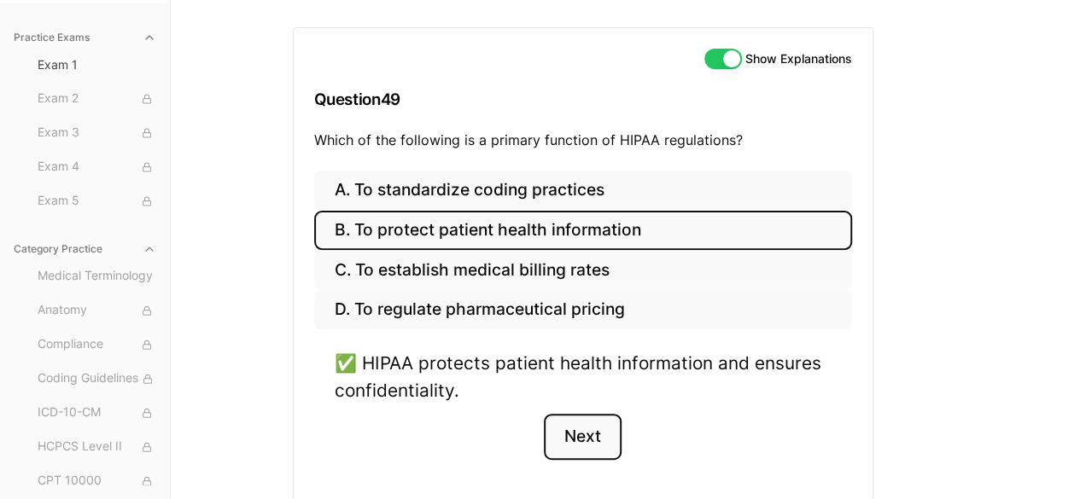
click at [587, 441] on button "Next" at bounding box center [583, 437] width 78 height 46
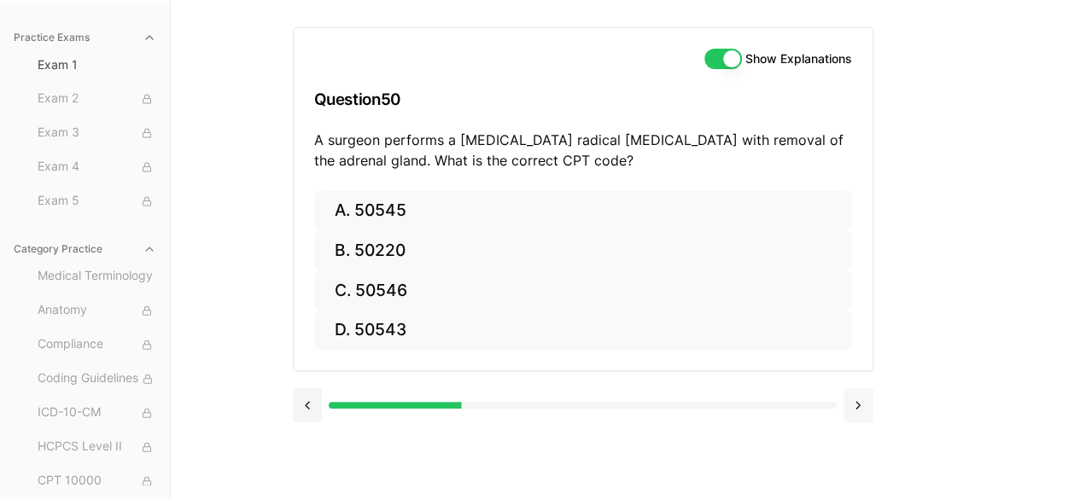
click at [863, 404] on button at bounding box center [858, 405] width 30 height 34
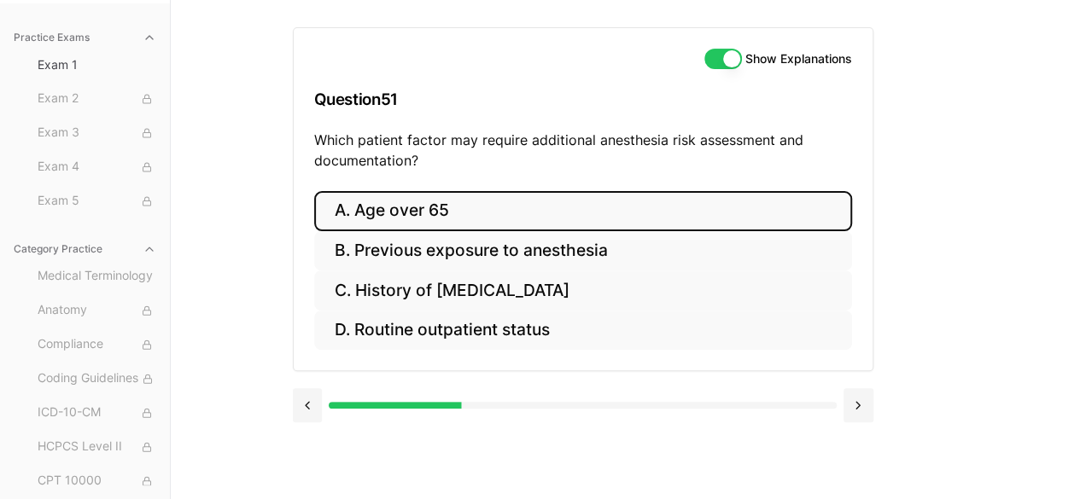
click at [414, 219] on button "A. Age over 65" at bounding box center [583, 211] width 538 height 40
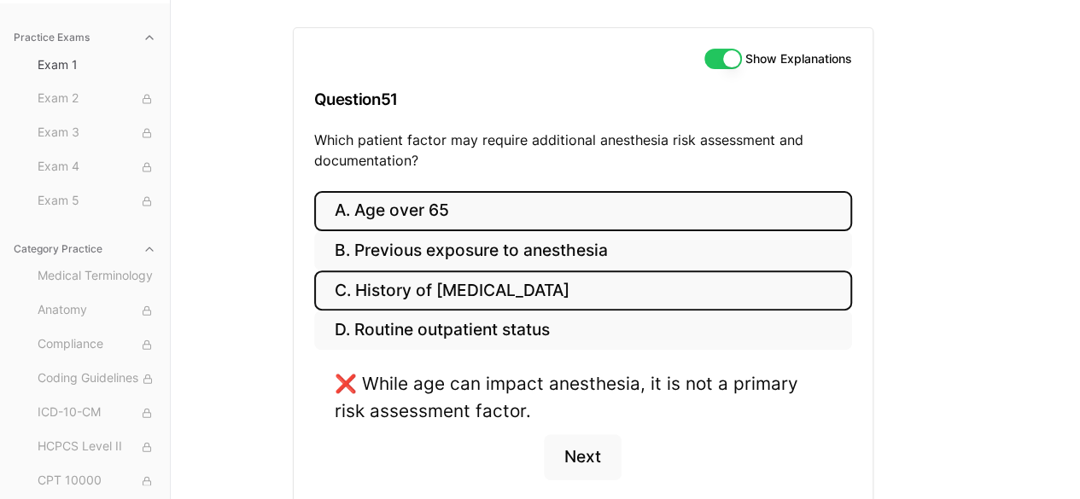
click at [500, 296] on button "C. History of obstructive sleep apnea" at bounding box center [583, 291] width 538 height 40
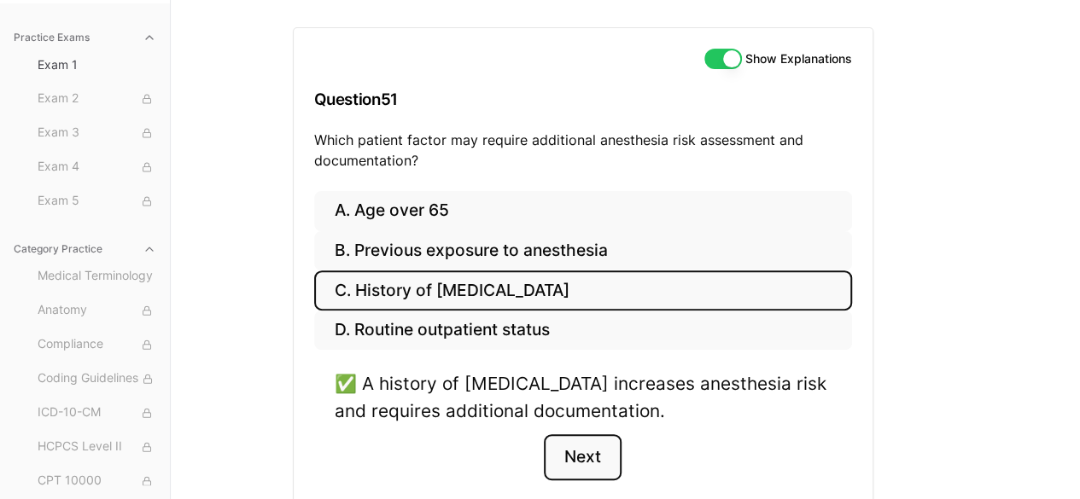
click at [588, 458] on button "Next" at bounding box center [583, 457] width 78 height 46
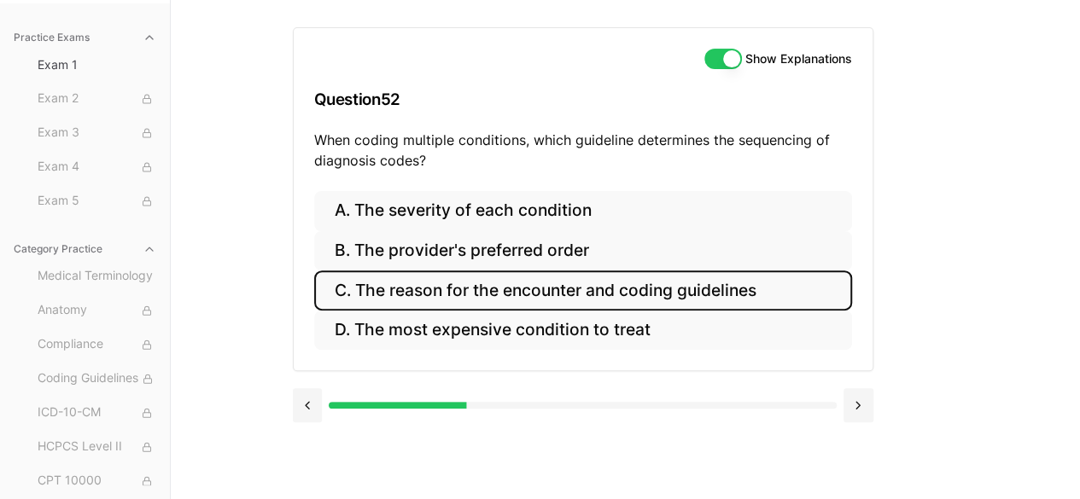
click at [669, 288] on button "C. The reason for the encounter and coding guidelines" at bounding box center [583, 291] width 538 height 40
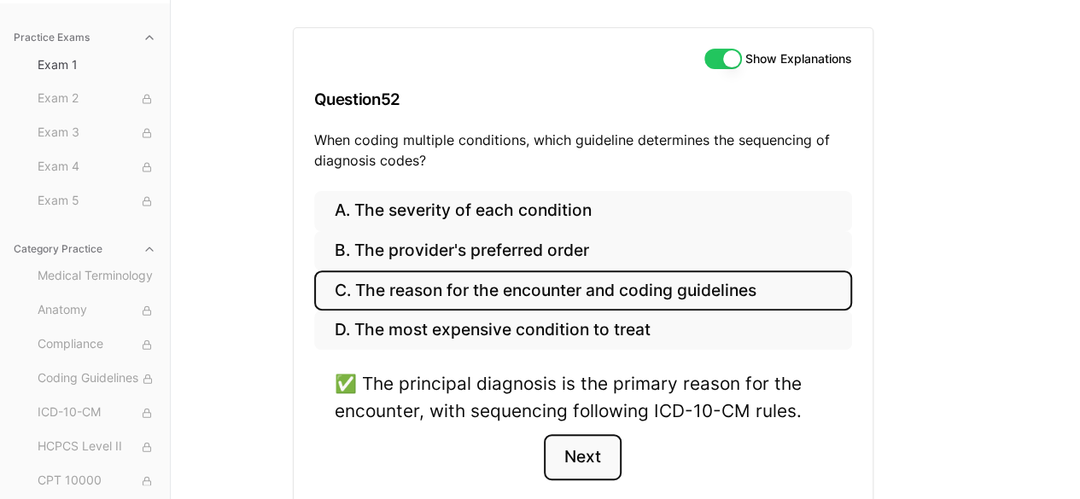
click at [599, 457] on button "Next" at bounding box center [583, 457] width 78 height 46
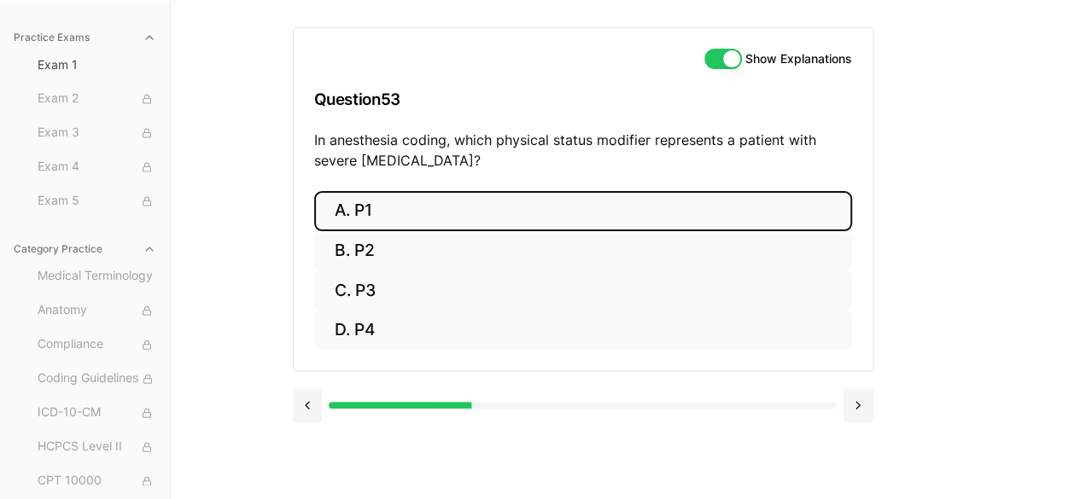
click at [466, 215] on button "A. P1" at bounding box center [583, 211] width 538 height 40
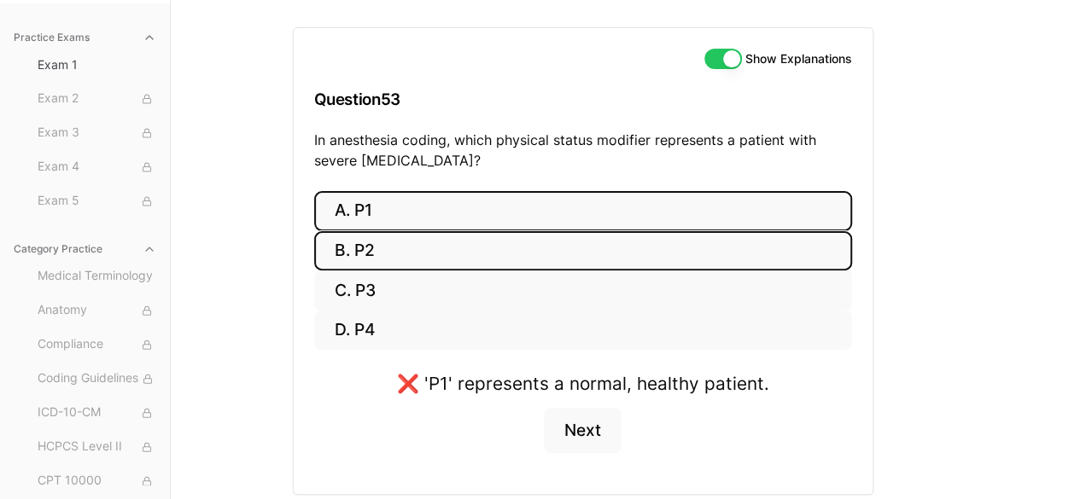
click at [426, 248] on button "B. P2" at bounding box center [583, 251] width 538 height 40
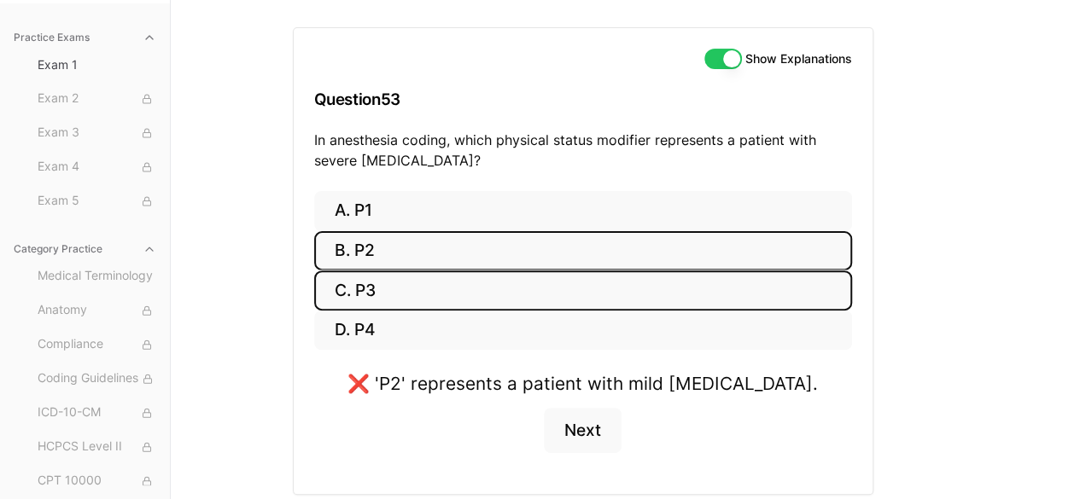
click at [426, 277] on button "C. P3" at bounding box center [583, 291] width 538 height 40
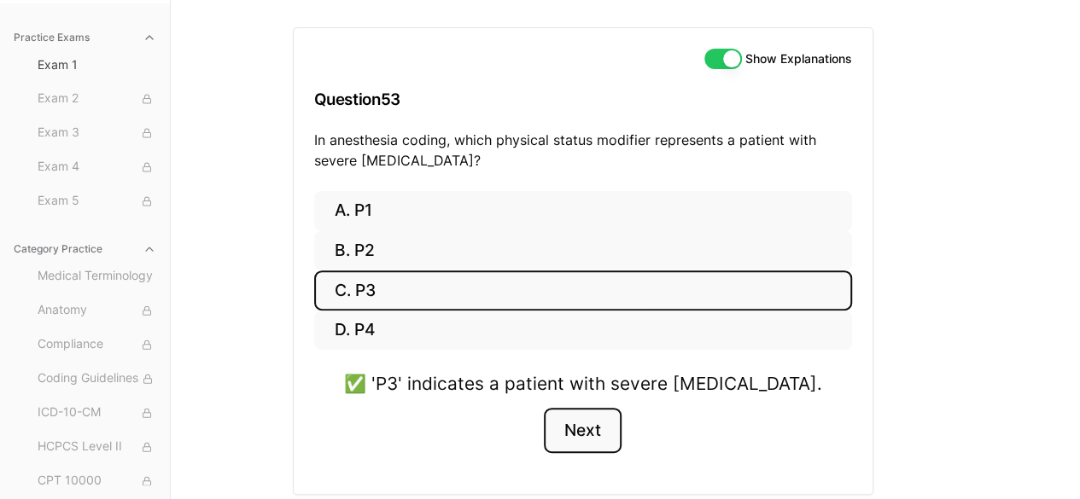
click at [582, 424] on button "Next" at bounding box center [583, 431] width 78 height 46
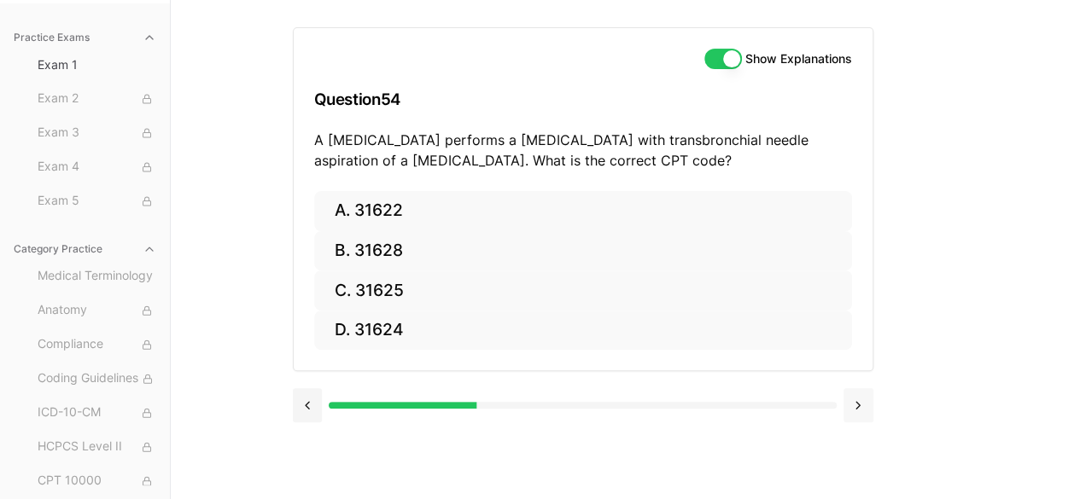
click at [861, 409] on button at bounding box center [858, 405] width 30 height 34
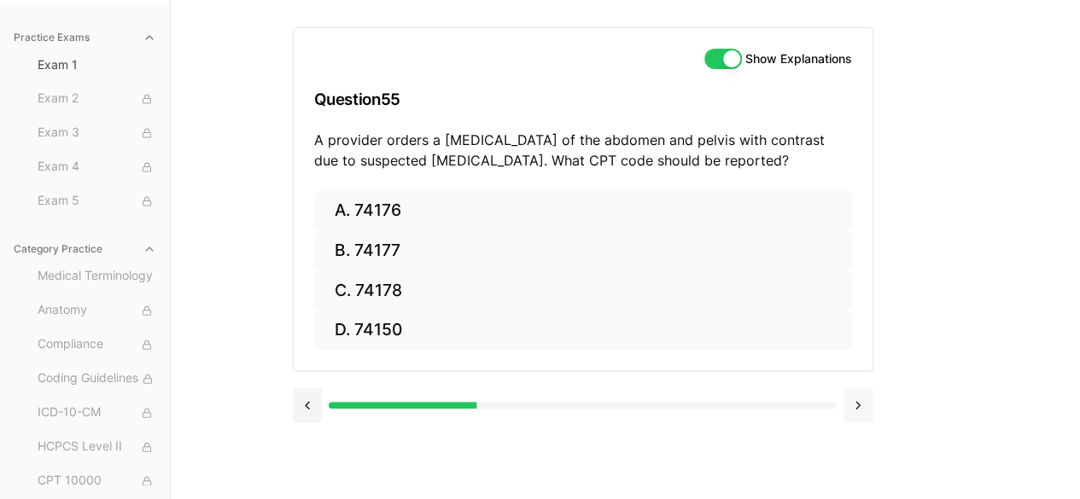
click at [861, 409] on button at bounding box center [858, 405] width 30 height 34
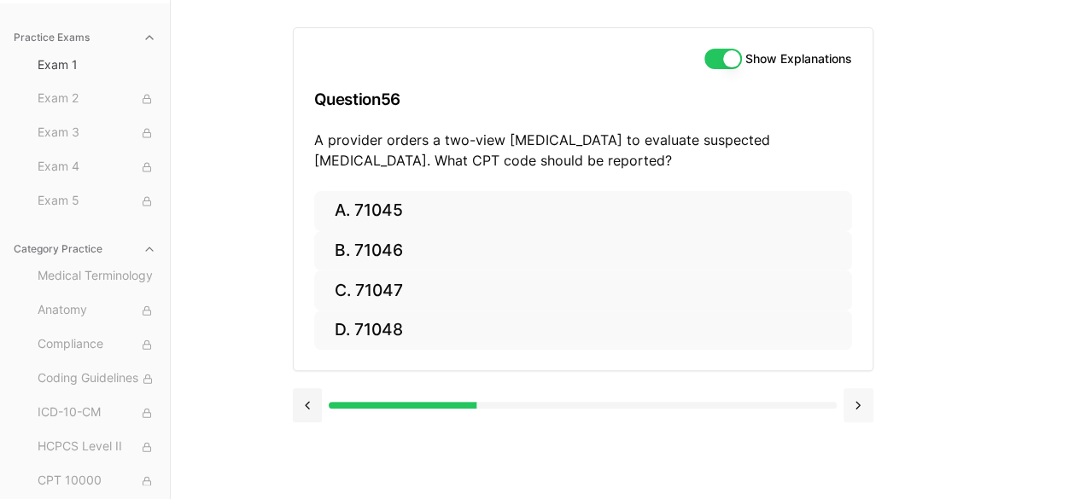
click at [861, 409] on button at bounding box center [858, 405] width 30 height 34
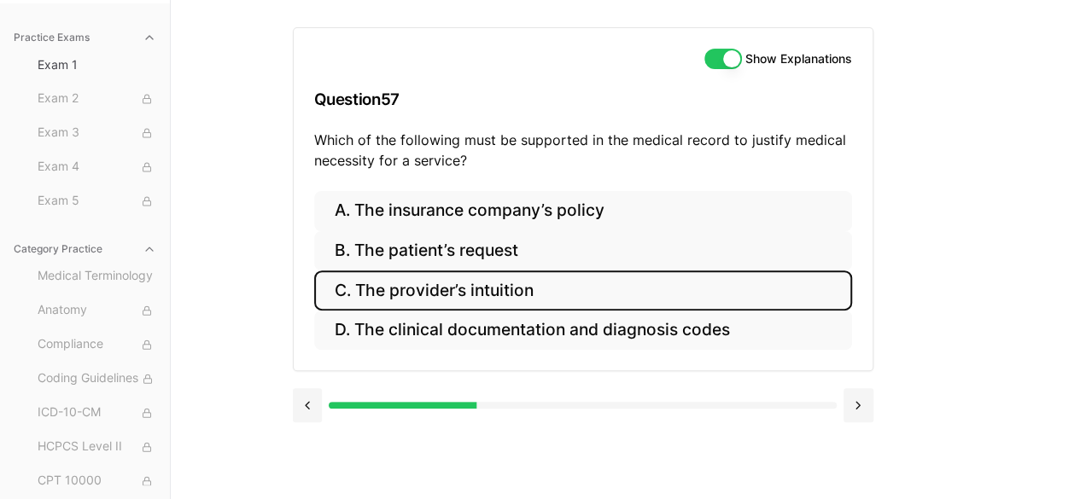
click at [488, 298] on button "C. The provider’s intuition" at bounding box center [583, 291] width 538 height 40
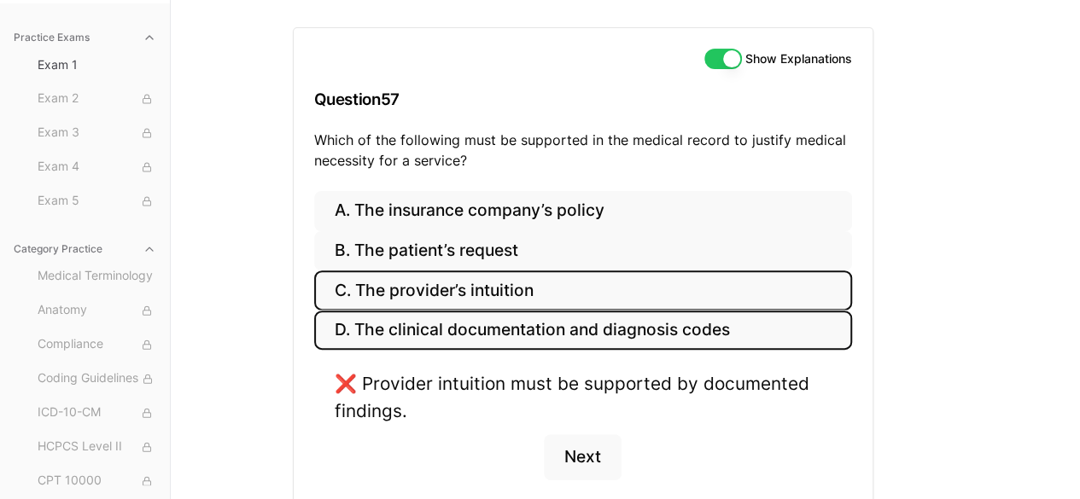
click at [496, 315] on button "D. The clinical documentation and diagnosis codes" at bounding box center [583, 331] width 538 height 40
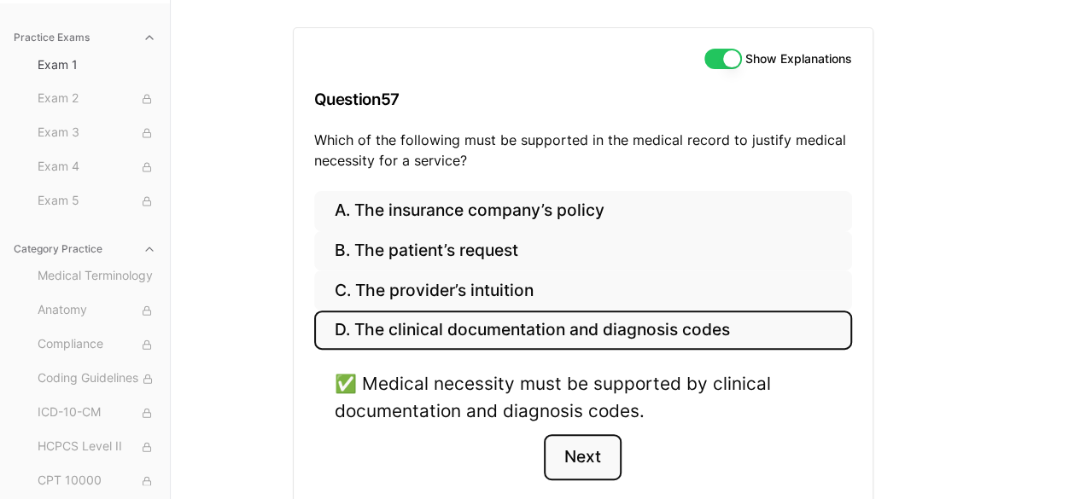
click at [585, 451] on button "Next" at bounding box center [583, 457] width 78 height 46
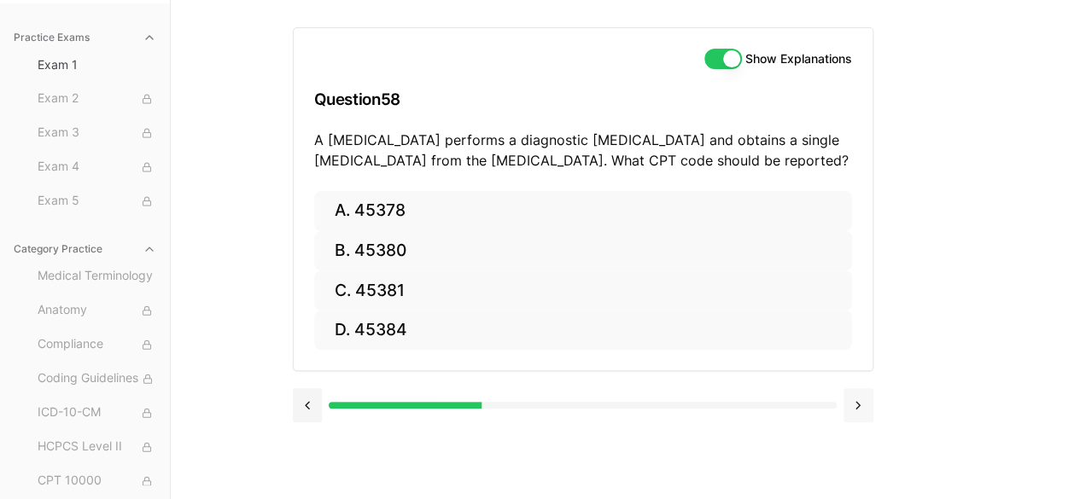
click at [857, 408] on button at bounding box center [858, 405] width 30 height 34
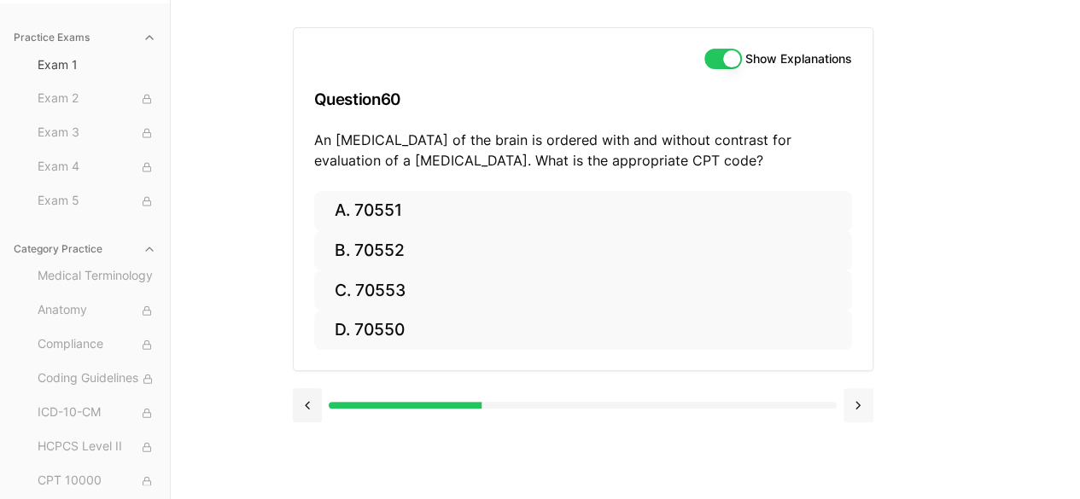
click at [857, 408] on button at bounding box center [858, 405] width 30 height 34
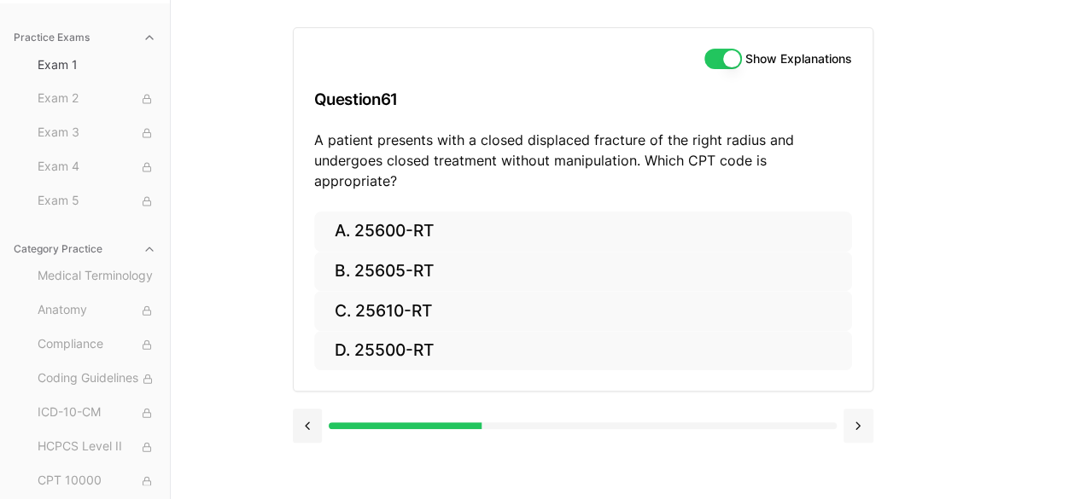
click at [857, 409] on button at bounding box center [858, 426] width 30 height 34
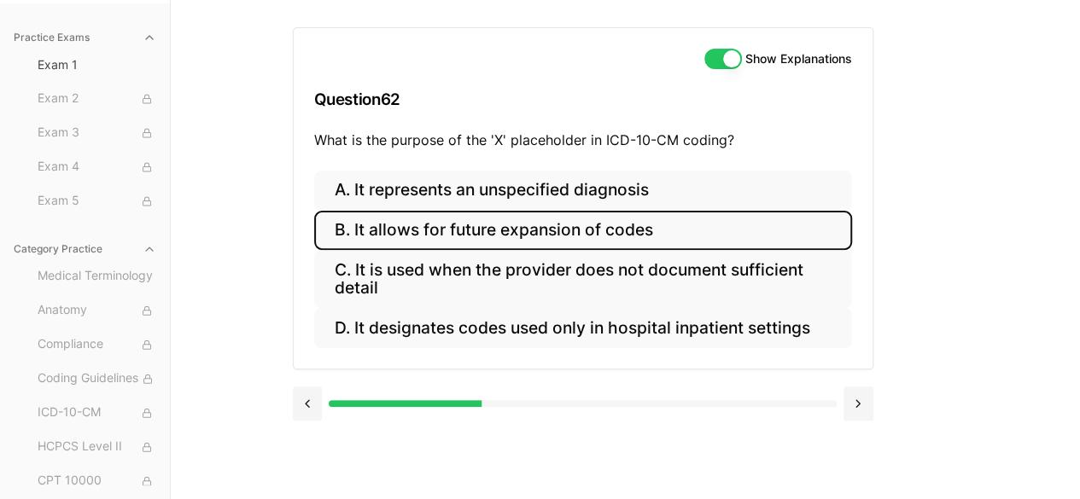
click at [440, 228] on button "B. It allows for future expansion of codes" at bounding box center [583, 231] width 538 height 40
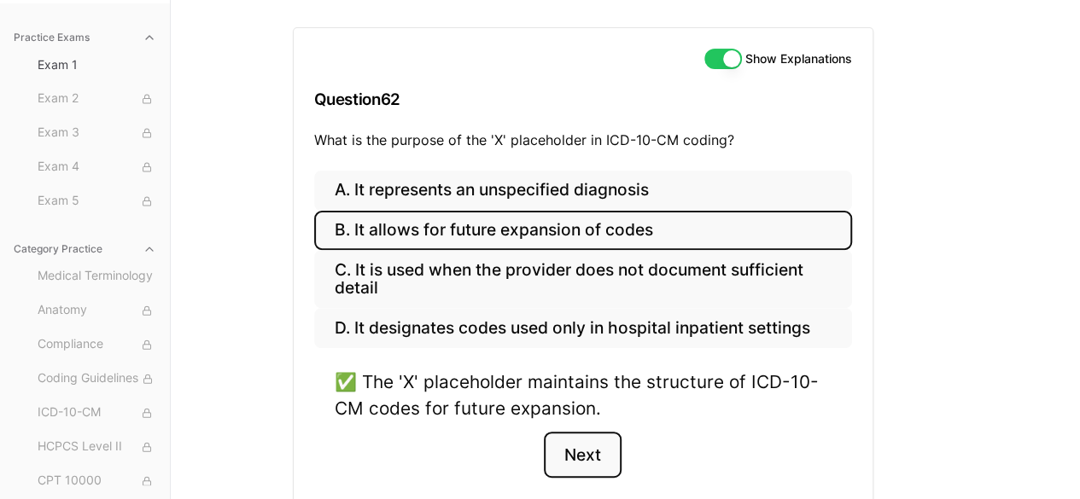
click at [604, 450] on button "Next" at bounding box center [583, 455] width 78 height 46
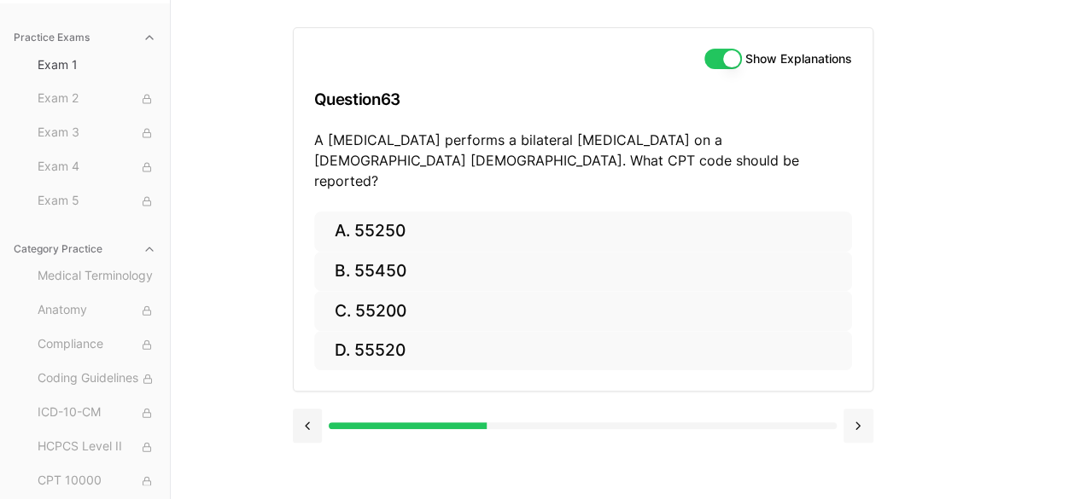
click at [849, 409] on button at bounding box center [858, 426] width 30 height 34
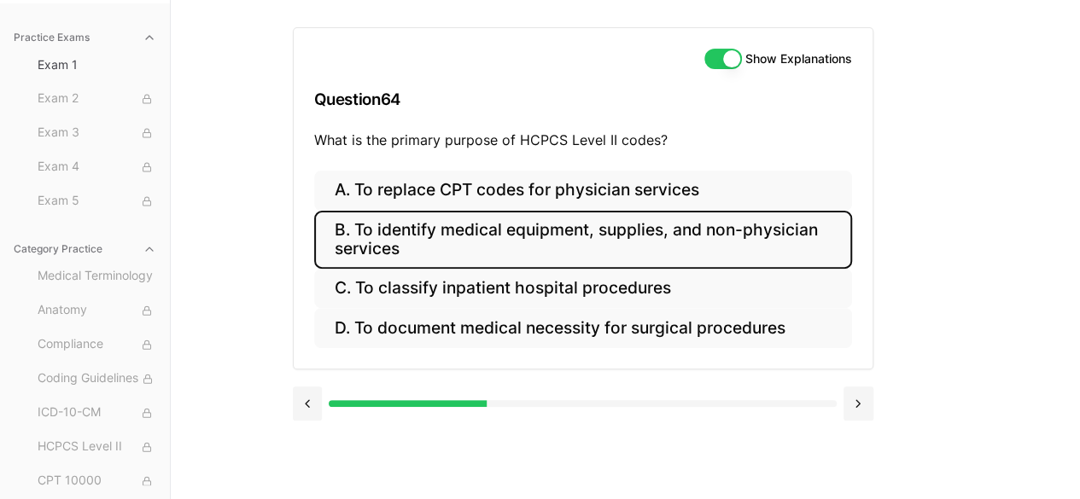
click at [747, 240] on button "B. To identify medical equipment, supplies, and non-physician services" at bounding box center [583, 240] width 538 height 58
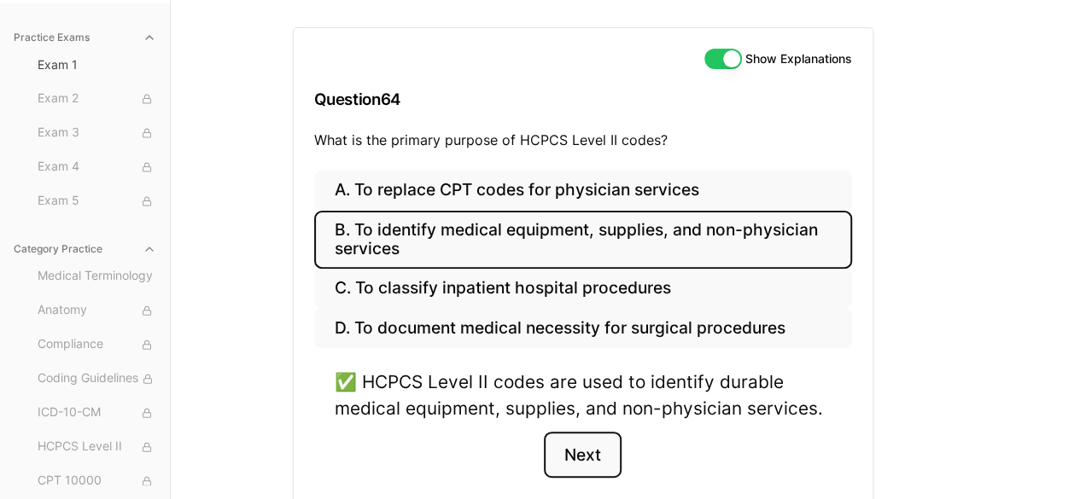
click at [599, 436] on button "Next" at bounding box center [583, 455] width 78 height 46
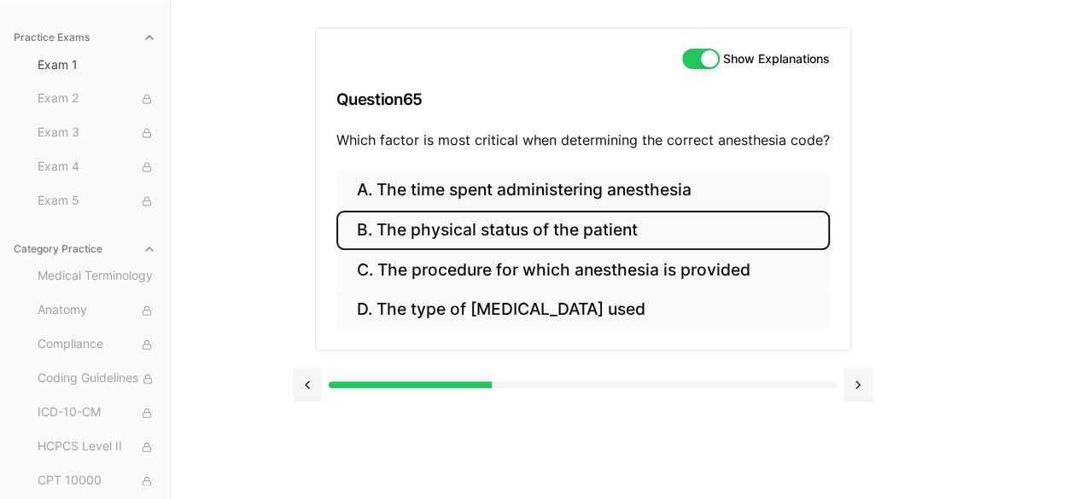
click at [518, 243] on button "B. The physical status of the patient" at bounding box center [582, 231] width 493 height 40
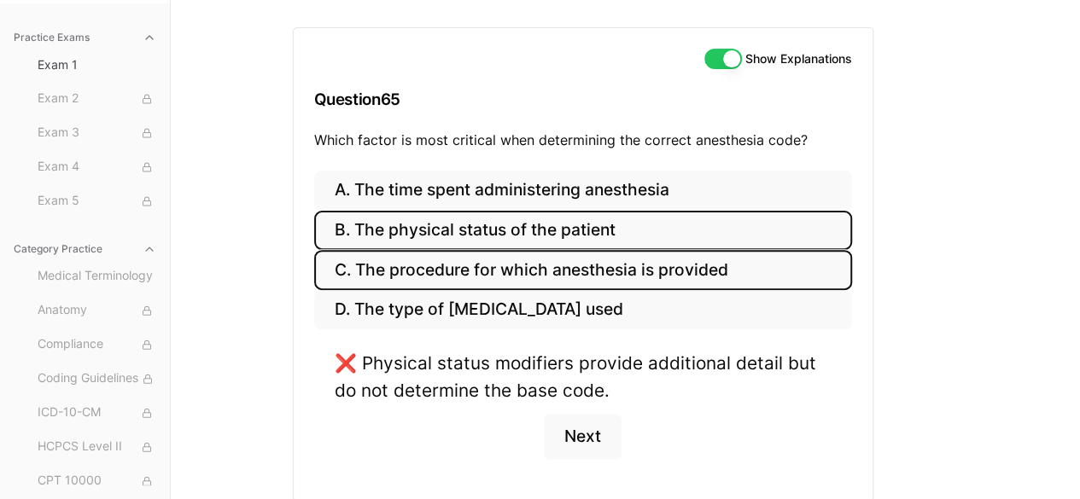
click at [645, 267] on button "C. The procedure for which anesthesia is provided" at bounding box center [583, 270] width 538 height 40
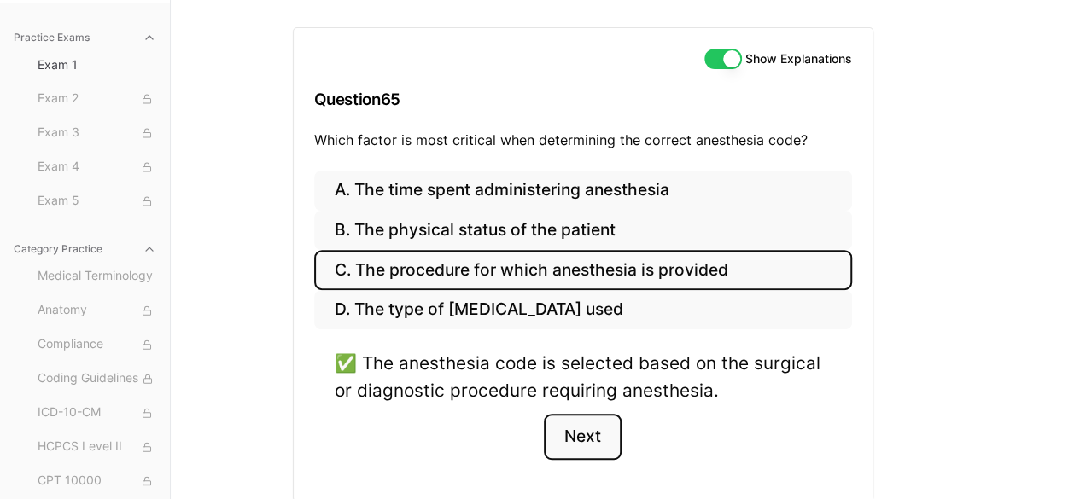
click at [599, 445] on button "Next" at bounding box center [583, 437] width 78 height 46
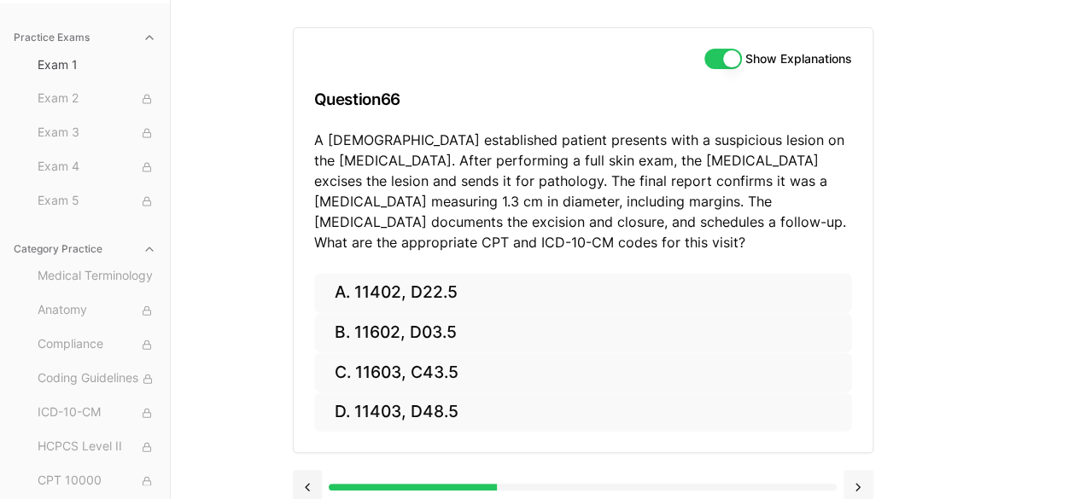
click at [867, 484] on button at bounding box center [858, 487] width 30 height 34
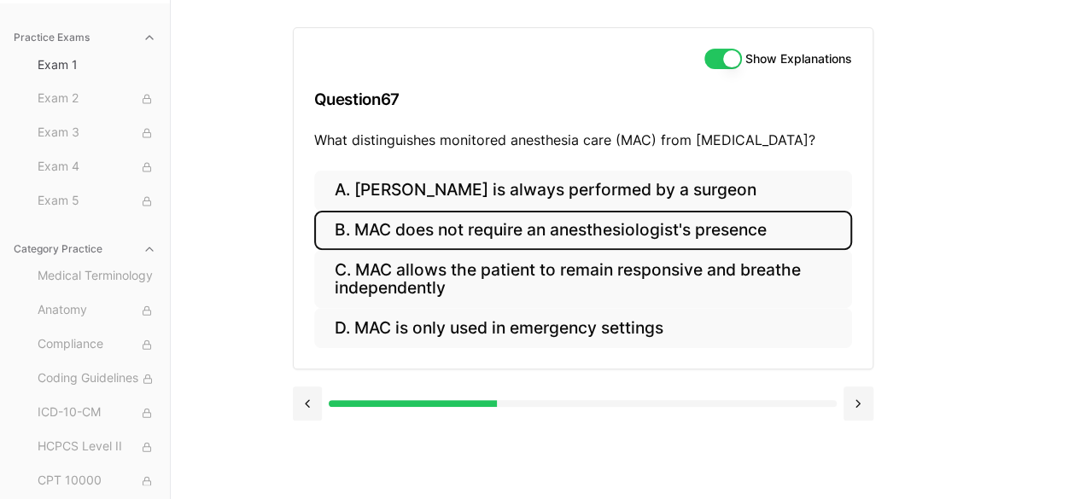
click at [437, 223] on button "B. MAC does not require an anesthesiologist's presence" at bounding box center [583, 231] width 538 height 40
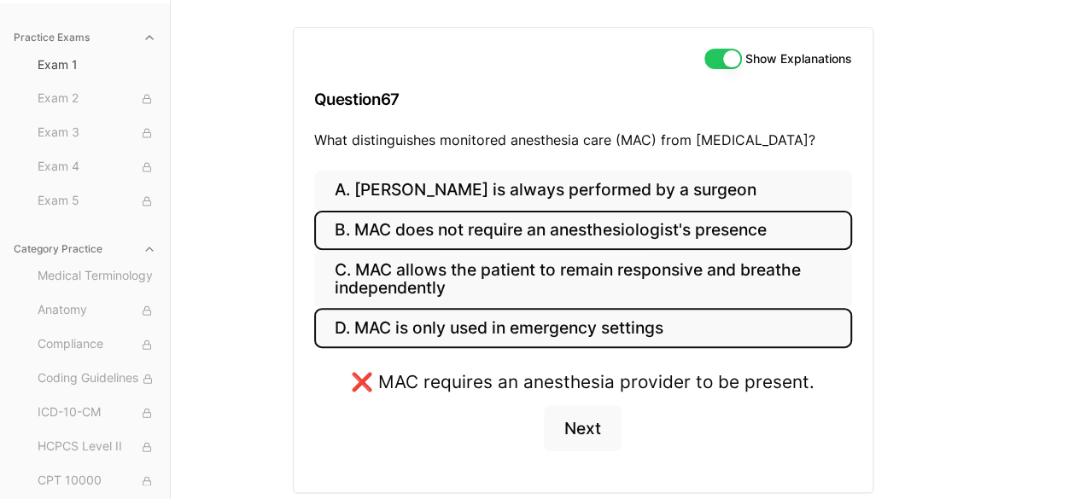
click at [415, 331] on button "D. MAC is only used in emergency settings" at bounding box center [583, 328] width 538 height 40
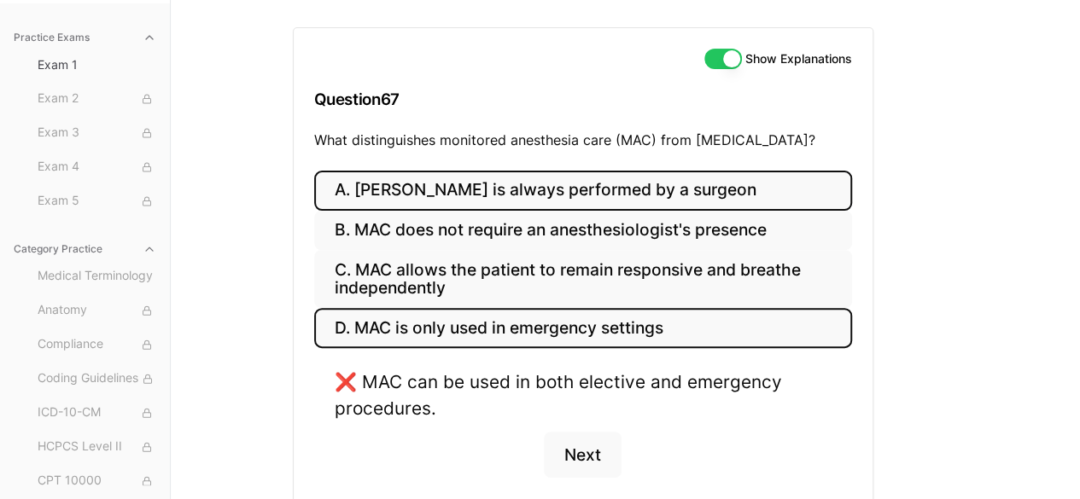
click at [400, 198] on button "A. MAC is always performed by a surgeon" at bounding box center [583, 191] width 538 height 40
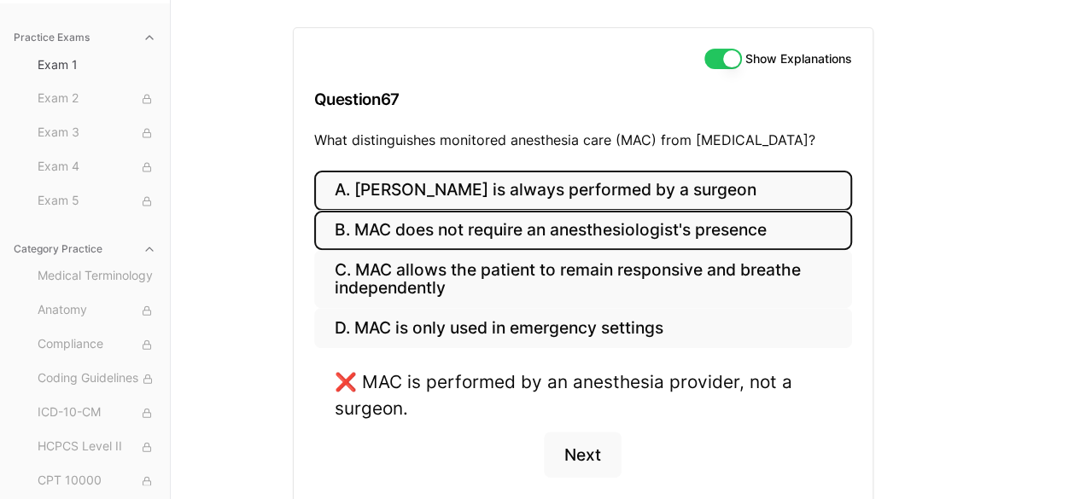
click at [400, 228] on button "B. MAC does not require an anesthesiologist's presence" at bounding box center [583, 231] width 538 height 40
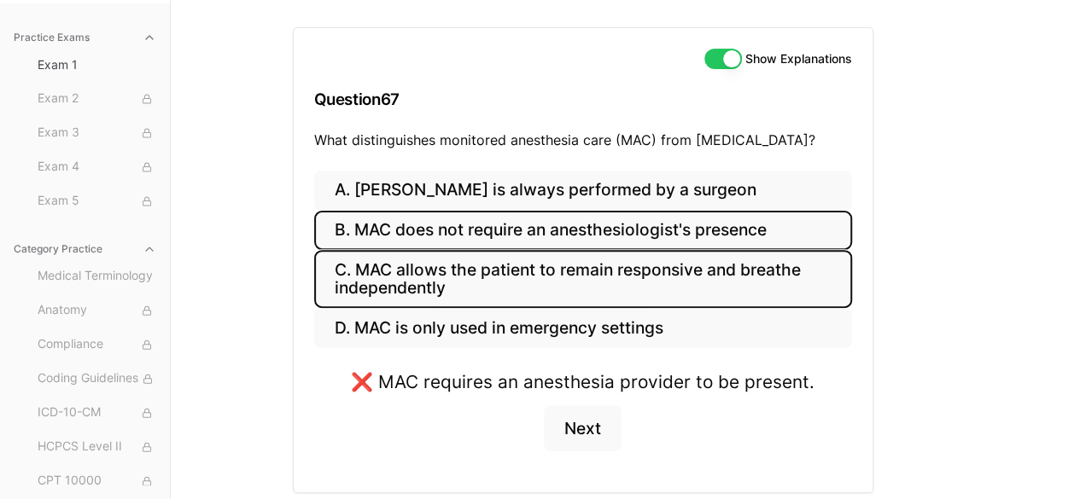
click at [405, 275] on button "C. MAC allows the patient to remain responsive and breathe independently" at bounding box center [583, 279] width 538 height 58
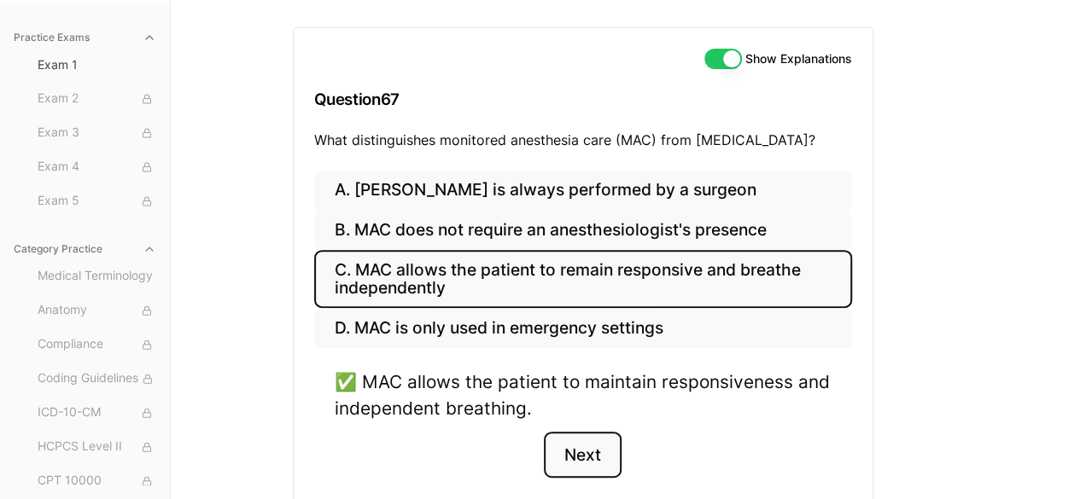
click at [589, 473] on button "Next" at bounding box center [583, 455] width 78 height 46
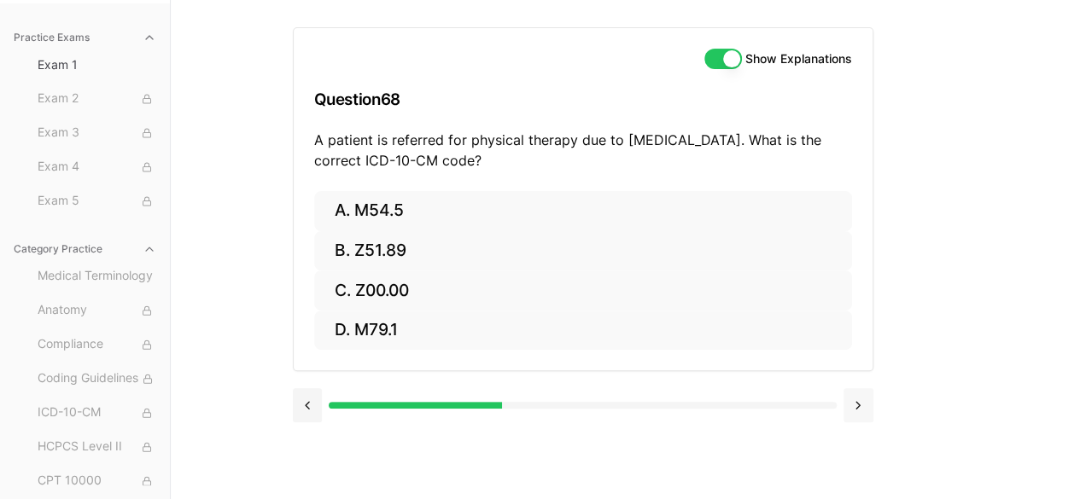
click at [857, 408] on button at bounding box center [858, 405] width 30 height 34
click at [857, 404] on button at bounding box center [858, 405] width 30 height 34
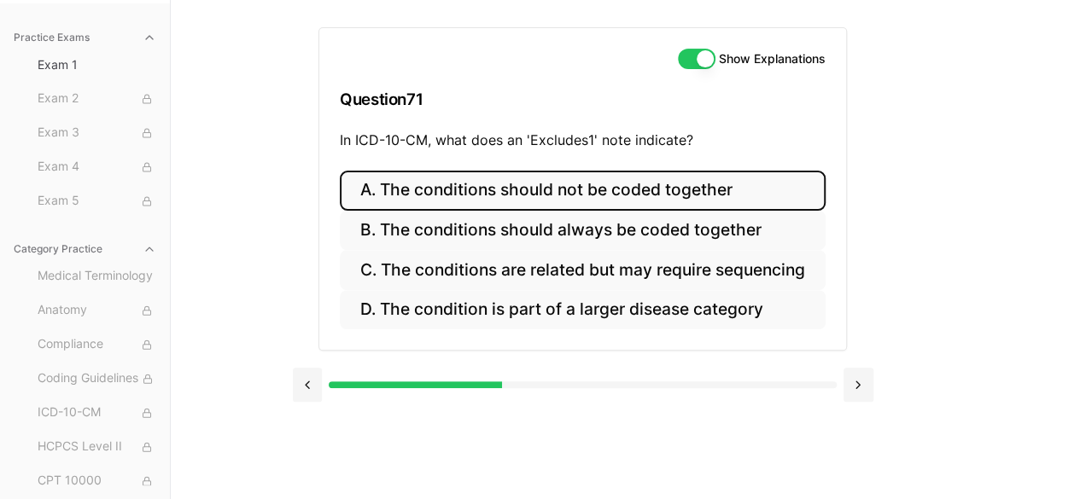
click at [575, 201] on button "A. The conditions should not be coded together" at bounding box center [583, 191] width 486 height 40
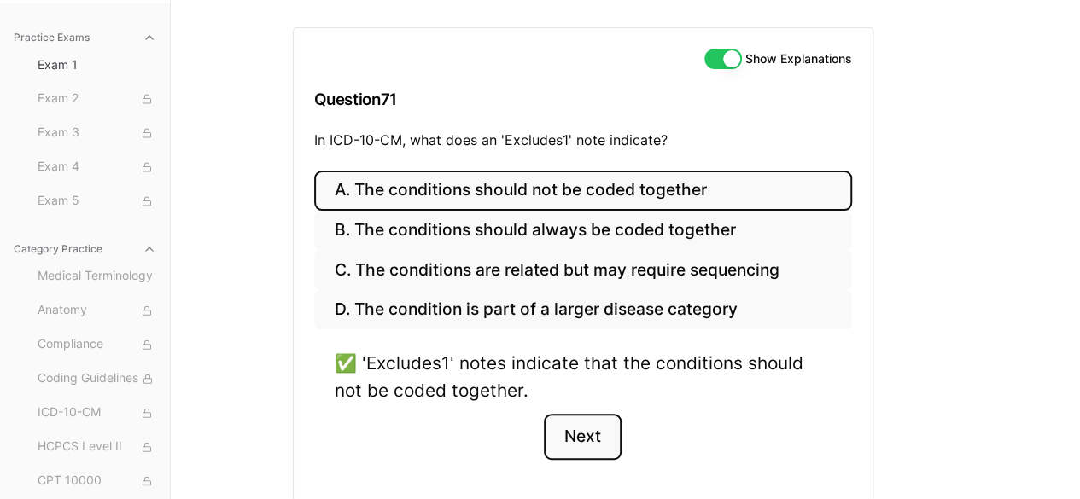
click at [577, 445] on button "Next" at bounding box center [583, 437] width 78 height 46
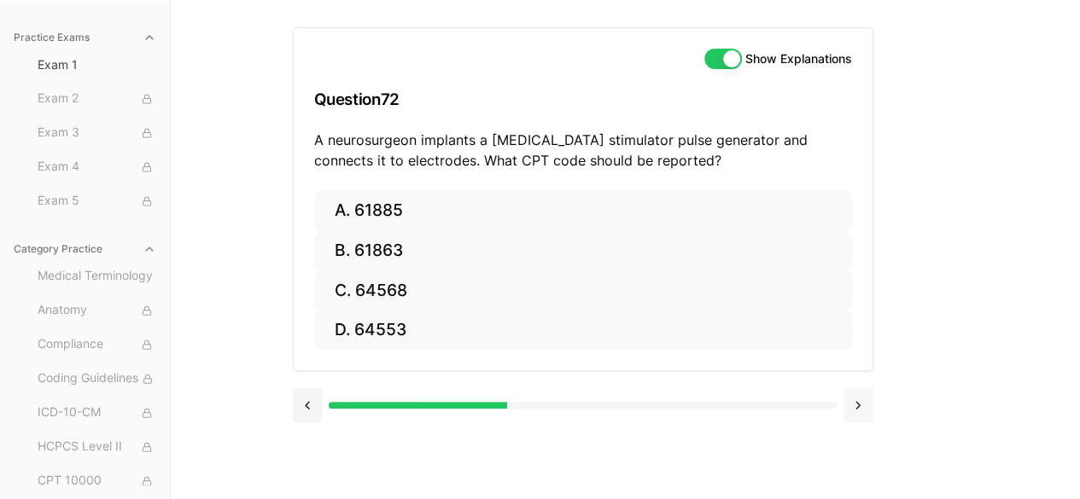
click at [854, 402] on button at bounding box center [858, 405] width 30 height 34
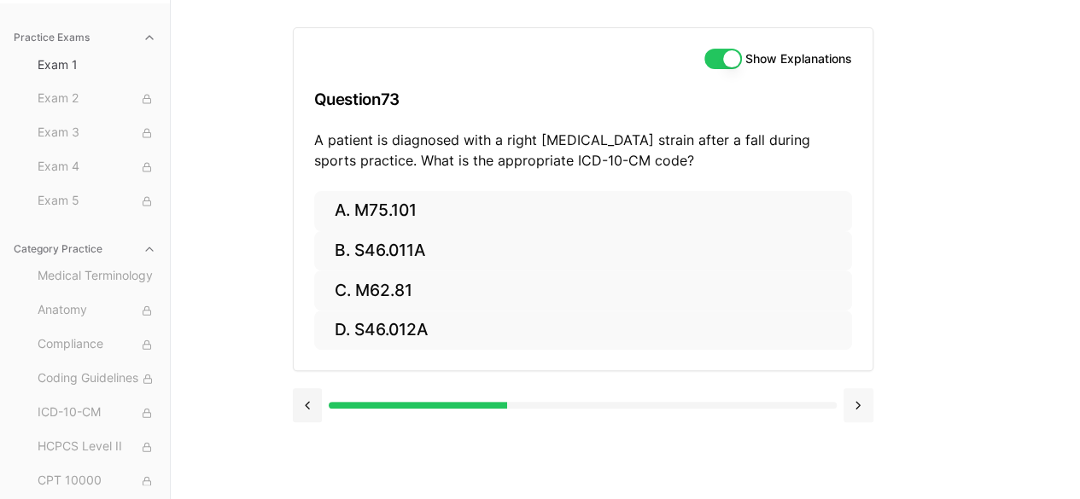
click at [852, 402] on button at bounding box center [858, 405] width 30 height 34
click at [848, 400] on button at bounding box center [858, 405] width 30 height 34
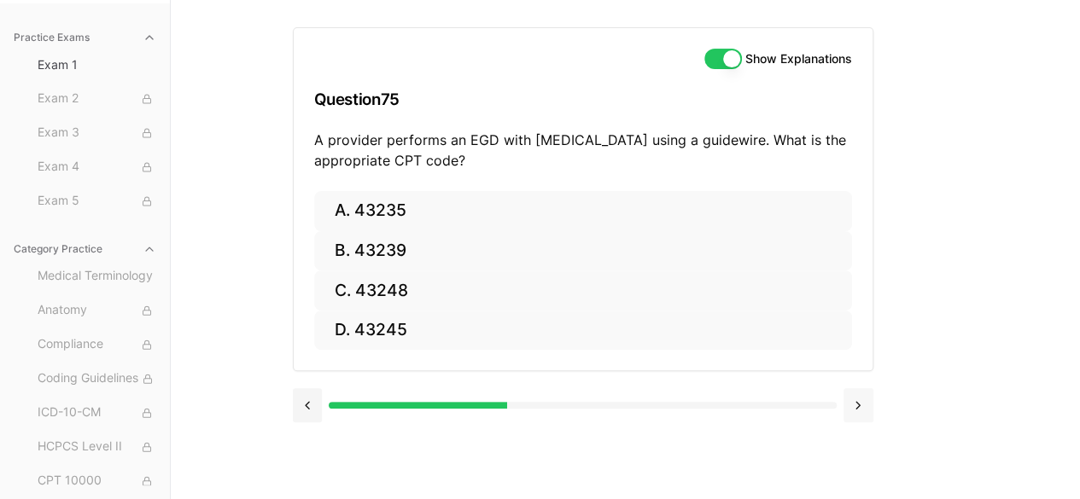
click at [848, 400] on button at bounding box center [858, 405] width 30 height 34
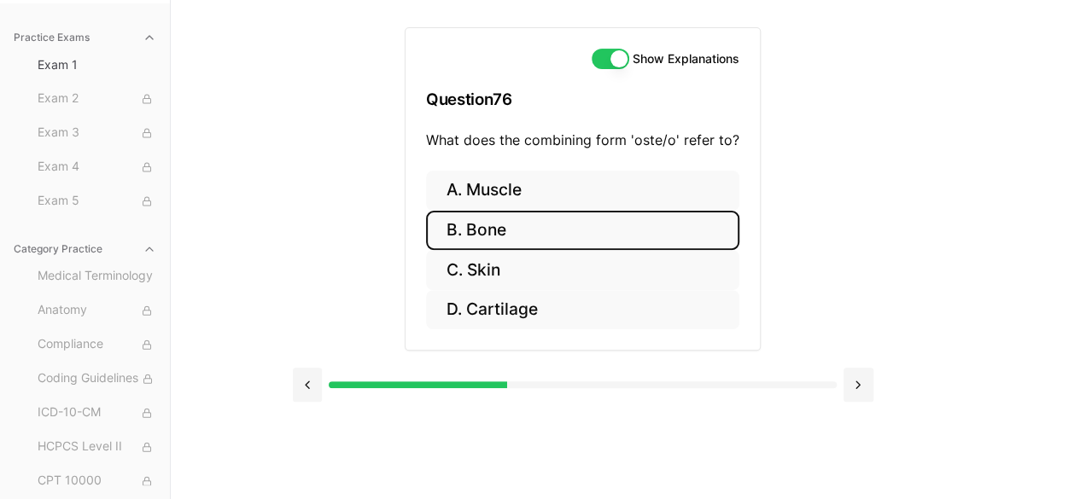
click at [500, 223] on button "B. Bone" at bounding box center [582, 231] width 313 height 40
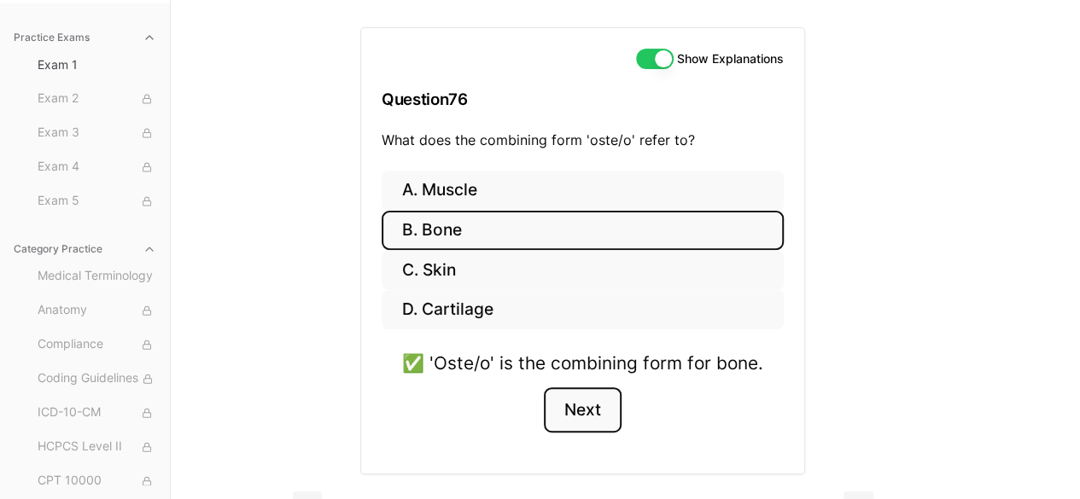
click at [585, 399] on button "Next" at bounding box center [583, 410] width 78 height 46
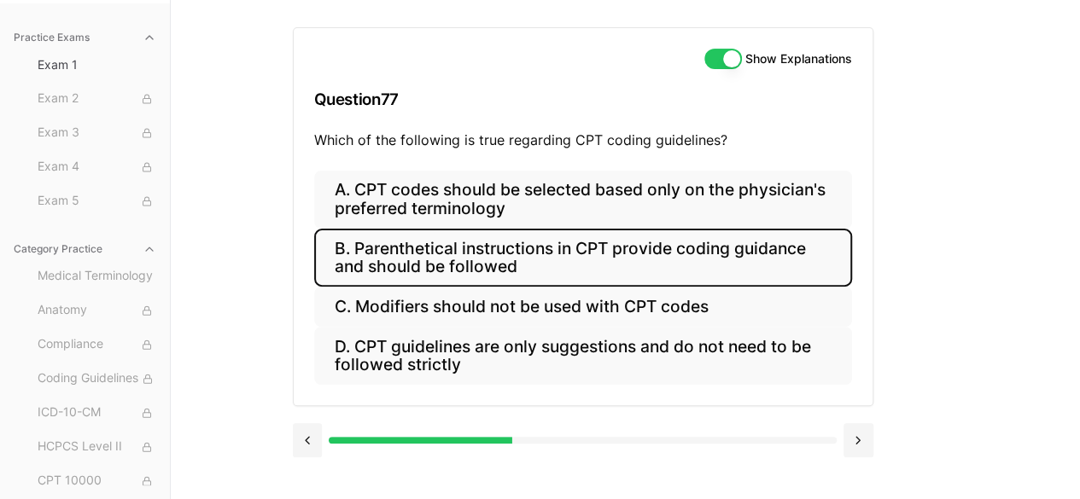
click at [379, 267] on button "B. Parenthetical instructions in CPT provide coding guidance and should be foll…" at bounding box center [583, 258] width 538 height 58
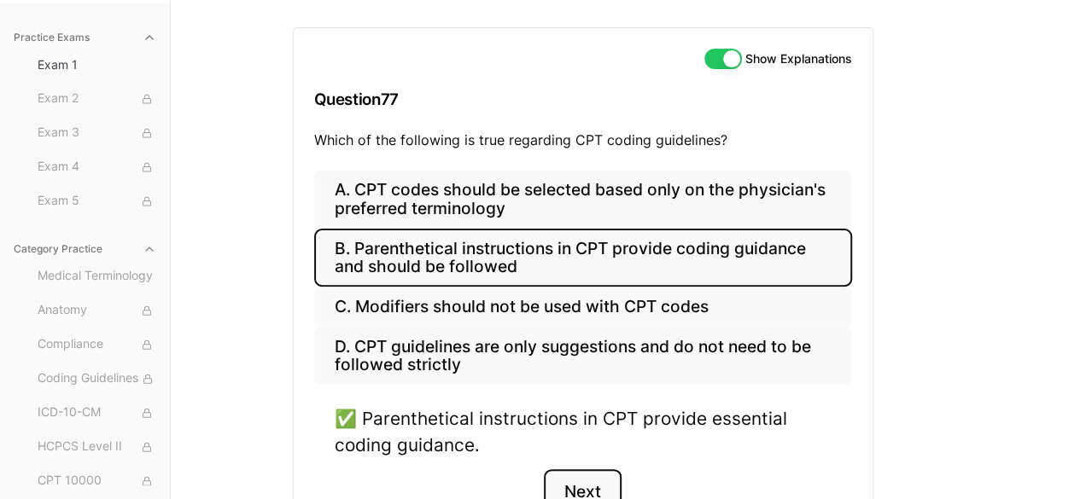
click at [580, 474] on button "Next" at bounding box center [583, 492] width 78 height 46
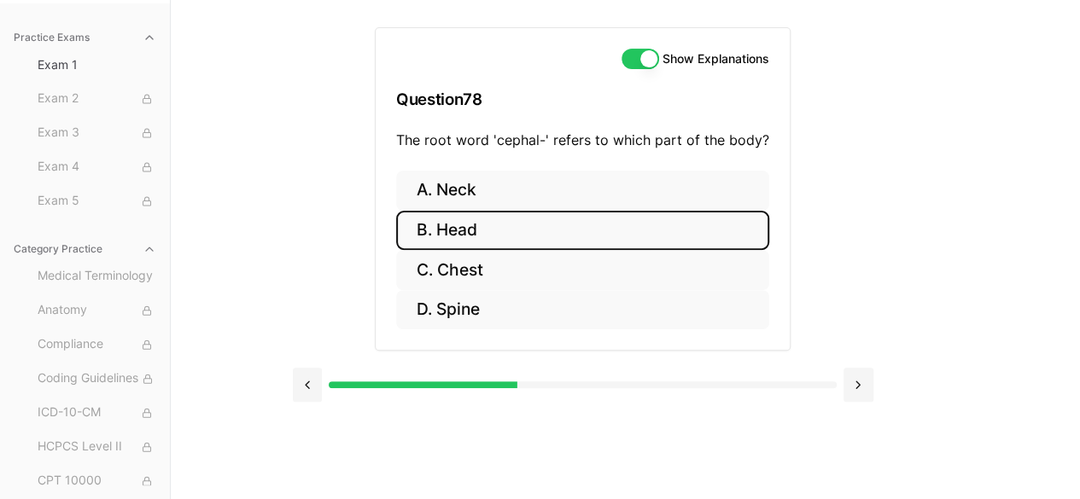
click at [526, 222] on button "B. Head" at bounding box center [582, 231] width 373 height 40
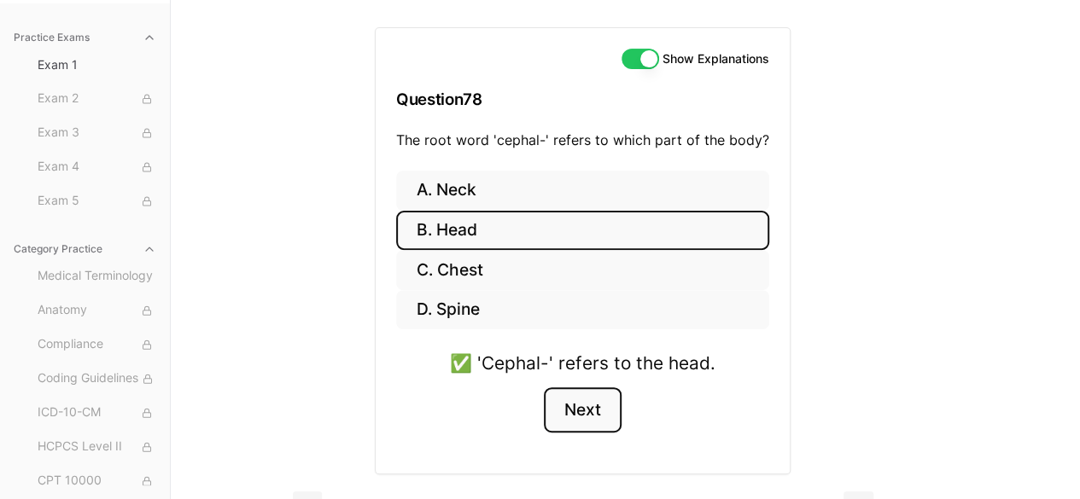
click at [583, 402] on button "Next" at bounding box center [583, 410] width 78 height 46
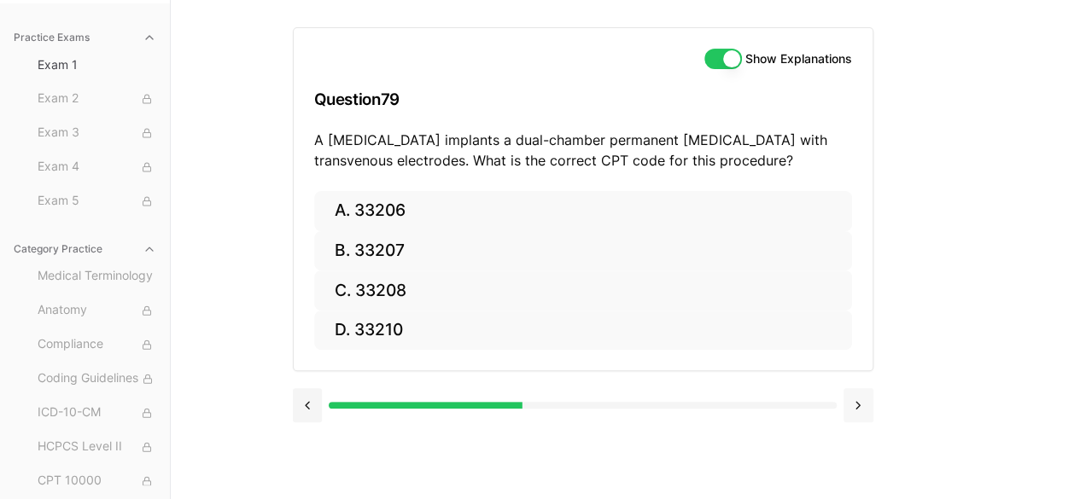
click at [861, 405] on button at bounding box center [858, 405] width 30 height 34
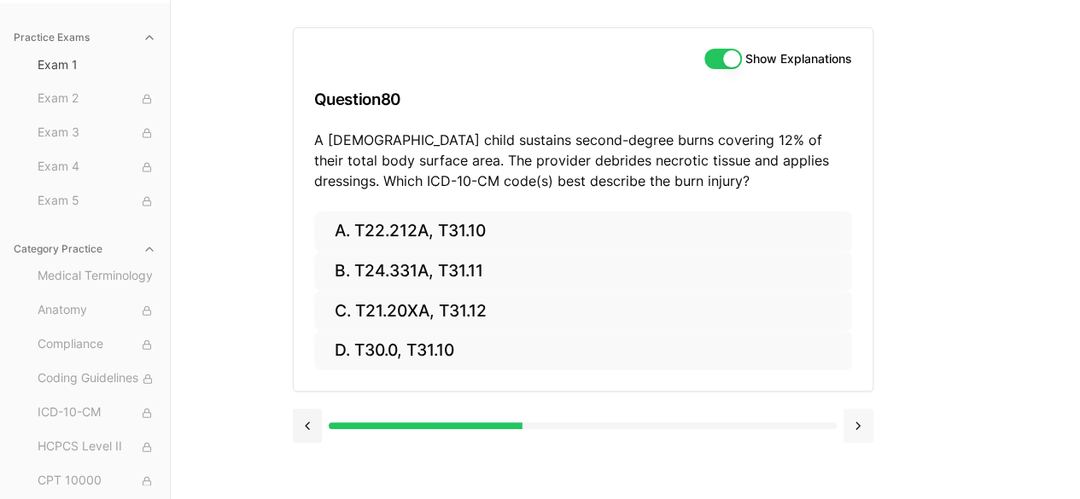
click at [858, 424] on button at bounding box center [858, 426] width 30 height 34
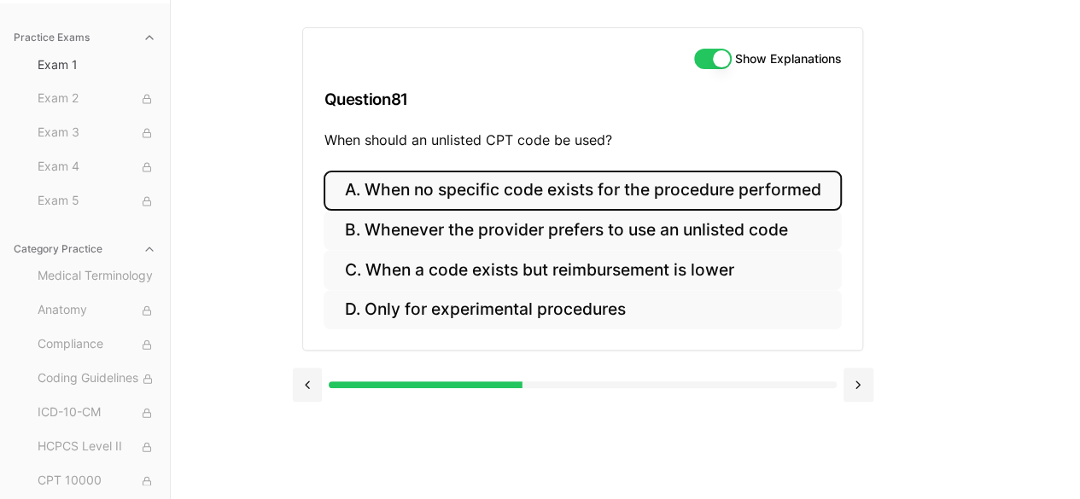
click at [589, 183] on button "A. When no specific code exists for the procedure performed" at bounding box center [581, 191] width 517 height 40
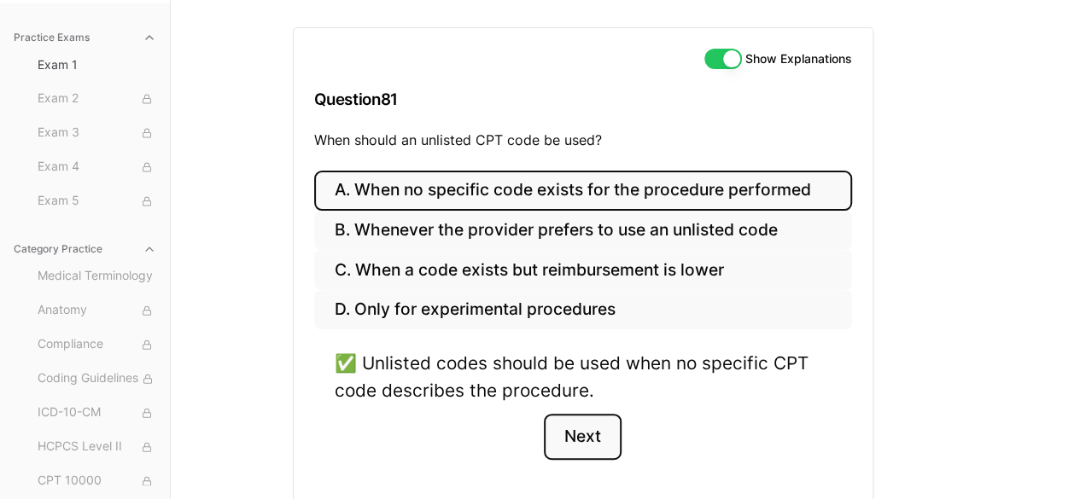
click at [584, 432] on button "Next" at bounding box center [583, 437] width 78 height 46
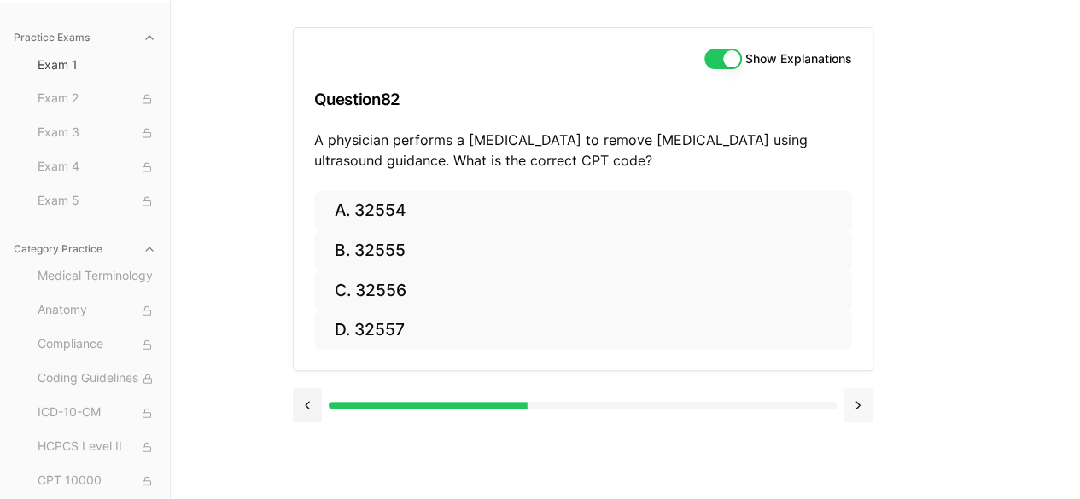
click at [854, 397] on button at bounding box center [858, 405] width 30 height 34
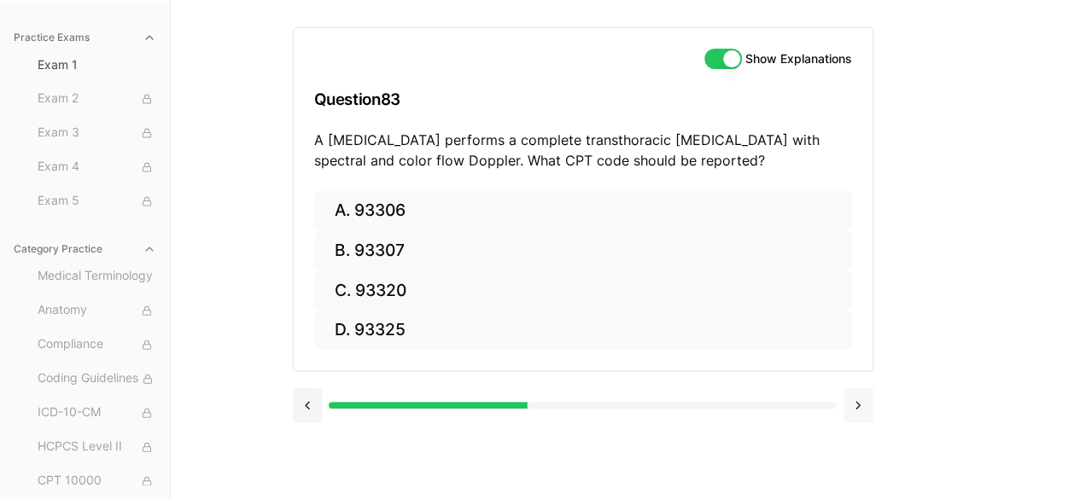
click at [854, 397] on button at bounding box center [858, 405] width 30 height 34
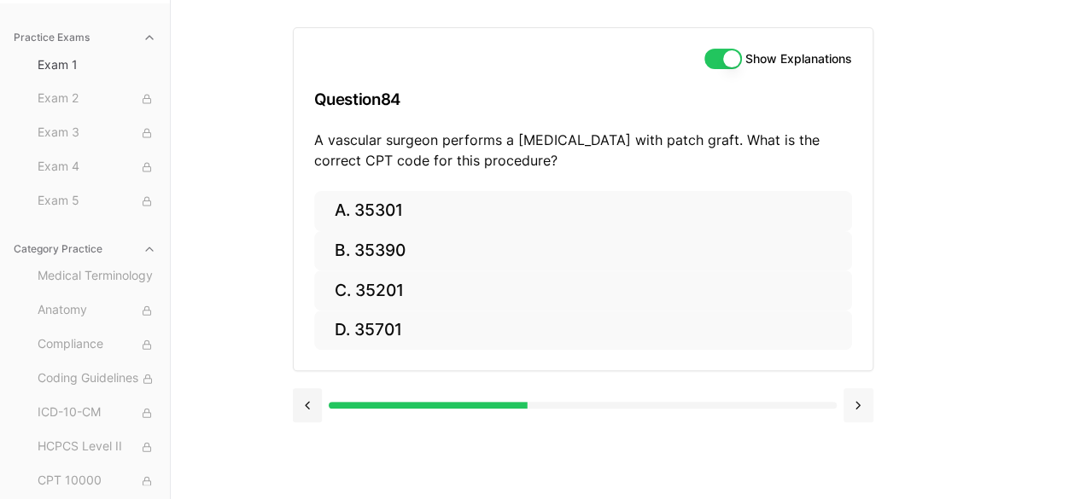
click at [854, 397] on button at bounding box center [858, 405] width 30 height 34
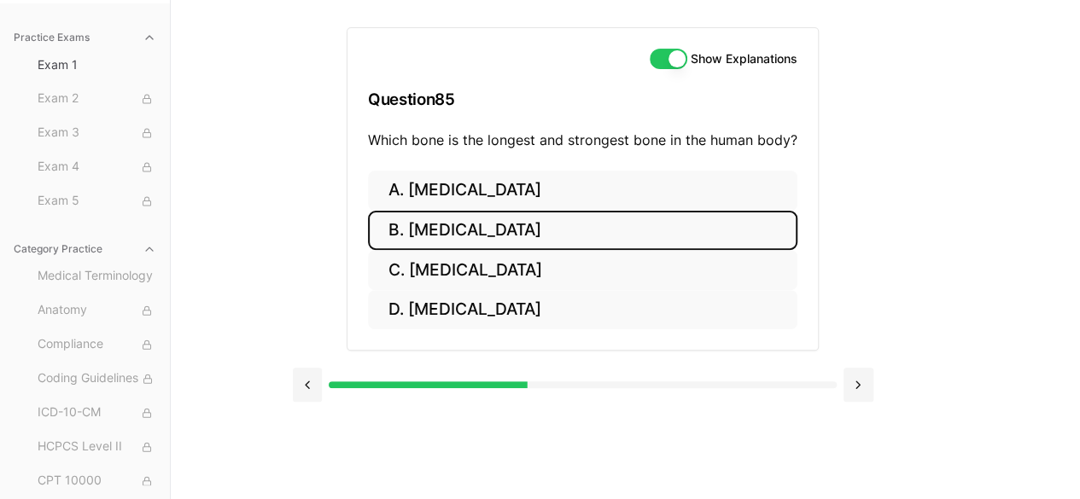
click at [416, 225] on button "B. Femur" at bounding box center [582, 231] width 429 height 40
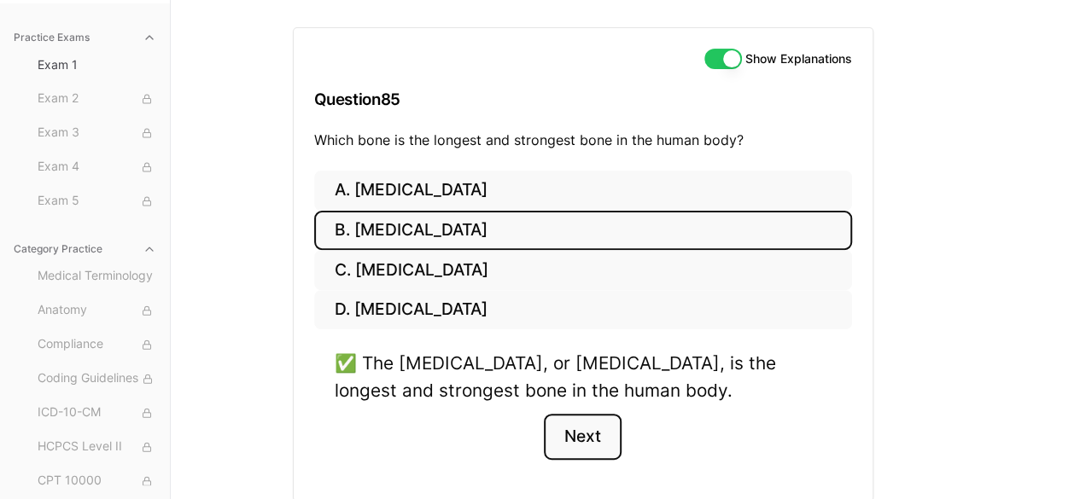
click at [563, 429] on button "Next" at bounding box center [583, 437] width 78 height 46
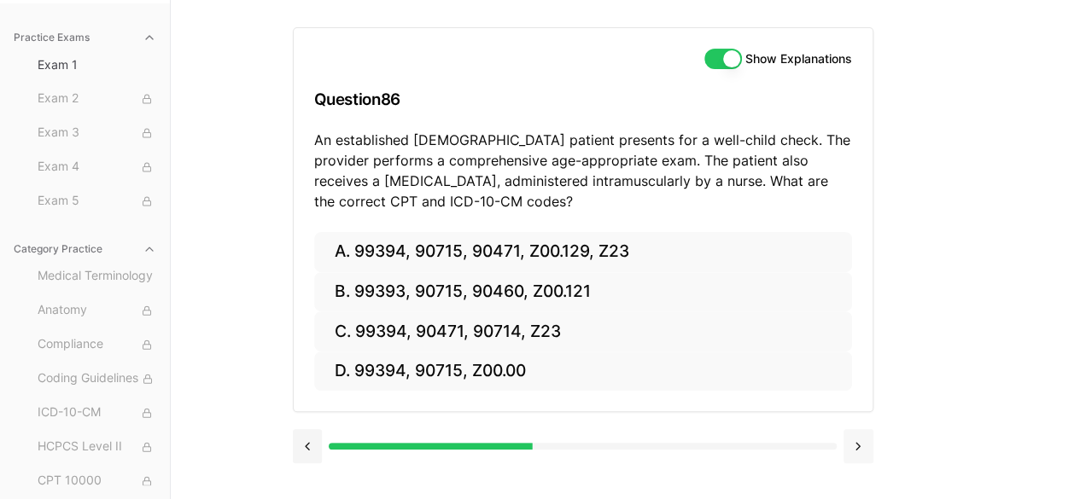
click at [862, 448] on button at bounding box center [858, 446] width 30 height 34
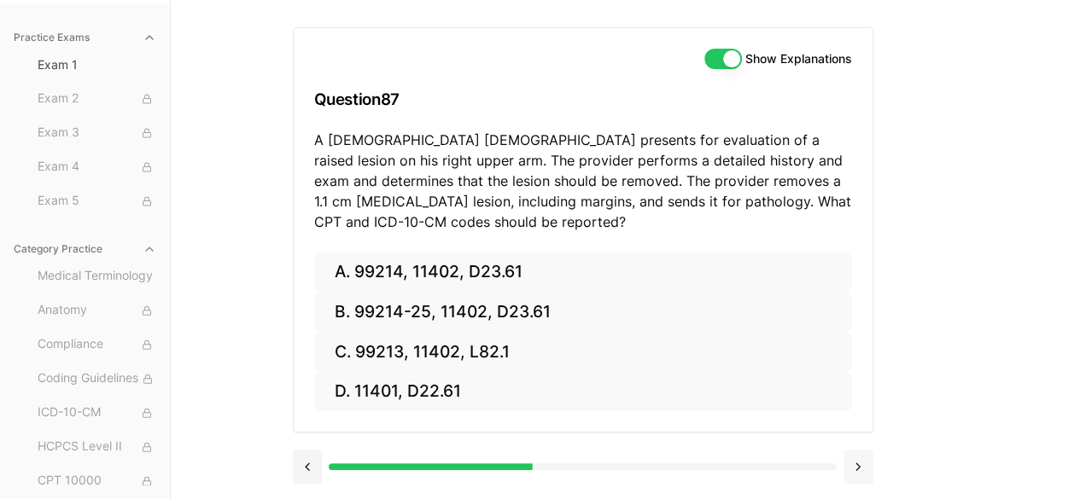
click at [862, 450] on button at bounding box center [858, 467] width 30 height 34
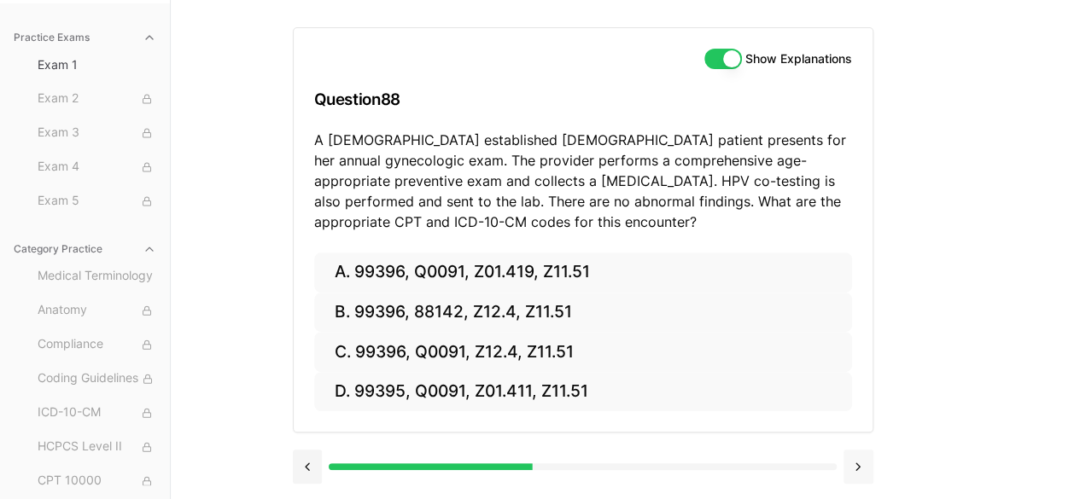
click at [862, 450] on button at bounding box center [858, 467] width 30 height 34
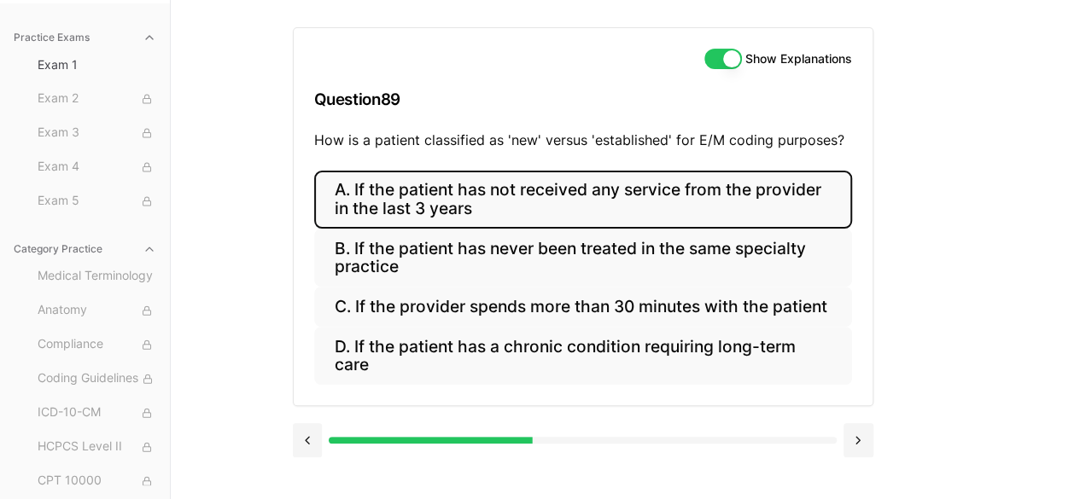
click at [621, 206] on button "A. If the patient has not received any service from the provider in the last 3 …" at bounding box center [583, 200] width 538 height 58
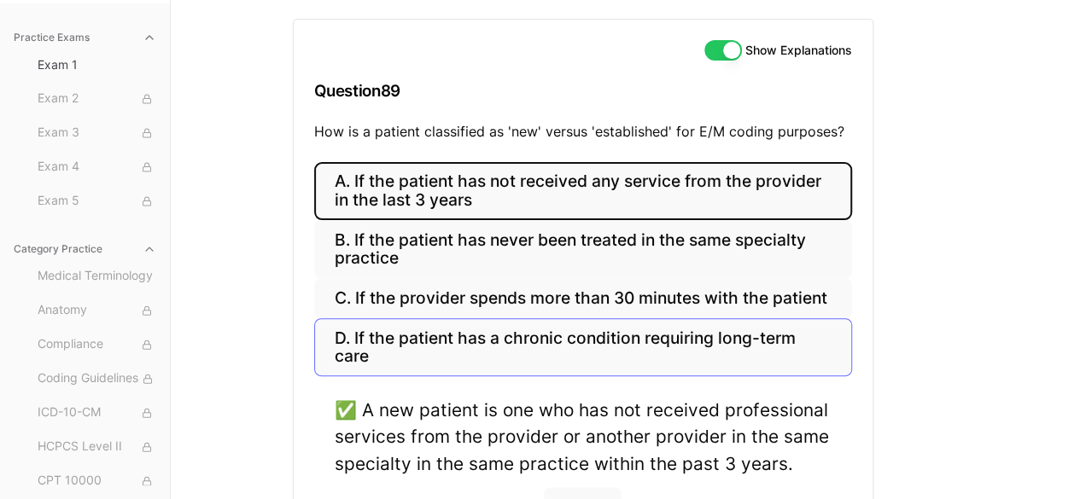
scroll to position [131, 0]
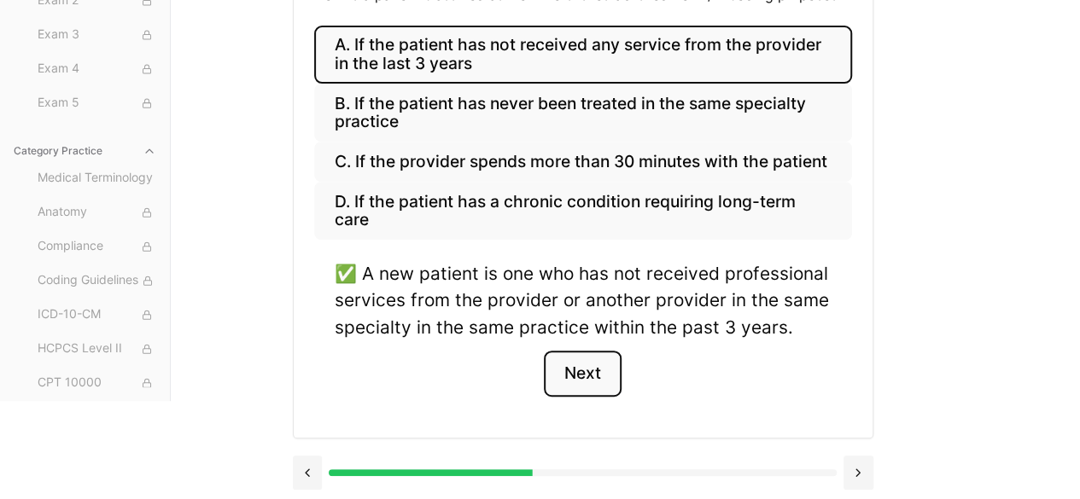
click at [583, 365] on button "Next" at bounding box center [583, 374] width 78 height 46
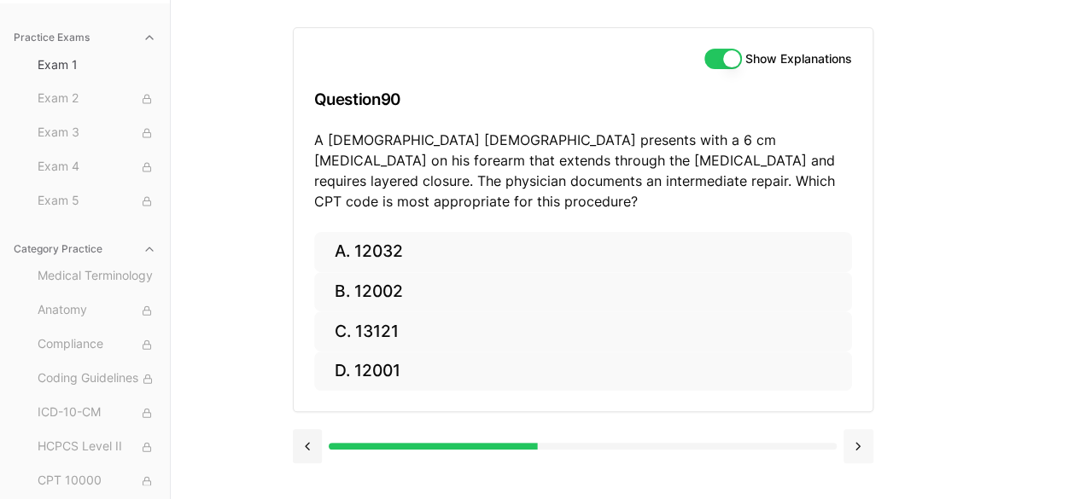
click at [848, 429] on button at bounding box center [858, 446] width 30 height 34
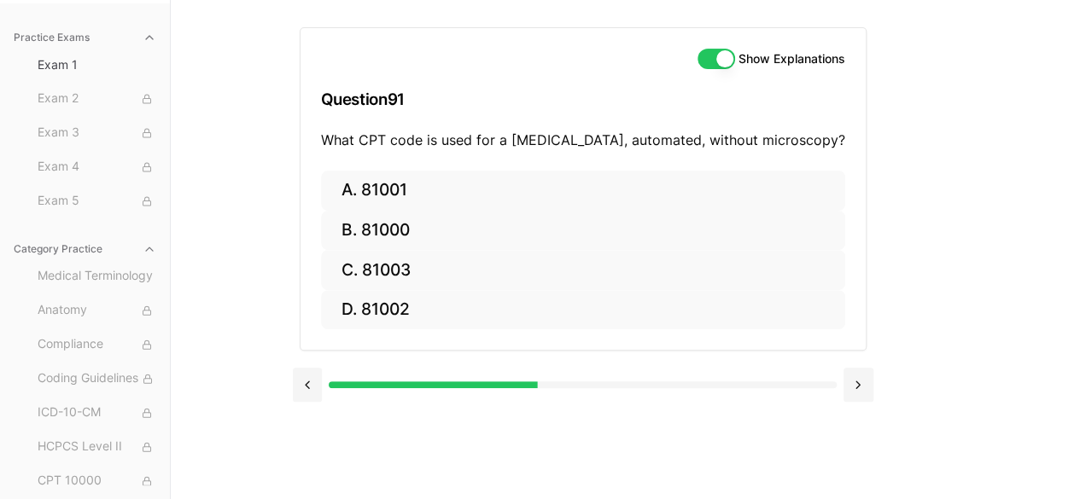
click at [848, 423] on div "Show Explanations Question 91 What CPT code is used for a urinalysis, automated…" at bounding box center [626, 249] width 666 height 499
click at [864, 388] on button at bounding box center [858, 385] width 30 height 34
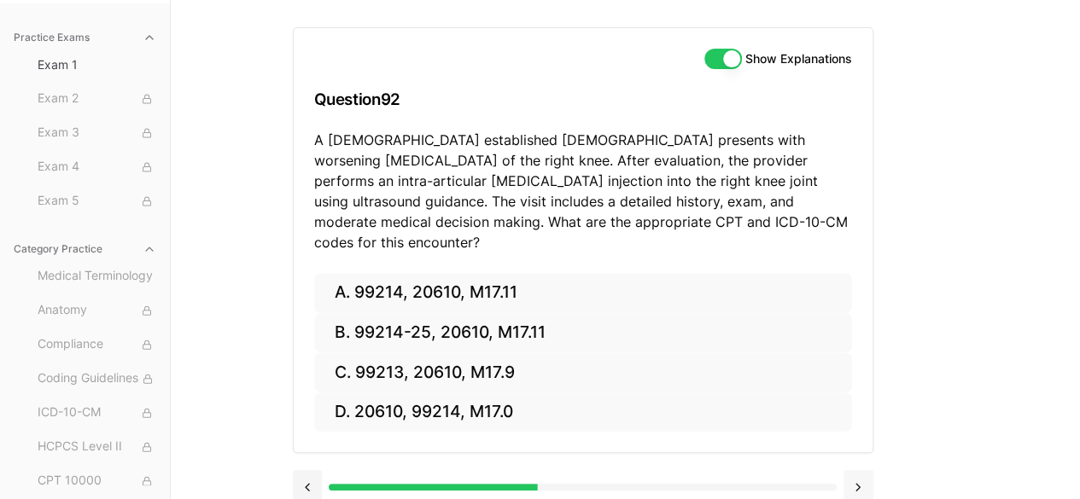
click at [864, 388] on div "A. 99214, 20610, M17.11 B. 99214-25, 20610, M17.11 C. 99213, 20610, M17.9 D. 20…" at bounding box center [583, 363] width 579 height 180
click at [857, 480] on button at bounding box center [858, 487] width 30 height 34
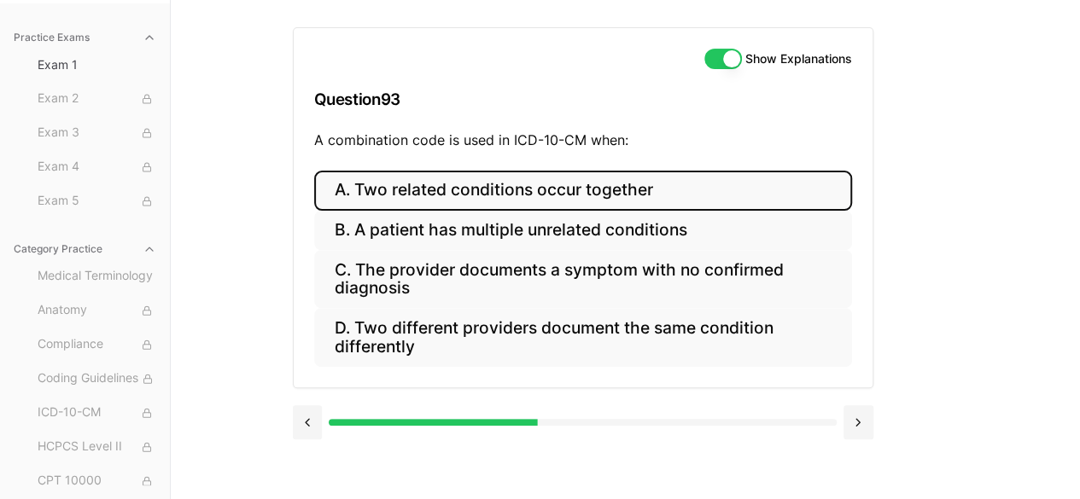
click at [522, 192] on button "A. Two related conditions occur together" at bounding box center [583, 191] width 538 height 40
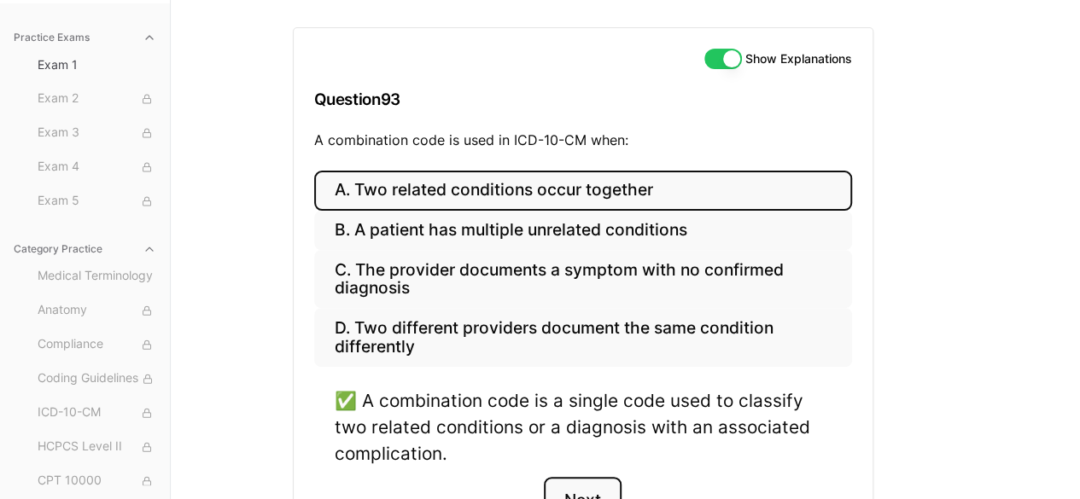
click at [590, 492] on button "Next" at bounding box center [583, 500] width 78 height 46
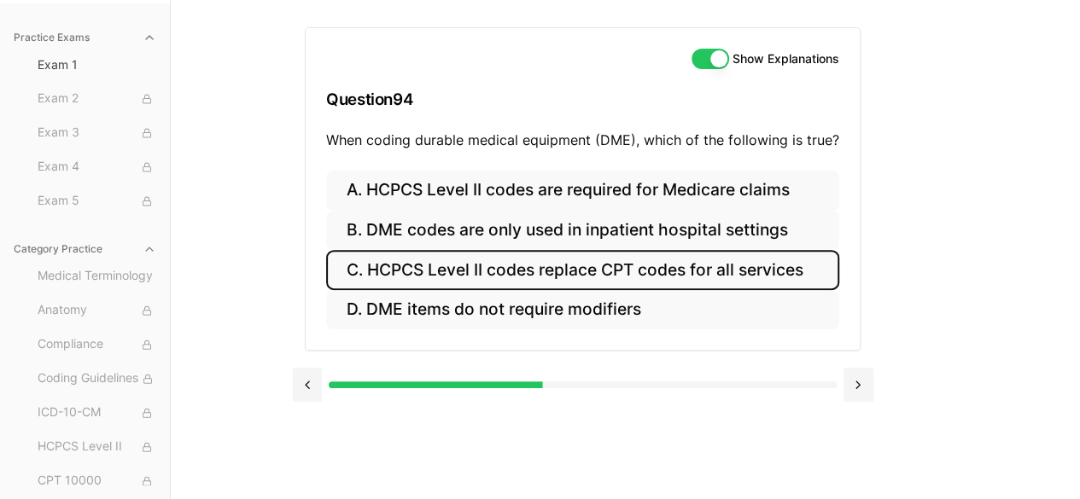
click at [501, 281] on button "C. HCPCS Level II codes replace CPT codes for all services" at bounding box center [582, 270] width 513 height 40
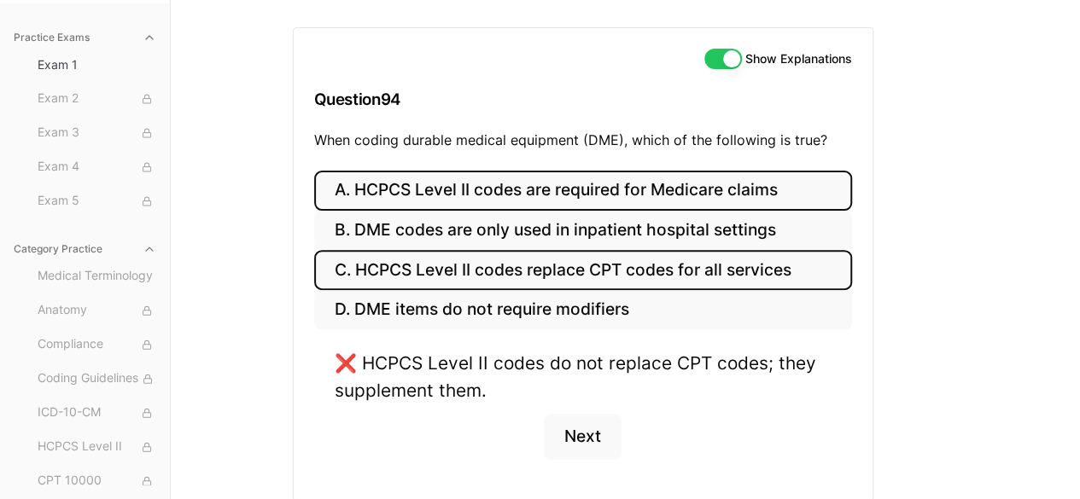
click at [485, 197] on button "A. HCPCS Level II codes are required for Medicare claims" at bounding box center [583, 191] width 538 height 40
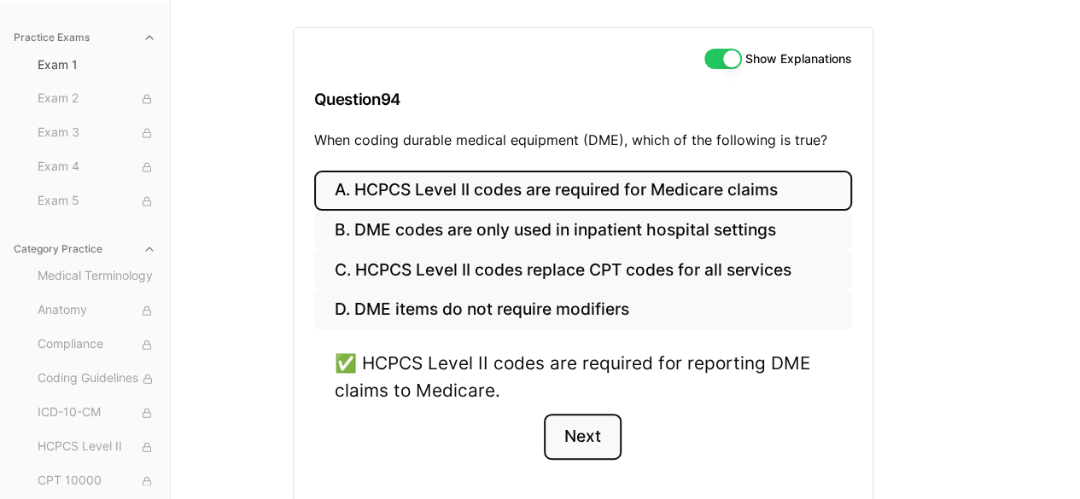
click at [569, 438] on button "Next" at bounding box center [583, 437] width 78 height 46
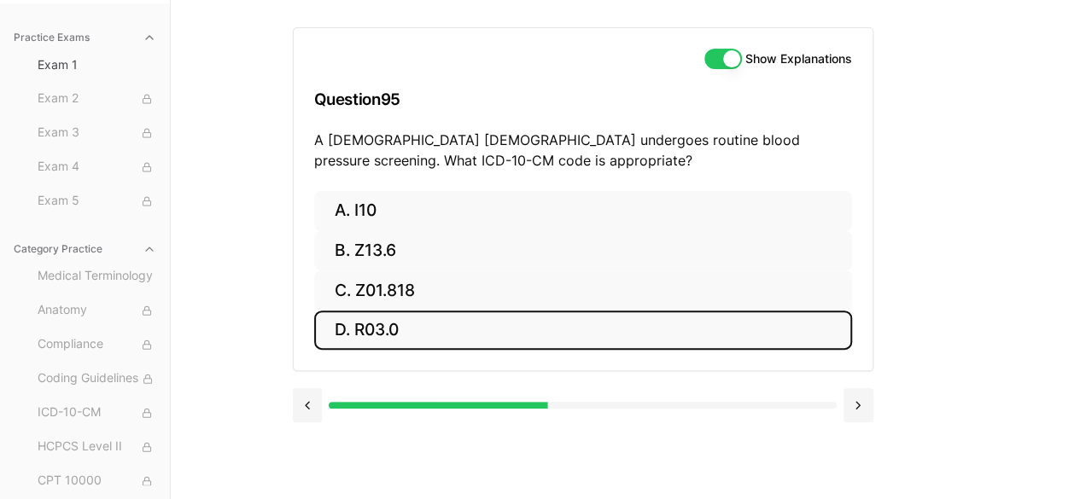
click at [410, 311] on button "D. R03.0" at bounding box center [583, 331] width 538 height 40
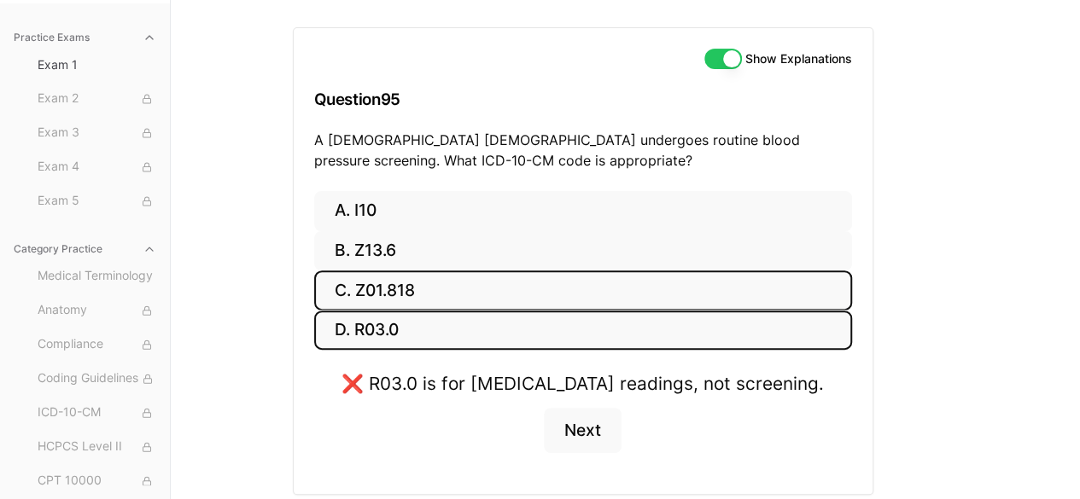
click at [399, 281] on button "C. Z01.818" at bounding box center [583, 291] width 538 height 40
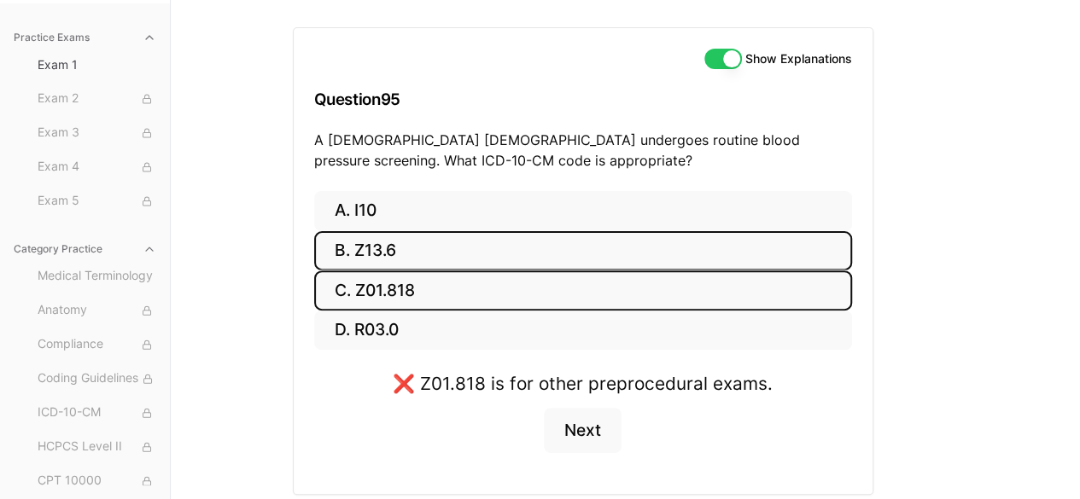
click at [391, 260] on button "B. Z13.6" at bounding box center [583, 251] width 538 height 40
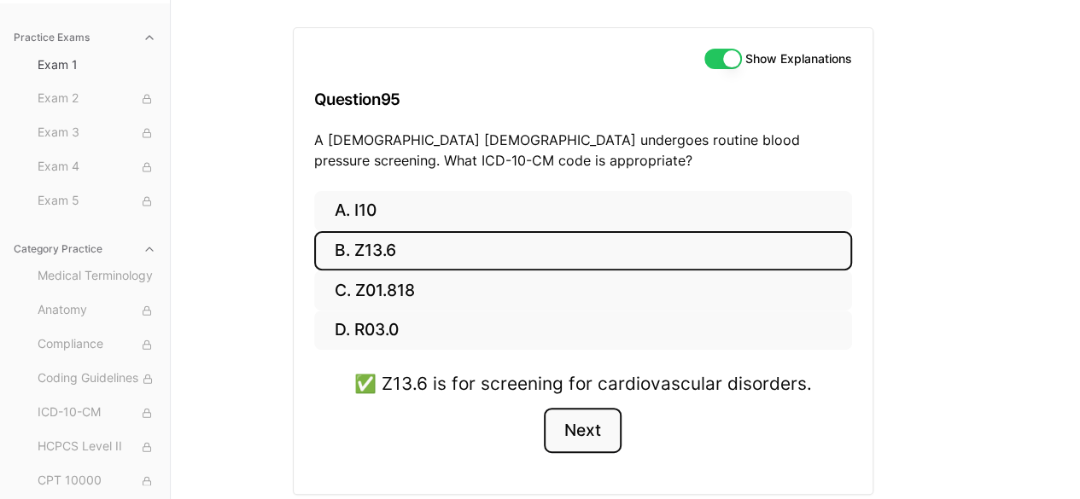
click at [581, 436] on button "Next" at bounding box center [583, 431] width 78 height 46
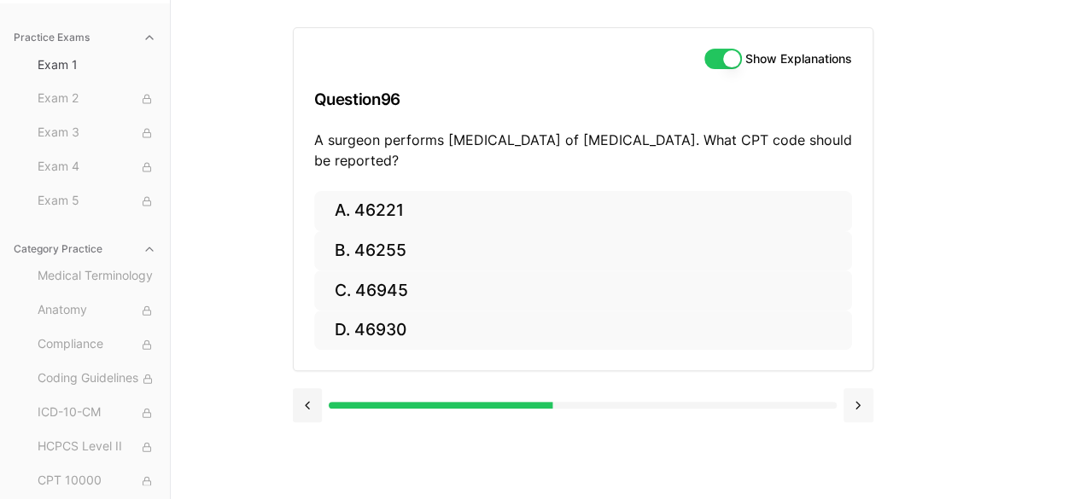
click at [860, 400] on button at bounding box center [858, 405] width 30 height 34
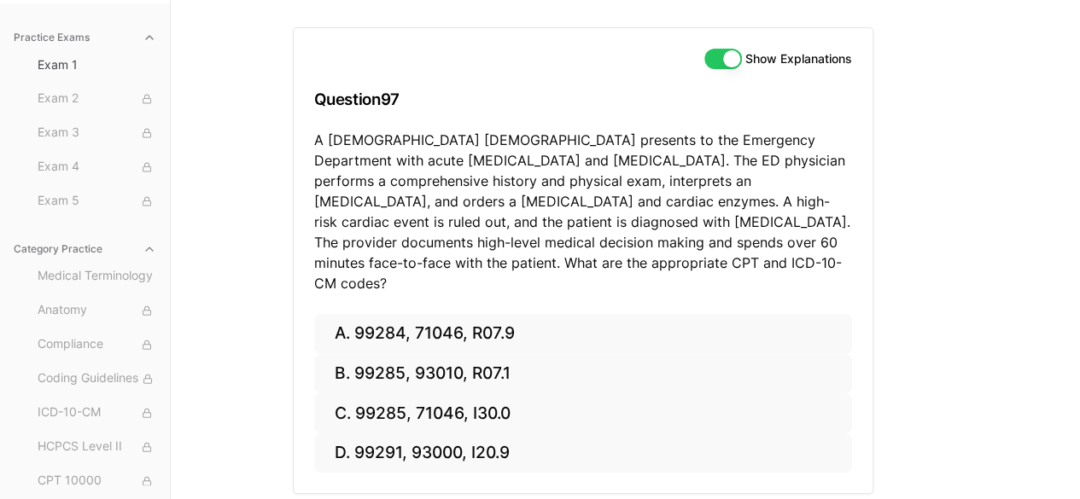
click at [860, 400] on div "A. 99284, 71046, R07.9 B. 99285, 93010, R07.1 C. 99285, 71046, I30.0 D. 99291, …" at bounding box center [583, 404] width 579 height 180
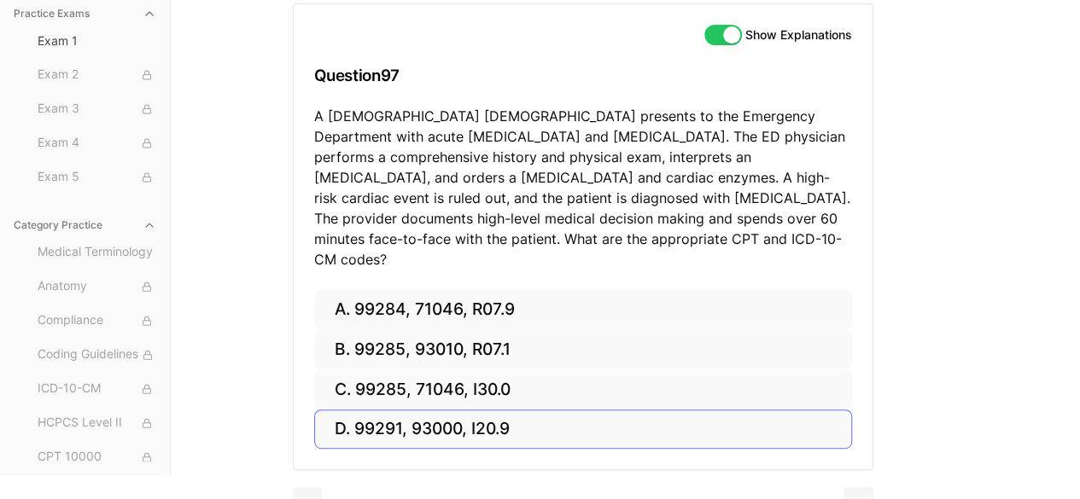
scroll to position [193, 0]
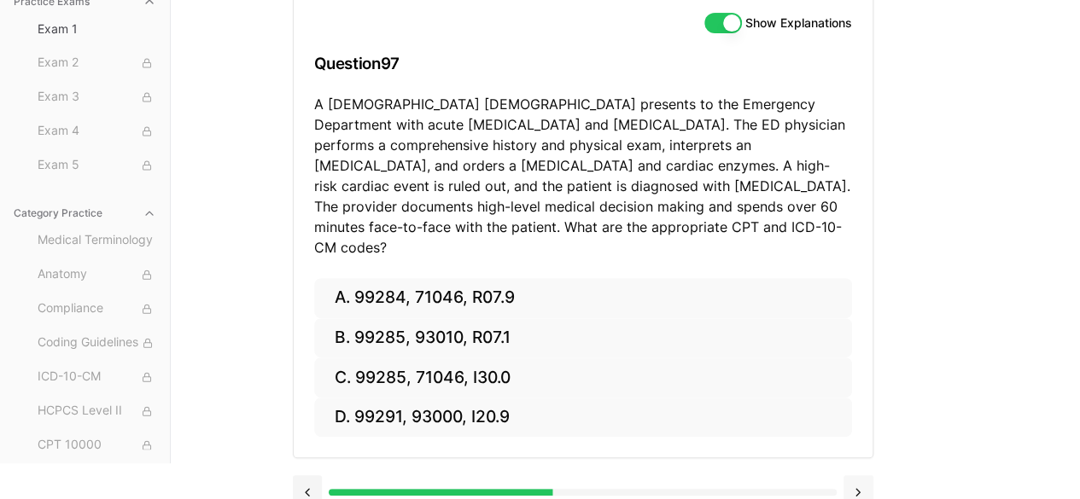
click at [862, 475] on button at bounding box center [858, 492] width 30 height 34
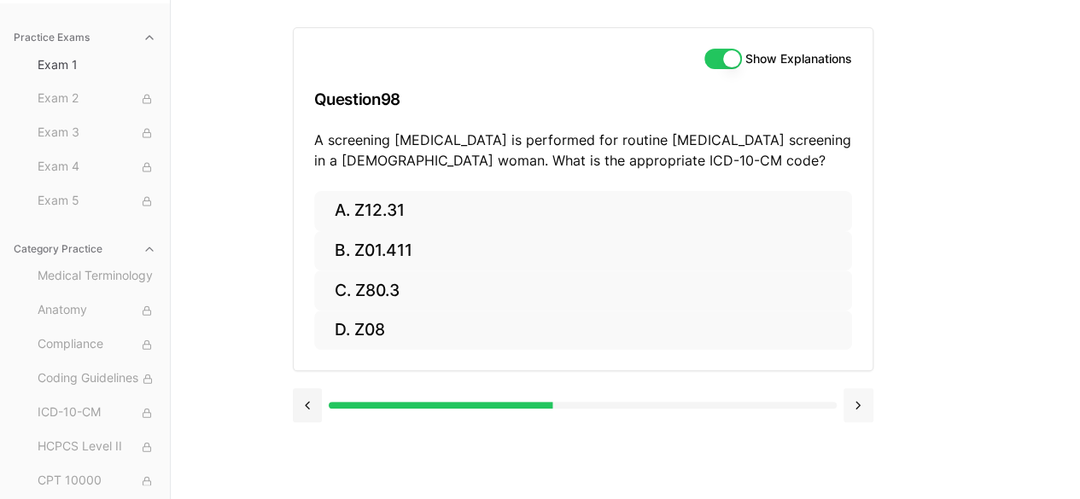
click at [857, 412] on button at bounding box center [858, 405] width 30 height 34
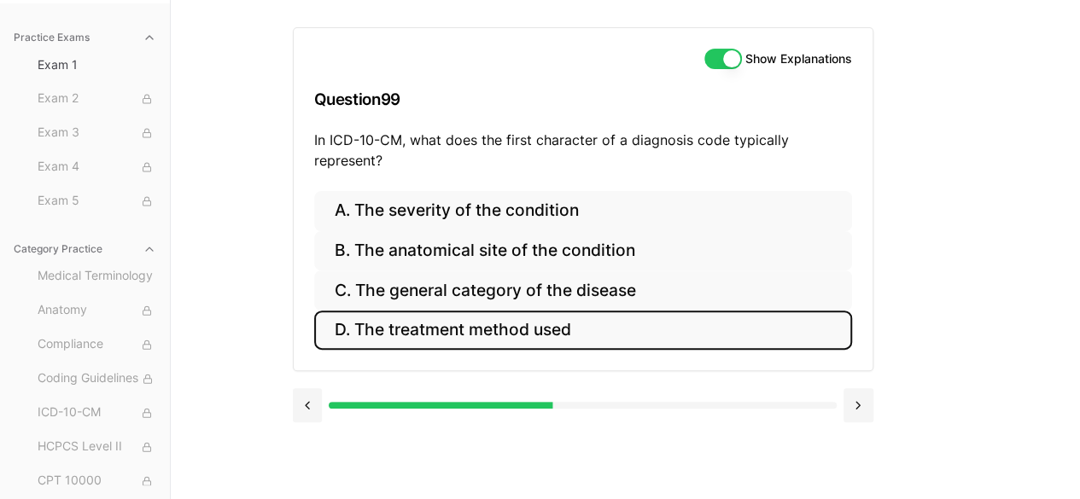
click at [522, 331] on button "D. The treatment method used" at bounding box center [583, 331] width 538 height 40
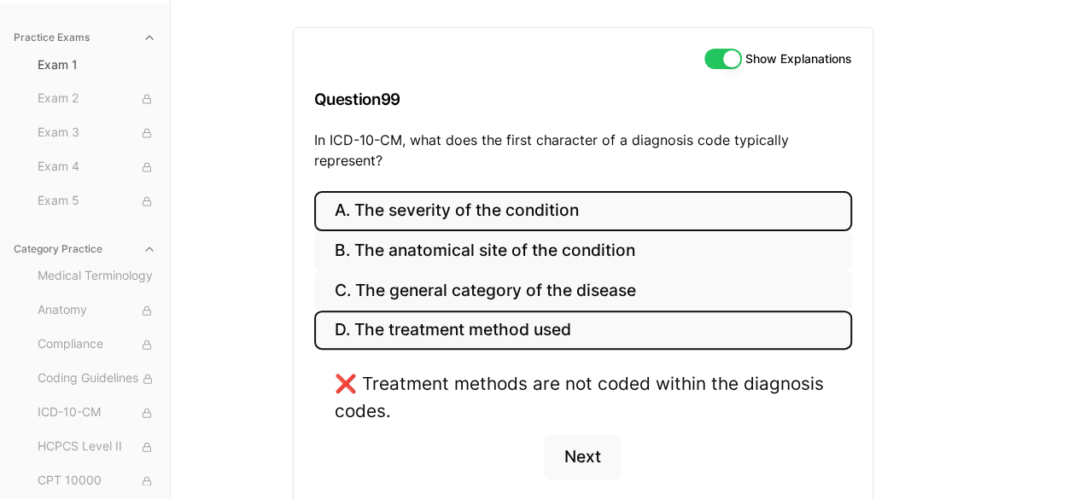
click at [477, 216] on button "A. The severity of the condition" at bounding box center [583, 211] width 538 height 40
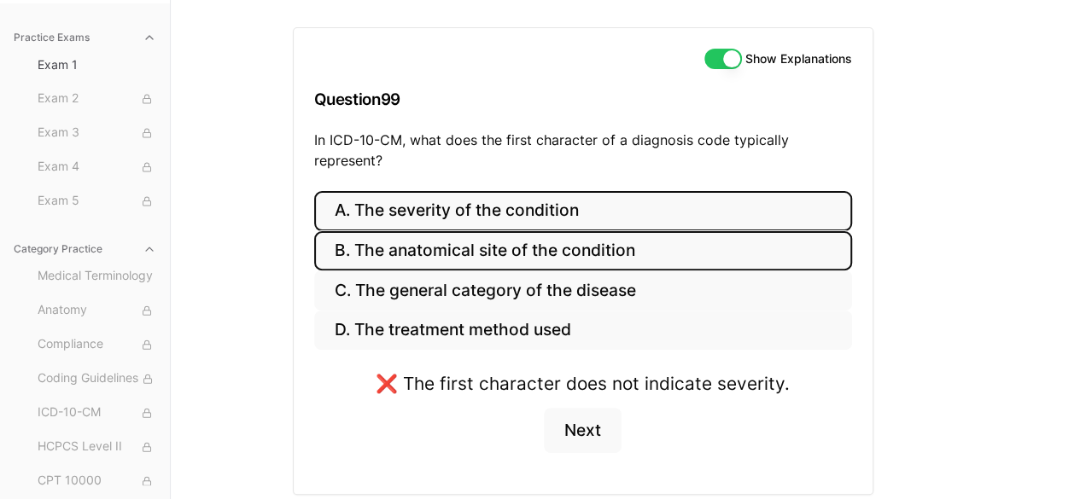
click at [473, 245] on button "B. The anatomical site of the condition" at bounding box center [583, 251] width 538 height 40
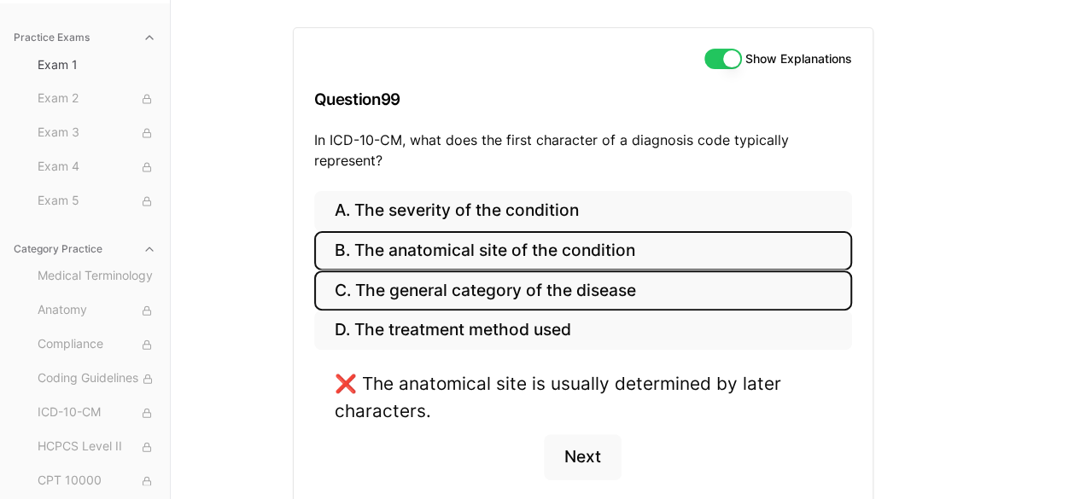
click at [469, 288] on button "C. The general category of the disease" at bounding box center [583, 291] width 538 height 40
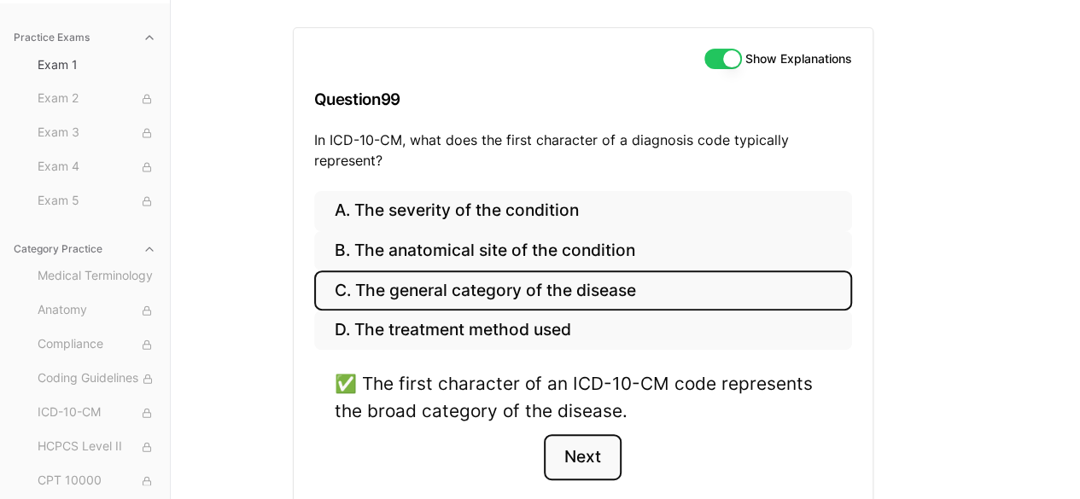
click at [578, 463] on button "Next" at bounding box center [583, 457] width 78 height 46
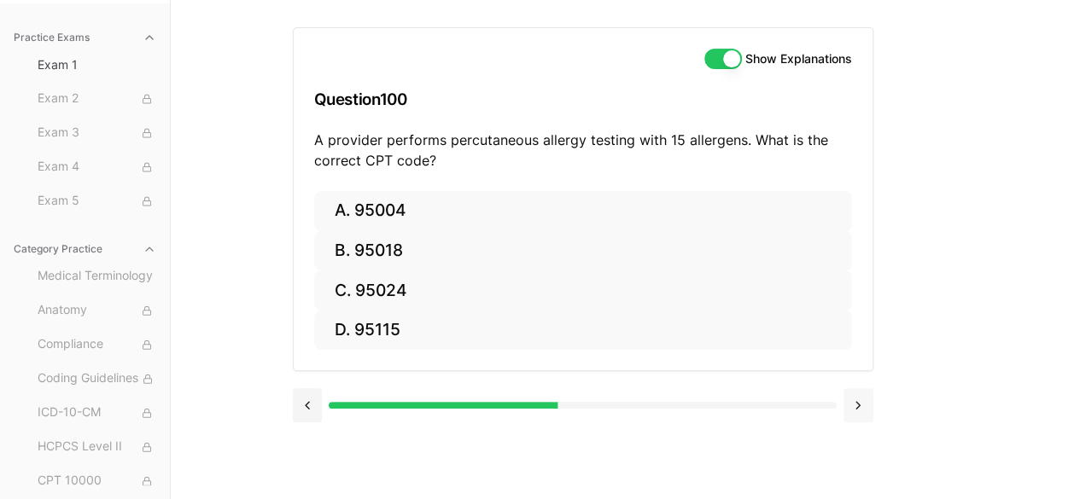
click at [855, 410] on button at bounding box center [858, 405] width 30 height 34
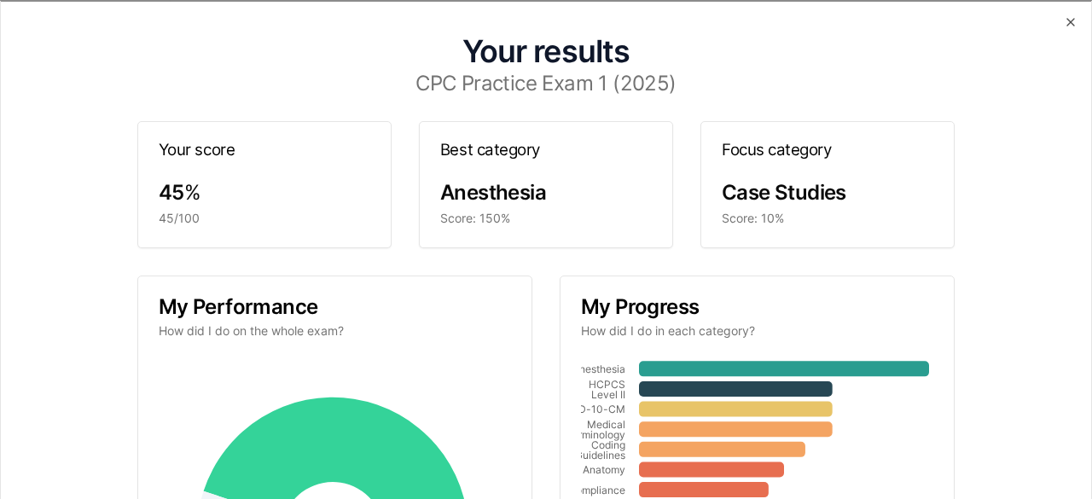
scroll to position [85, 0]
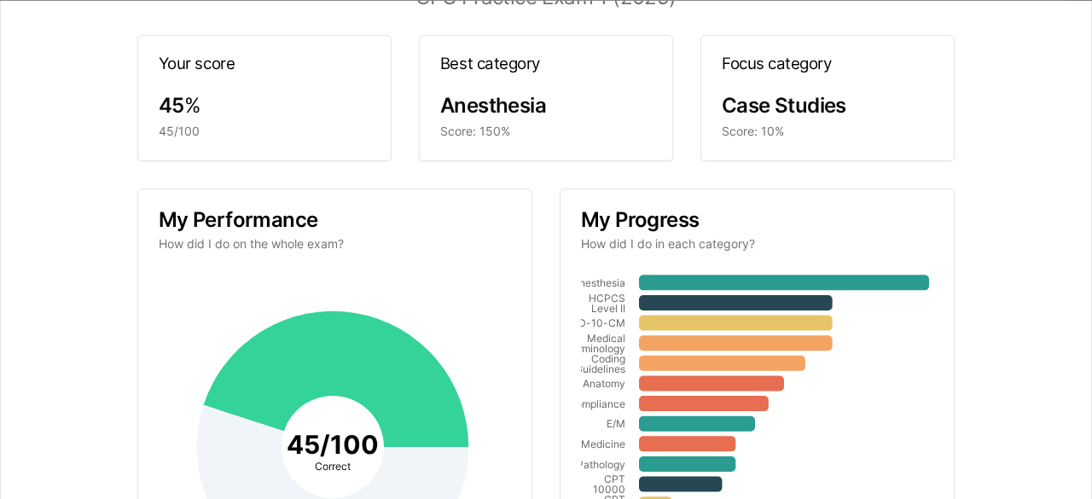
click at [785, 113] on span "Case Studies" at bounding box center [784, 106] width 125 height 25
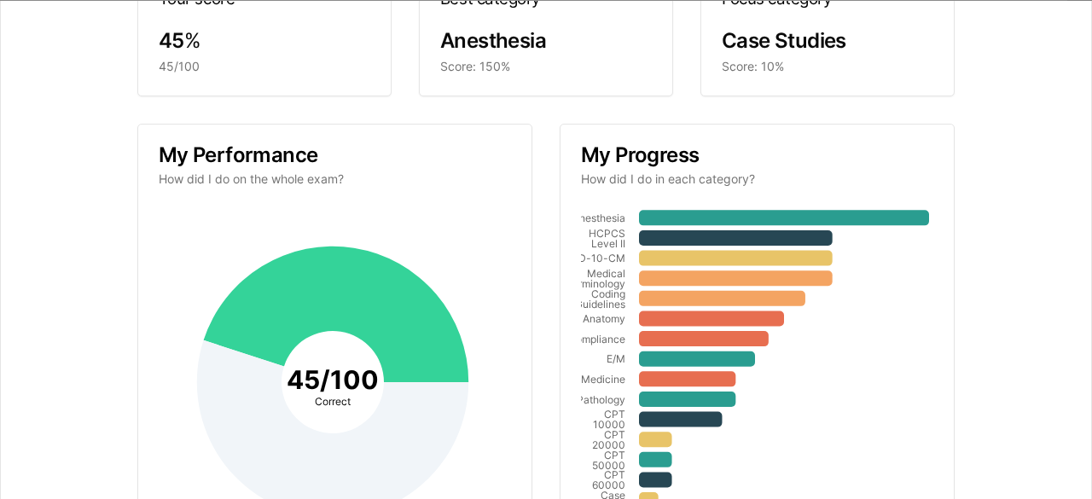
scroll to position [256, 0]
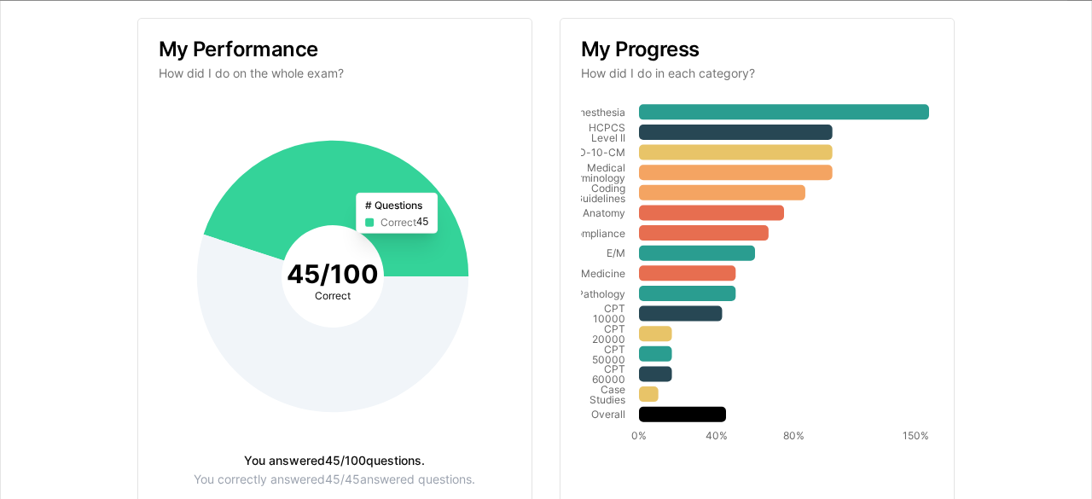
click at [241, 238] on icon at bounding box center [335, 210] width 265 height 136
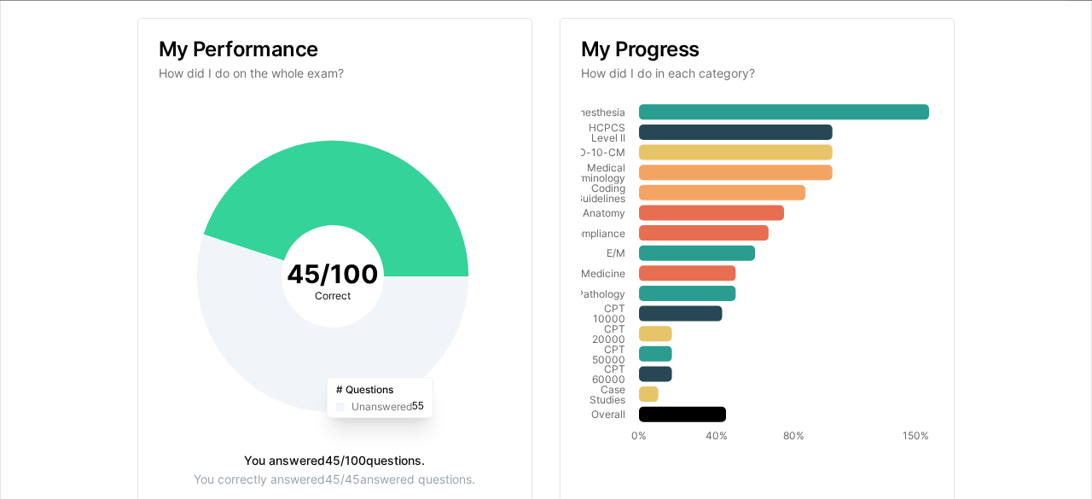
drag, startPoint x: 364, startPoint y: 175, endPoint x: 423, endPoint y: 292, distance: 130.9
click at [423, 292] on g at bounding box center [332, 277] width 271 height 271
click at [423, 292] on icon at bounding box center [332, 325] width 271 height 178
click at [391, 343] on icon at bounding box center [332, 325] width 271 height 178
click at [264, 356] on icon at bounding box center [332, 325] width 271 height 178
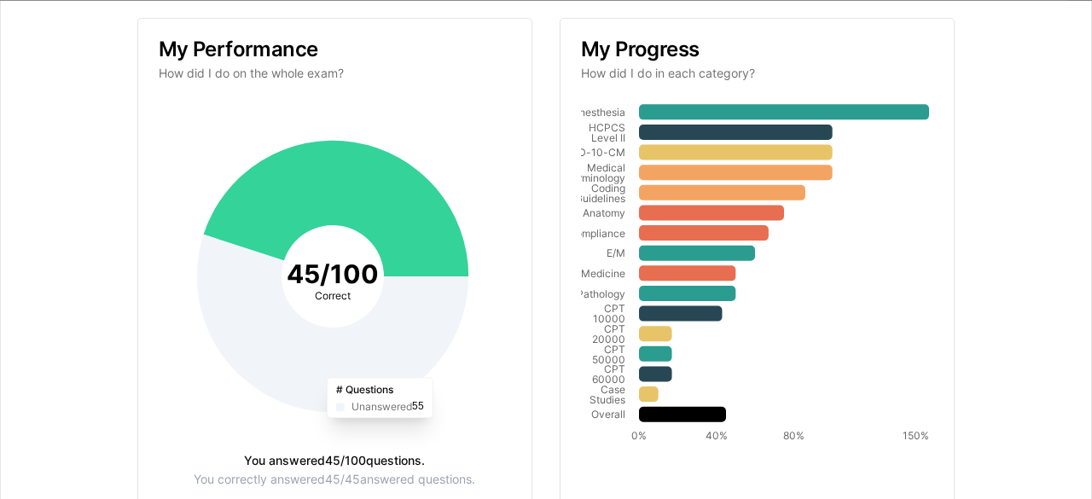
drag, startPoint x: 264, startPoint y: 171, endPoint x: 227, endPoint y: 296, distance: 130.7
click at [227, 295] on g at bounding box center [332, 277] width 271 height 271
click at [639, 395] on icon at bounding box center [649, 394] width 20 height 15
click at [649, 372] on icon at bounding box center [655, 374] width 33 height 15
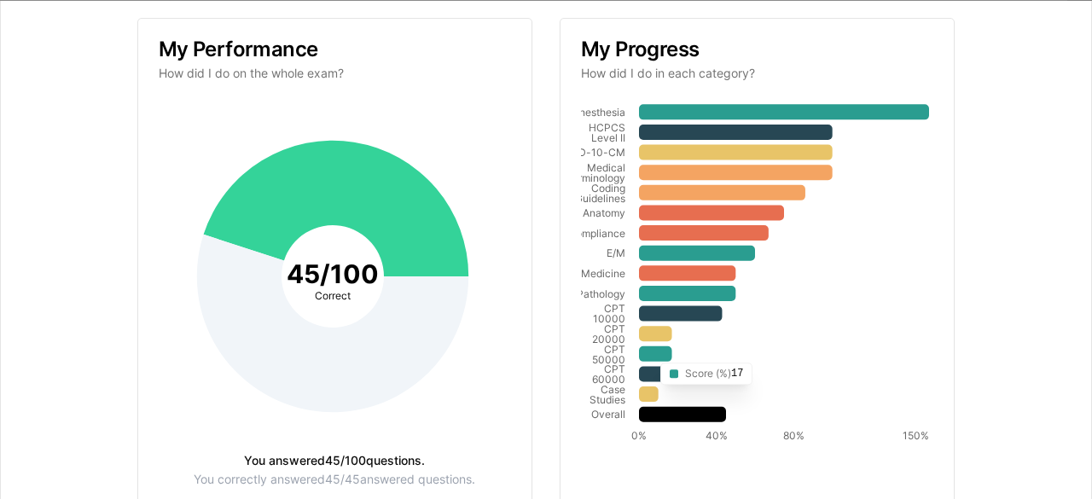
click at [645, 349] on icon at bounding box center [655, 354] width 33 height 15
click at [643, 332] on icon at bounding box center [655, 334] width 33 height 15
click at [916, 428] on icon "Anesthesia HCPCS Level II ICD-10-CM Medical Terminology Coding Guidelines Anato…" at bounding box center [755, 277] width 348 height 348
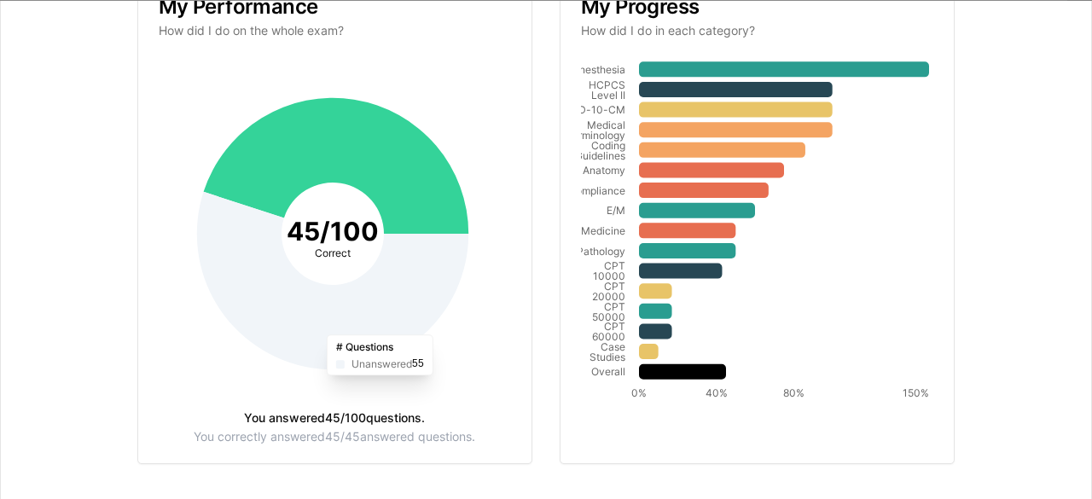
scroll to position [320, 0]
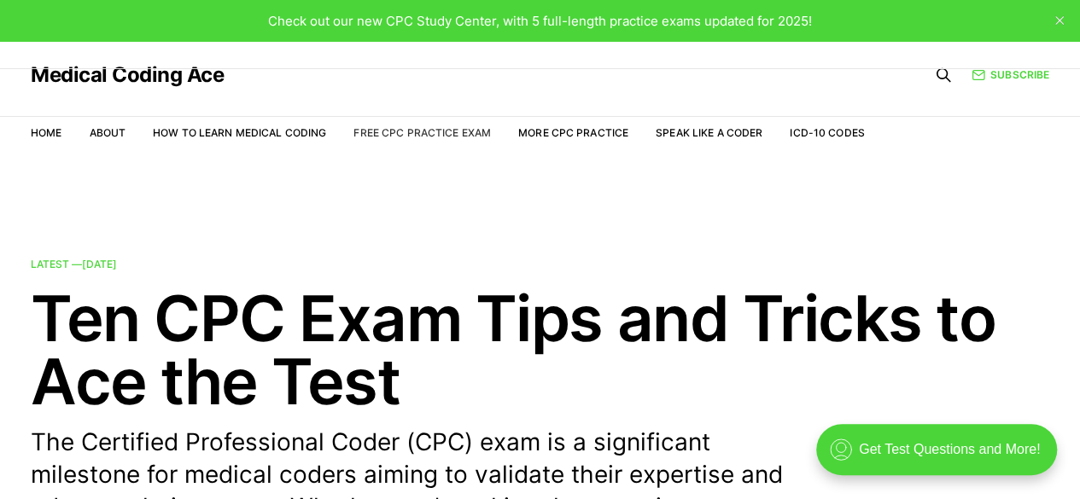
click at [396, 136] on link "Free CPC Practice Exam" at bounding box center [421, 132] width 137 height 13
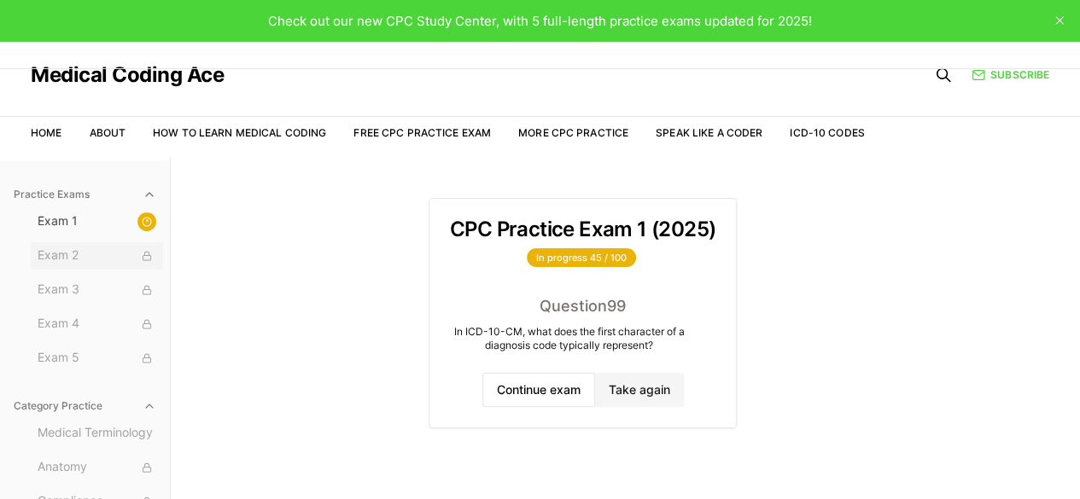
click at [85, 252] on span "Exam 2" at bounding box center [97, 256] width 119 height 19
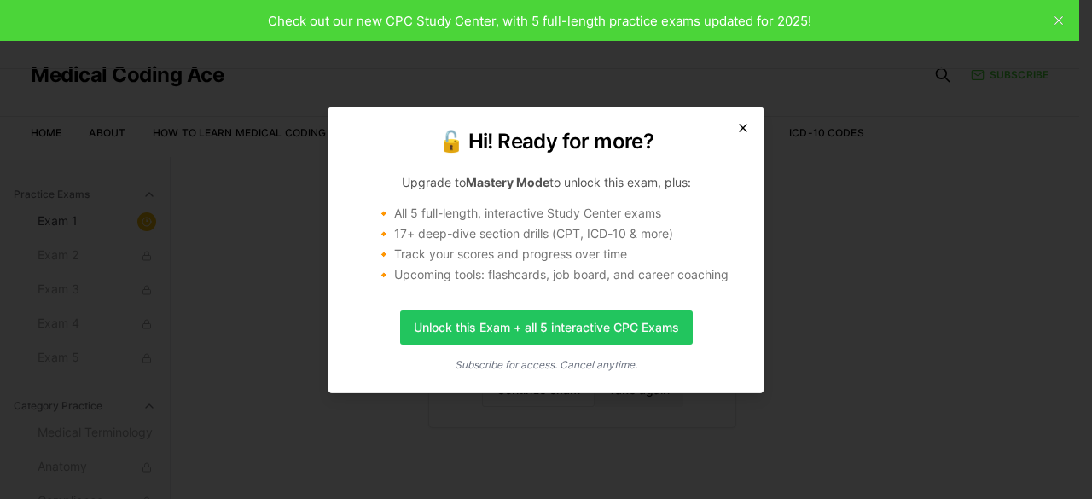
click at [747, 125] on icon "button" at bounding box center [743, 128] width 7 height 7
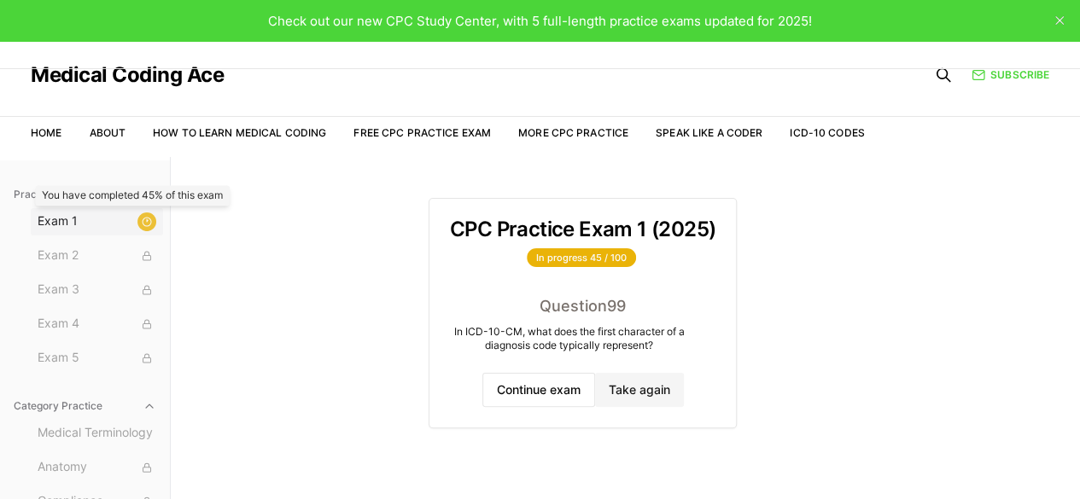
click at [143, 225] on circle at bounding box center [147, 222] width 9 height 9
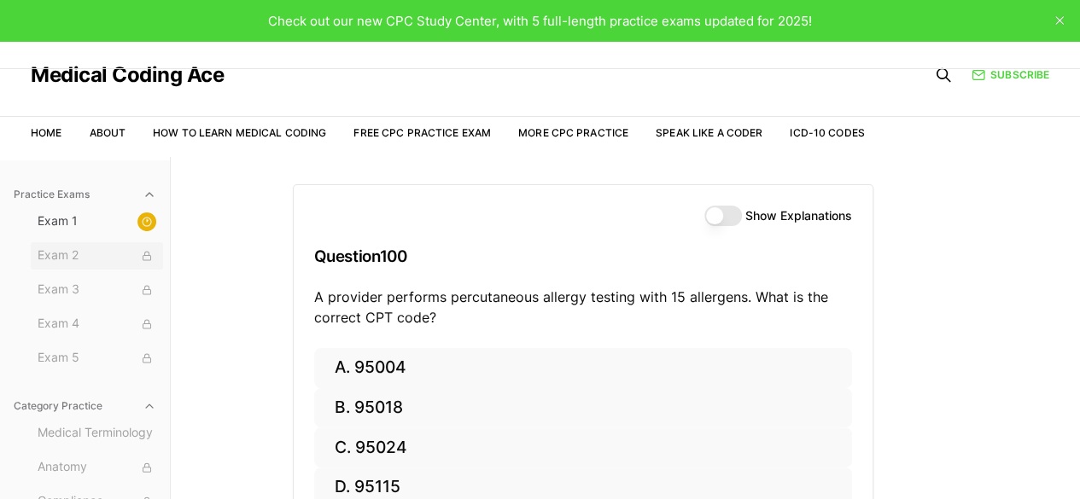
click at [140, 252] on div at bounding box center [146, 256] width 19 height 19
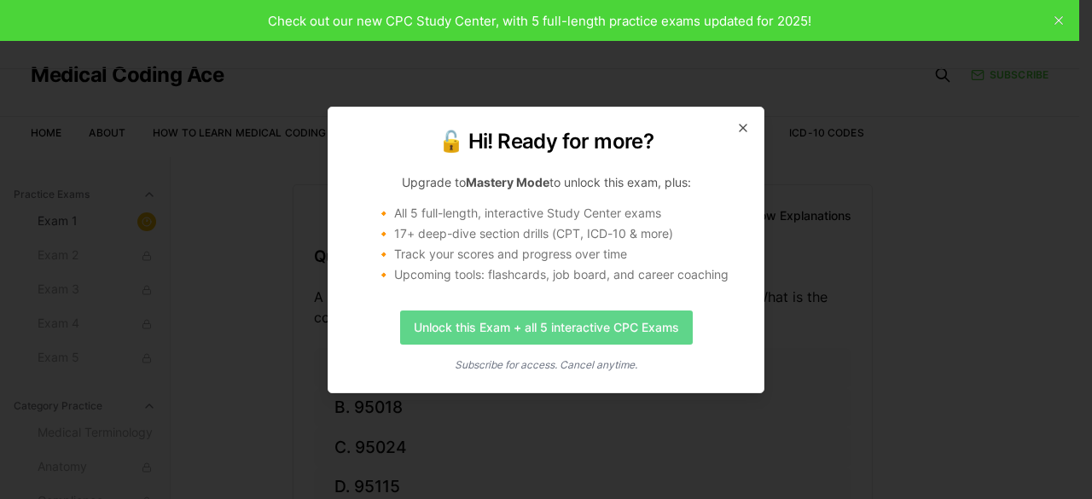
click at [480, 319] on link "Unlock this Exam + all 5 interactive CPC Exams" at bounding box center [546, 328] width 293 height 34
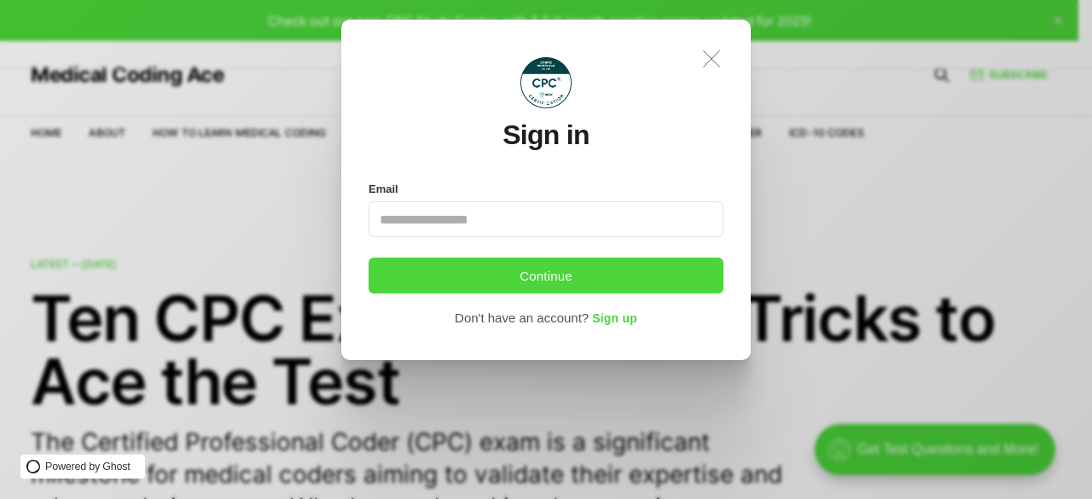
click at [713, 56] on icon ".a{fill:none;stroke:currentColor;stroke-linecap:round;stroke-linejoin:round;str…" at bounding box center [712, 59] width 38 height 38
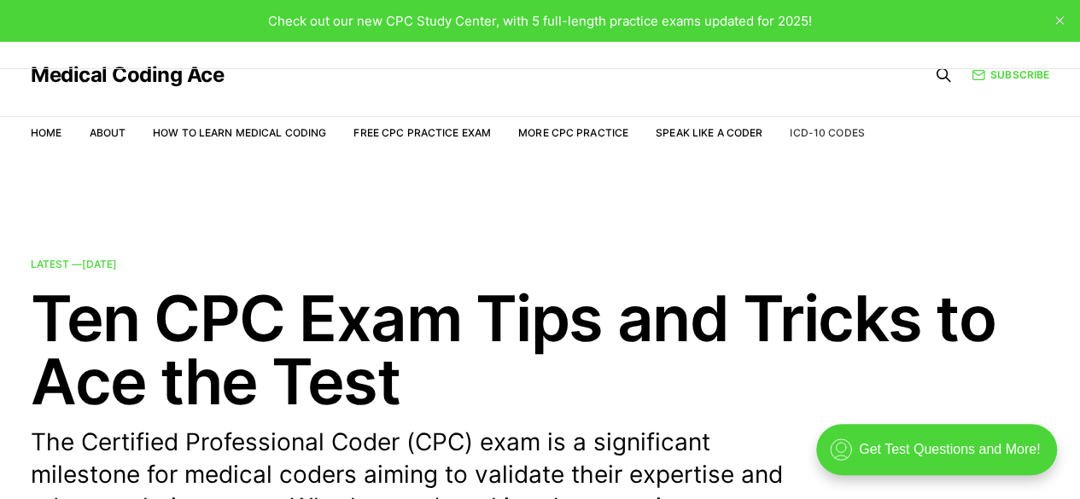
click at [816, 131] on link "ICD-10 Codes" at bounding box center [826, 132] width 74 height 13
